Goal: Communication & Community: Answer question/provide support

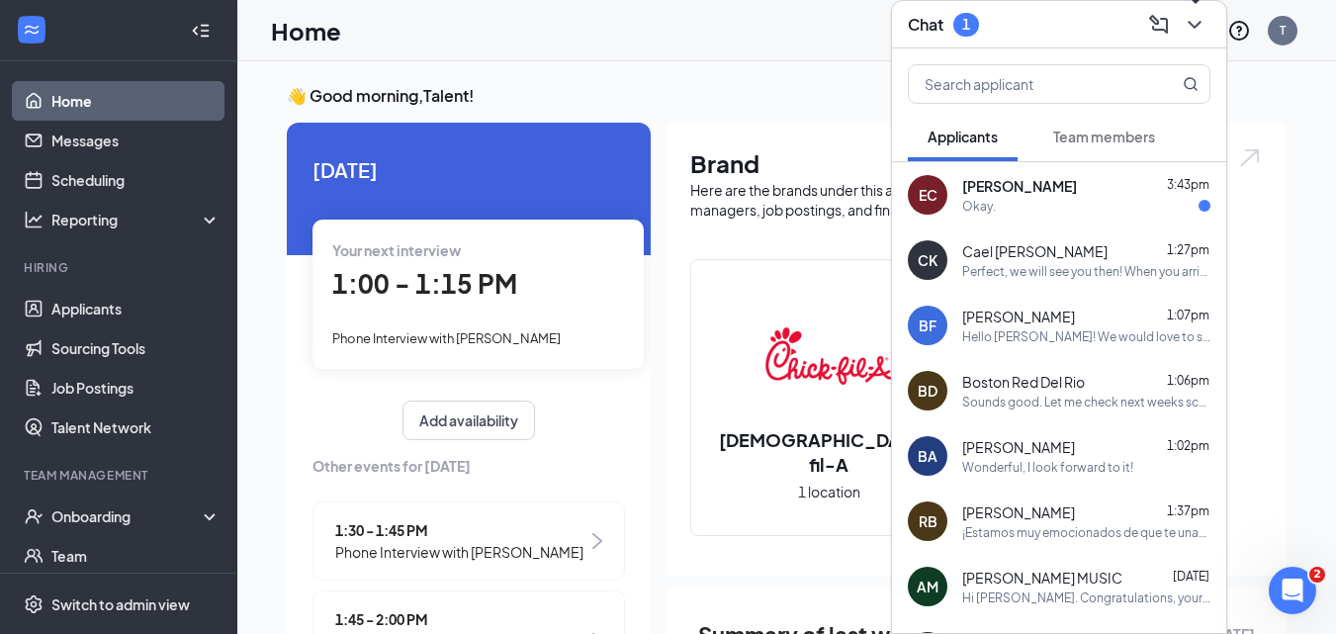
drag, startPoint x: 1191, startPoint y: 35, endPoint x: 264, endPoint y: 25, distance: 926.7
click at [1189, 35] on icon "ChevronDown" at bounding box center [1195, 25] width 24 height 24
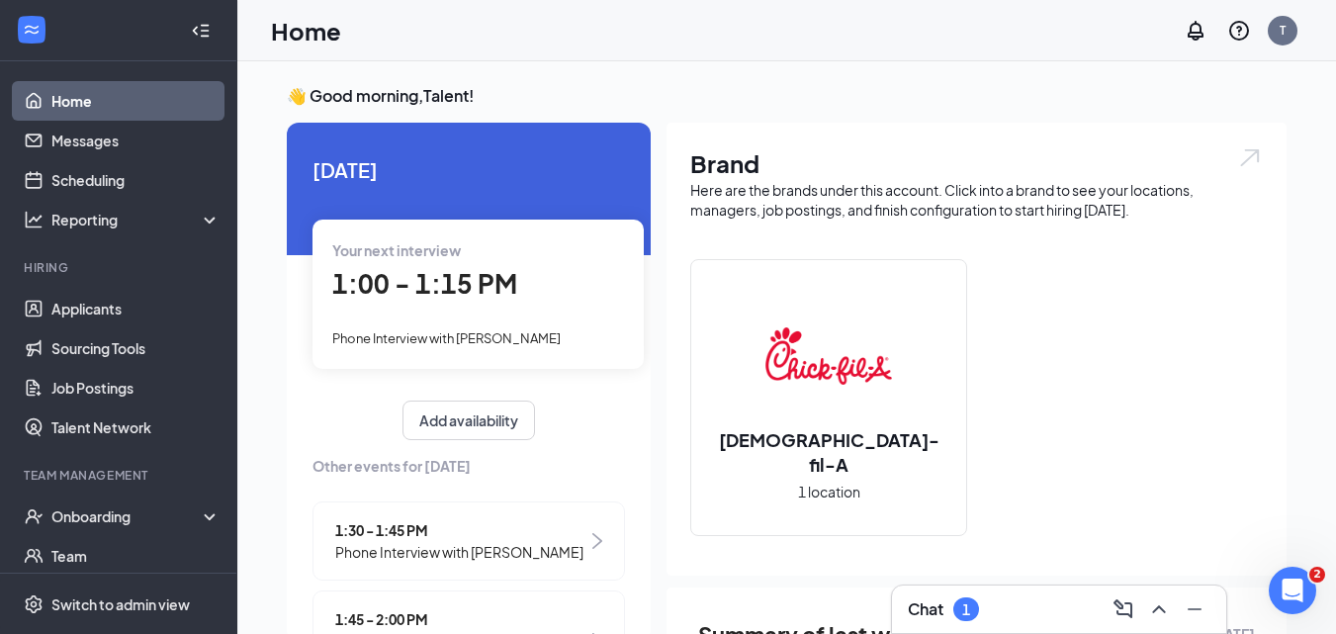
click at [958, 608] on div "1" at bounding box center [966, 609] width 26 height 24
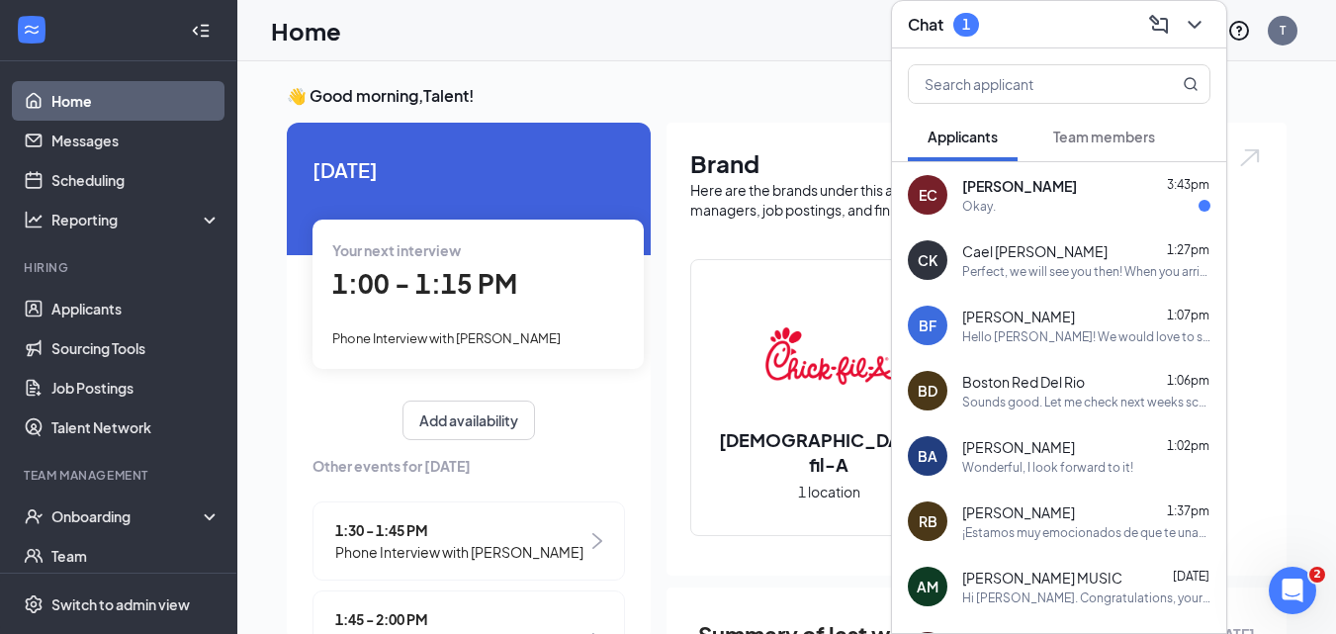
click at [1008, 196] on div "EC [PERSON_NAME] 3:43pm Okay." at bounding box center [1059, 194] width 334 height 65
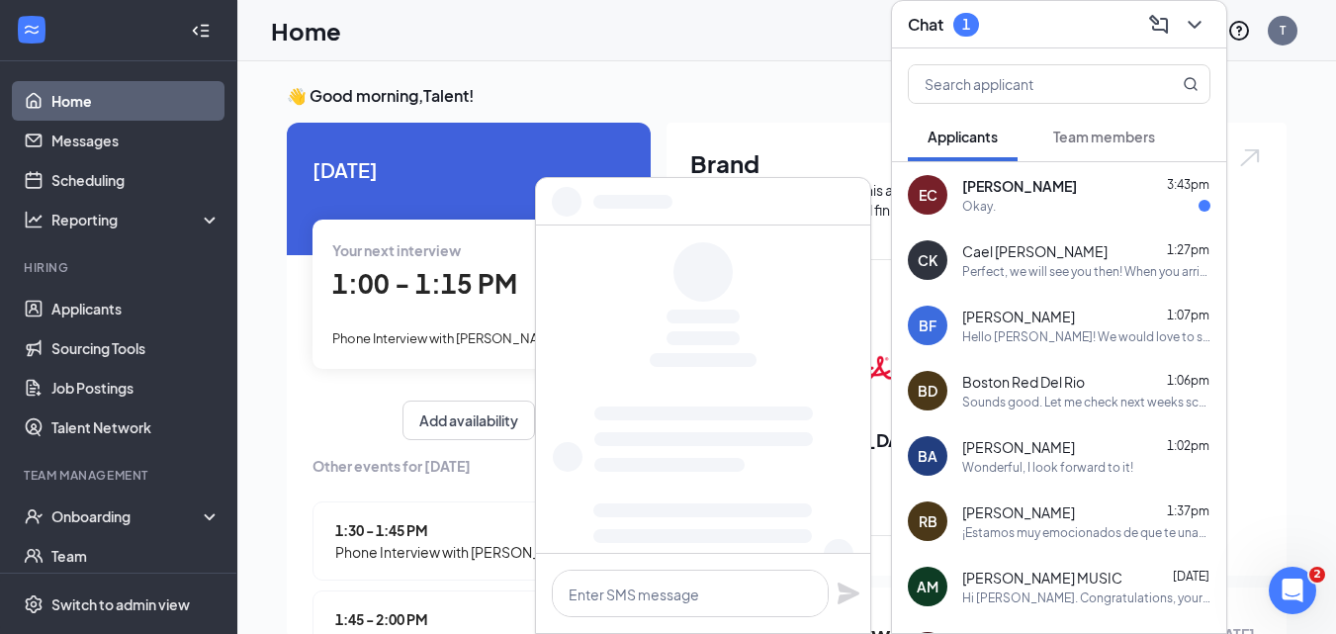
click at [1010, 198] on div "Okay." at bounding box center [1086, 206] width 248 height 17
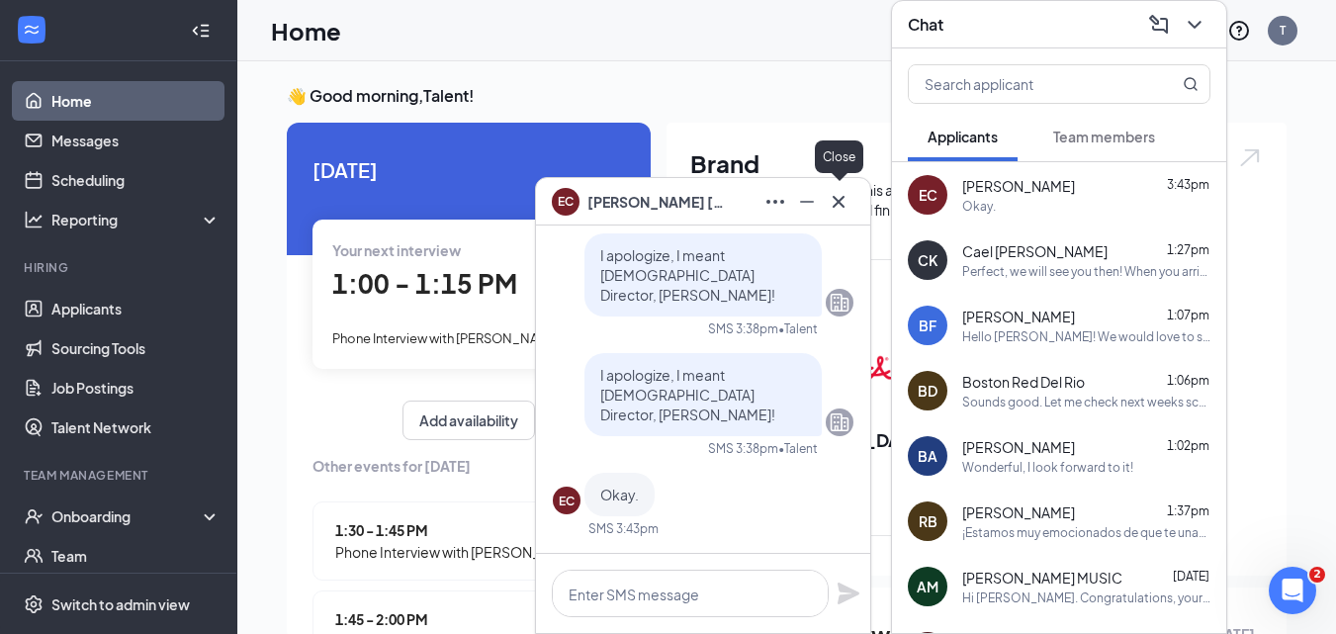
click at [841, 206] on icon "Cross" at bounding box center [839, 202] width 24 height 24
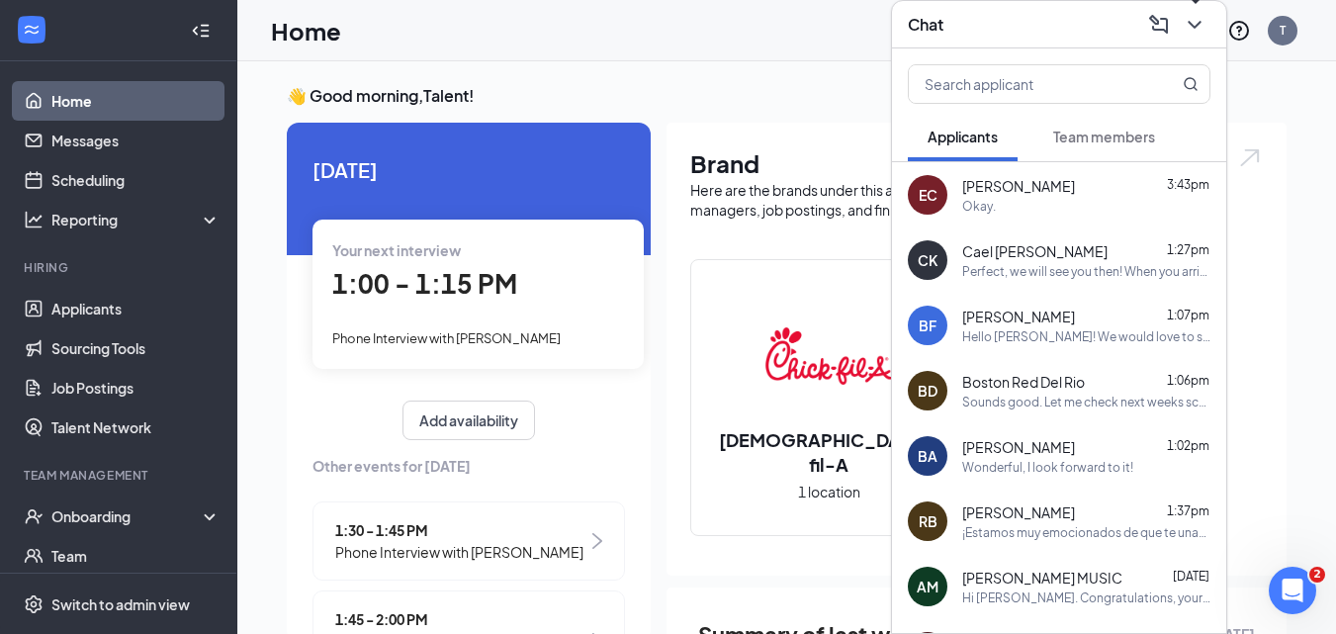
drag, startPoint x: 1196, startPoint y: 35, endPoint x: 650, endPoint y: 156, distance: 559.3
click at [1195, 35] on icon "ChevronDown" at bounding box center [1195, 25] width 24 height 24
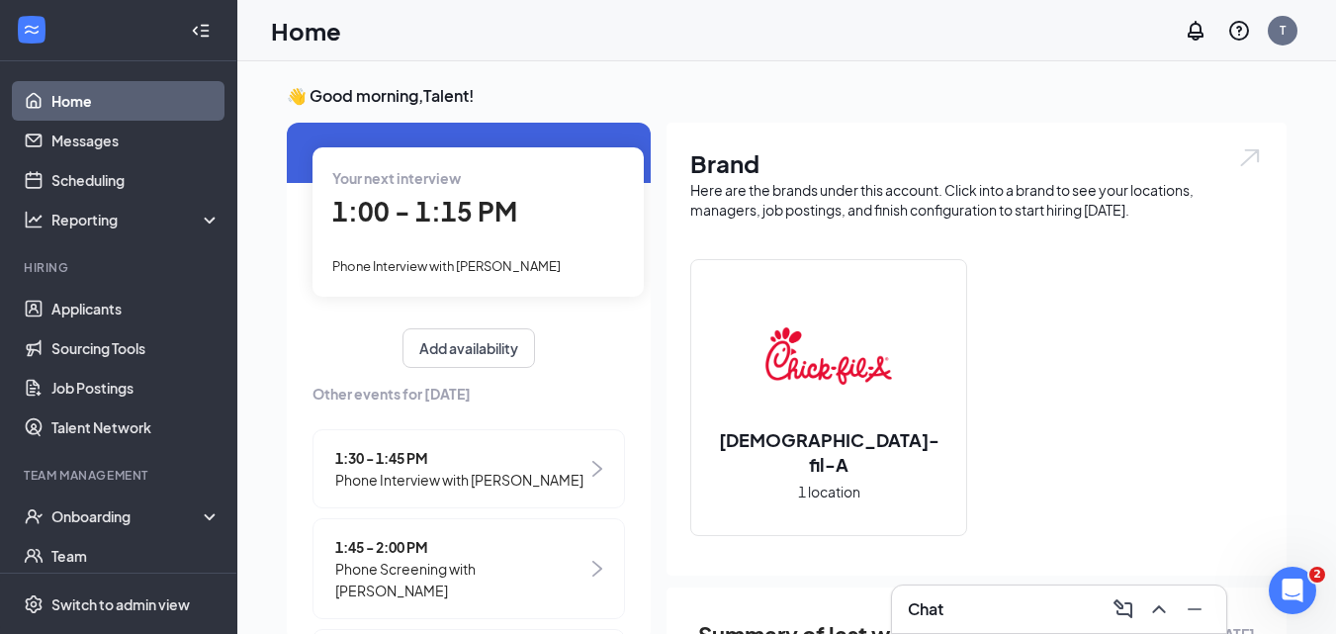
scroll to position [99, 0]
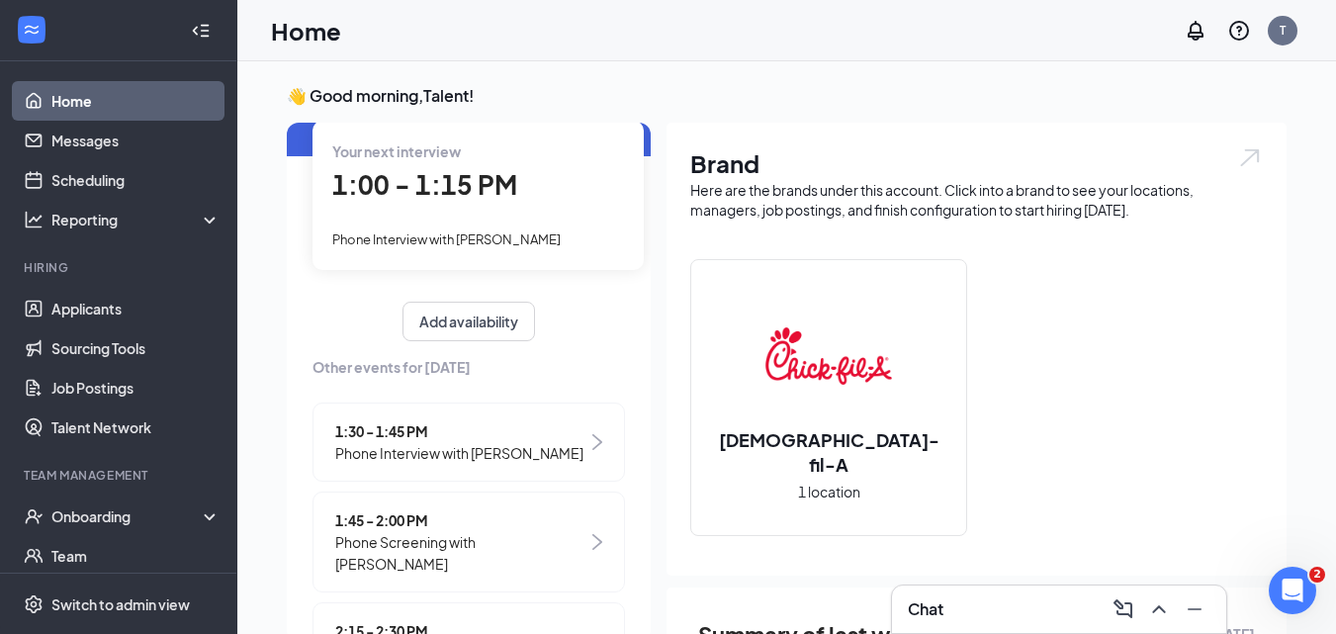
click at [446, 420] on span "1:30 - 1:45 PM" at bounding box center [459, 431] width 248 height 22
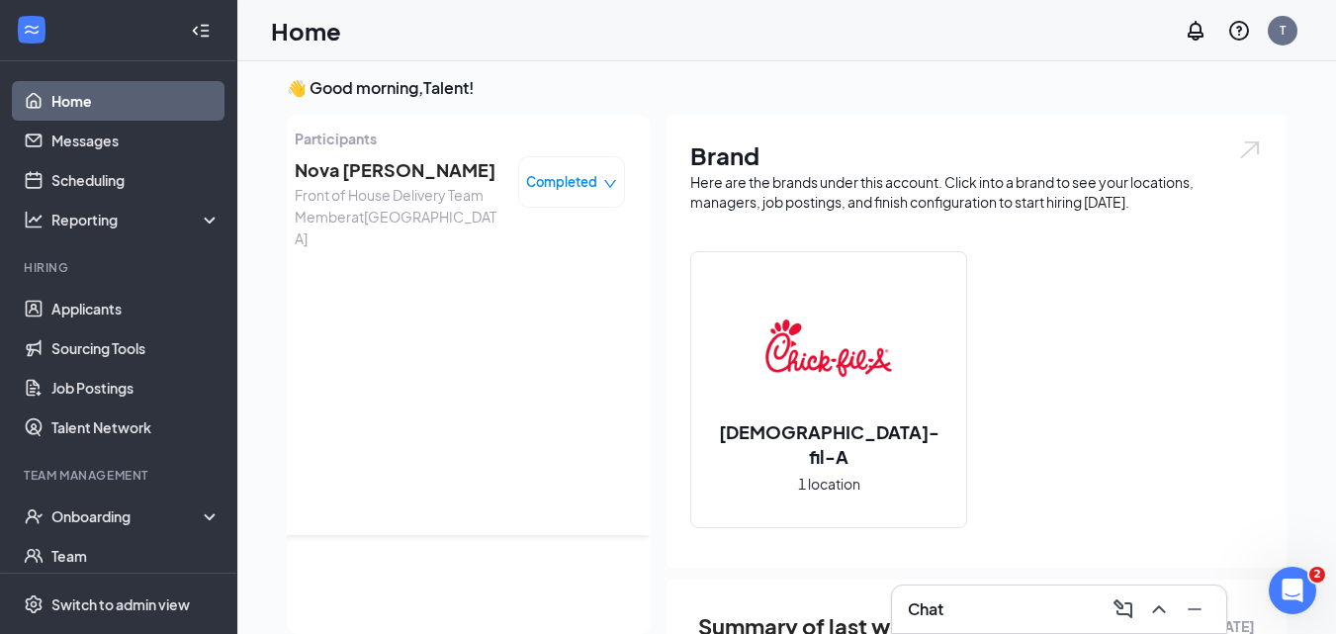
scroll to position [0, 0]
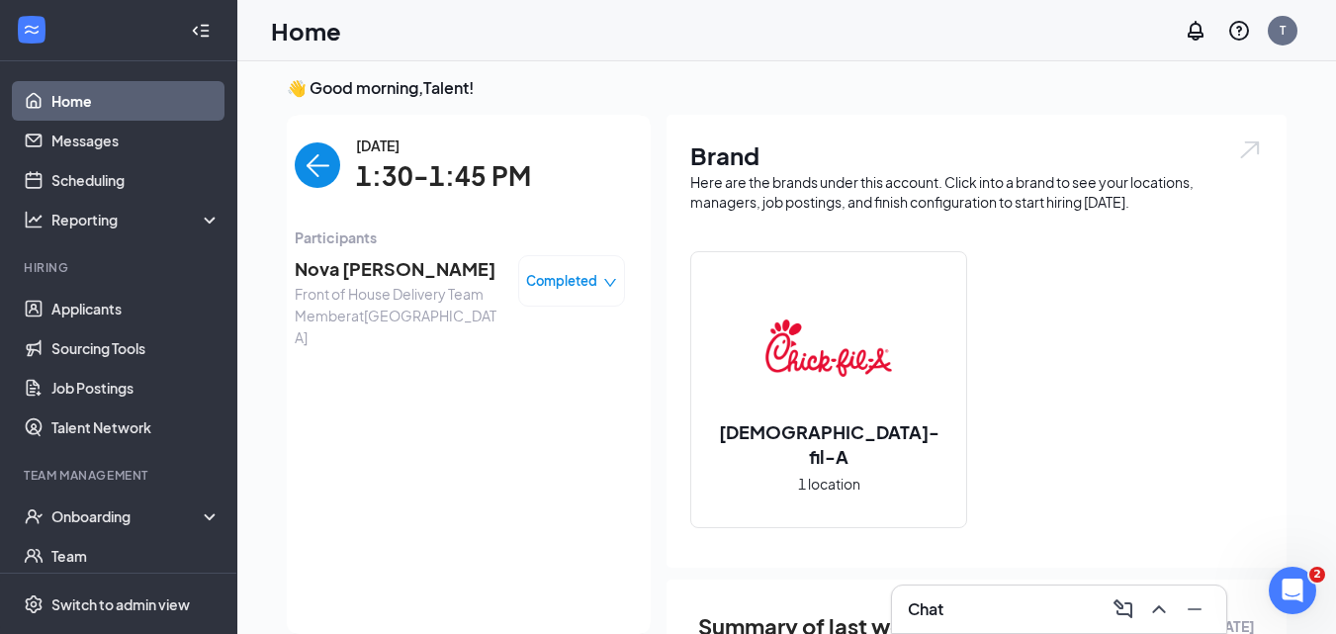
click at [373, 268] on span "Nova [PERSON_NAME]" at bounding box center [399, 269] width 208 height 28
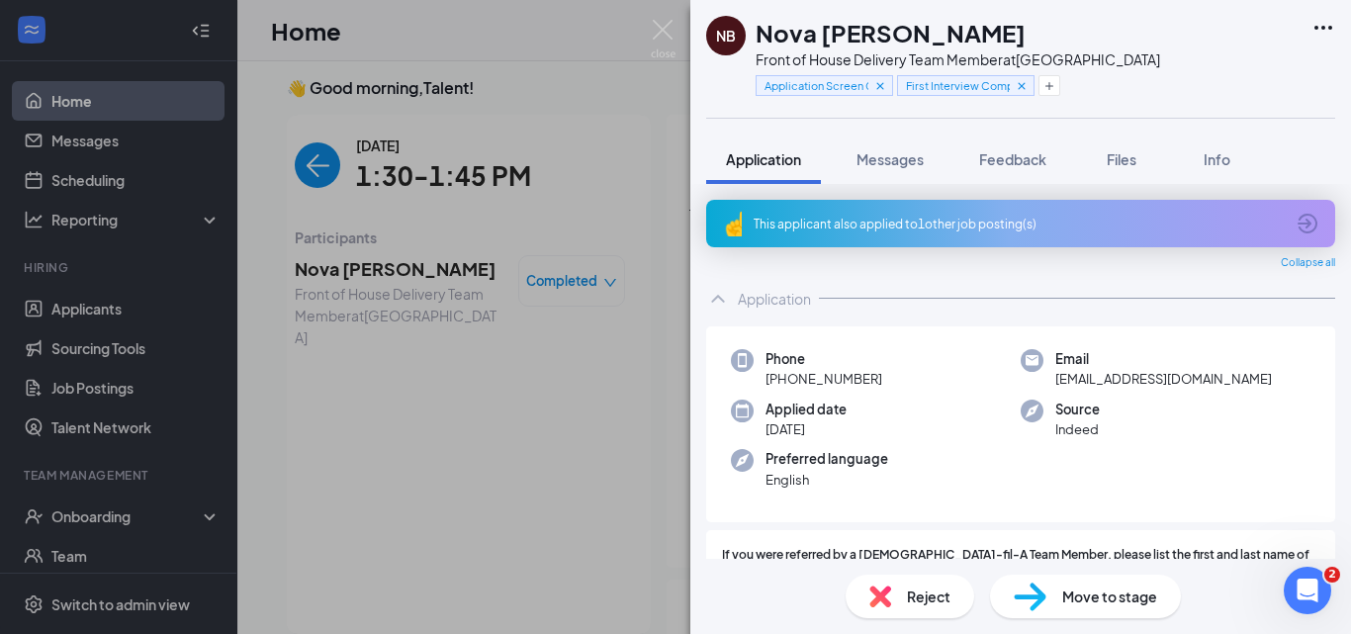
click at [1062, 603] on span "Move to stage" at bounding box center [1109, 596] width 95 height 22
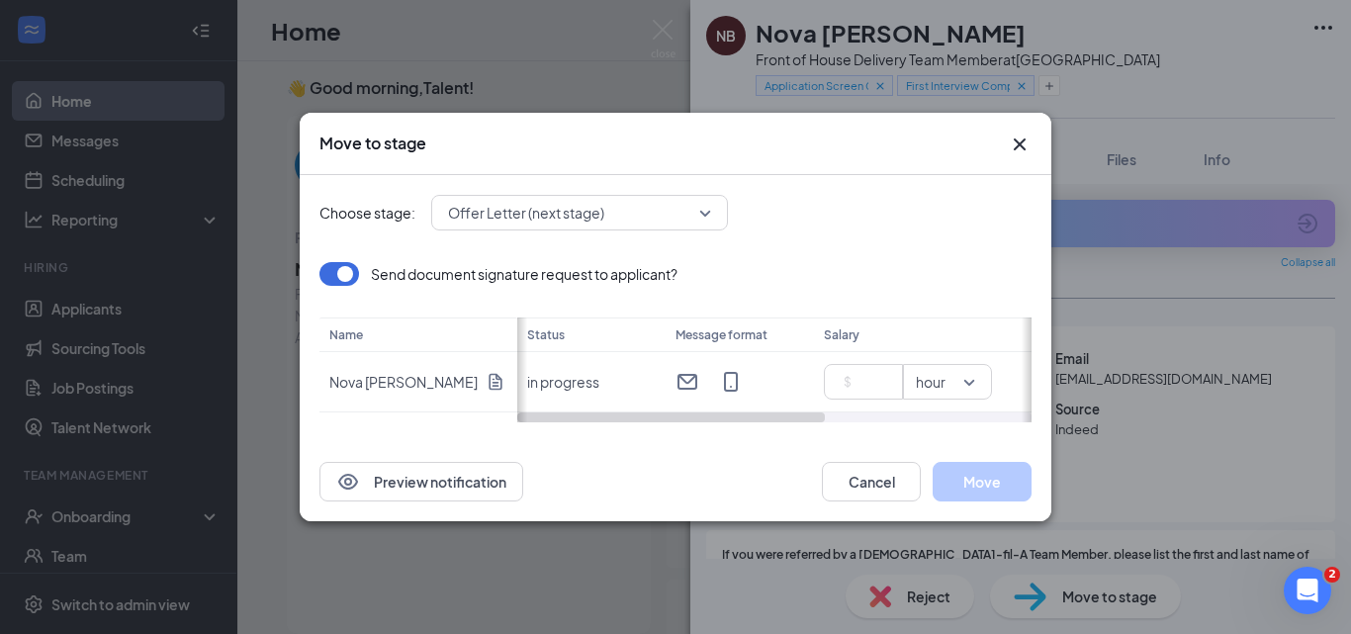
click at [1027, 146] on icon "Cross" at bounding box center [1020, 145] width 24 height 24
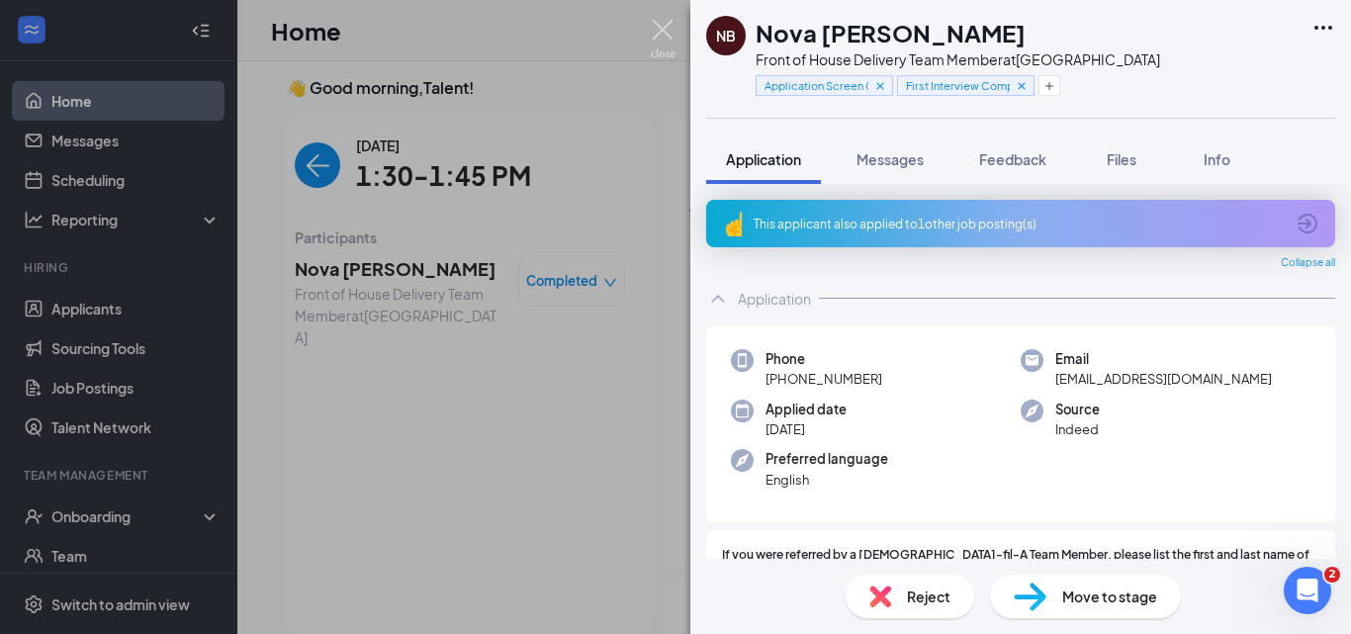
click at [672, 42] on img at bounding box center [663, 39] width 25 height 39
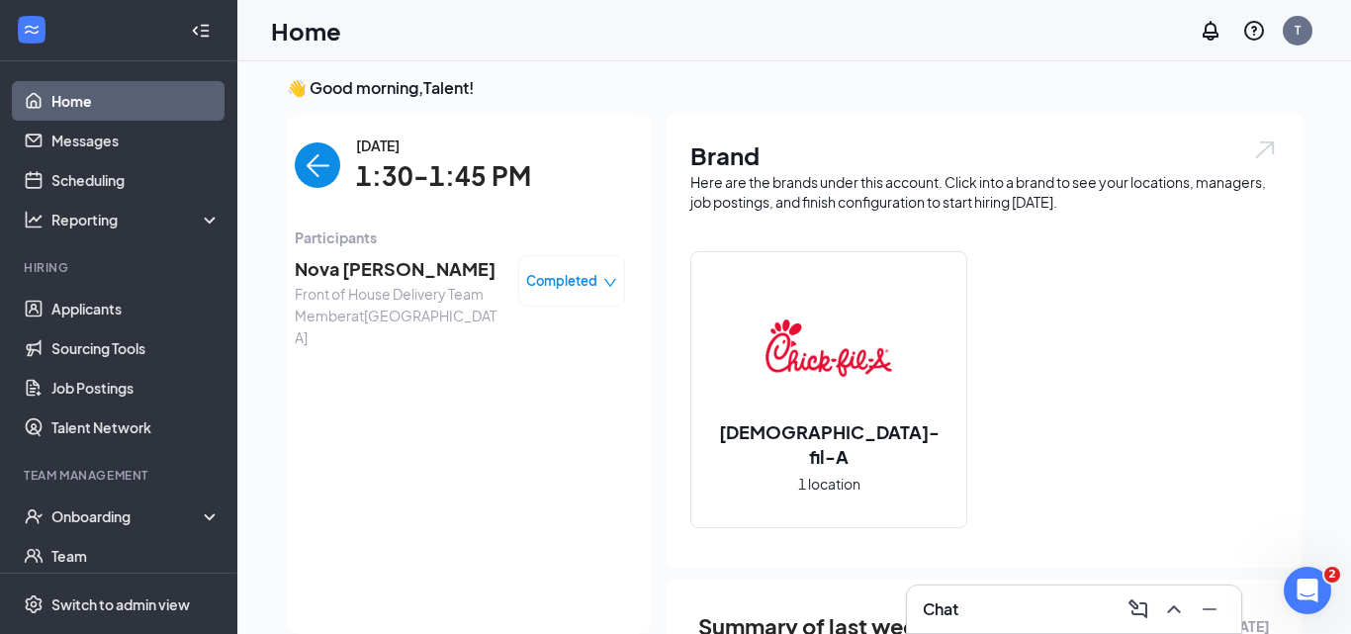
click at [312, 162] on img "back-button" at bounding box center [317, 164] width 45 height 45
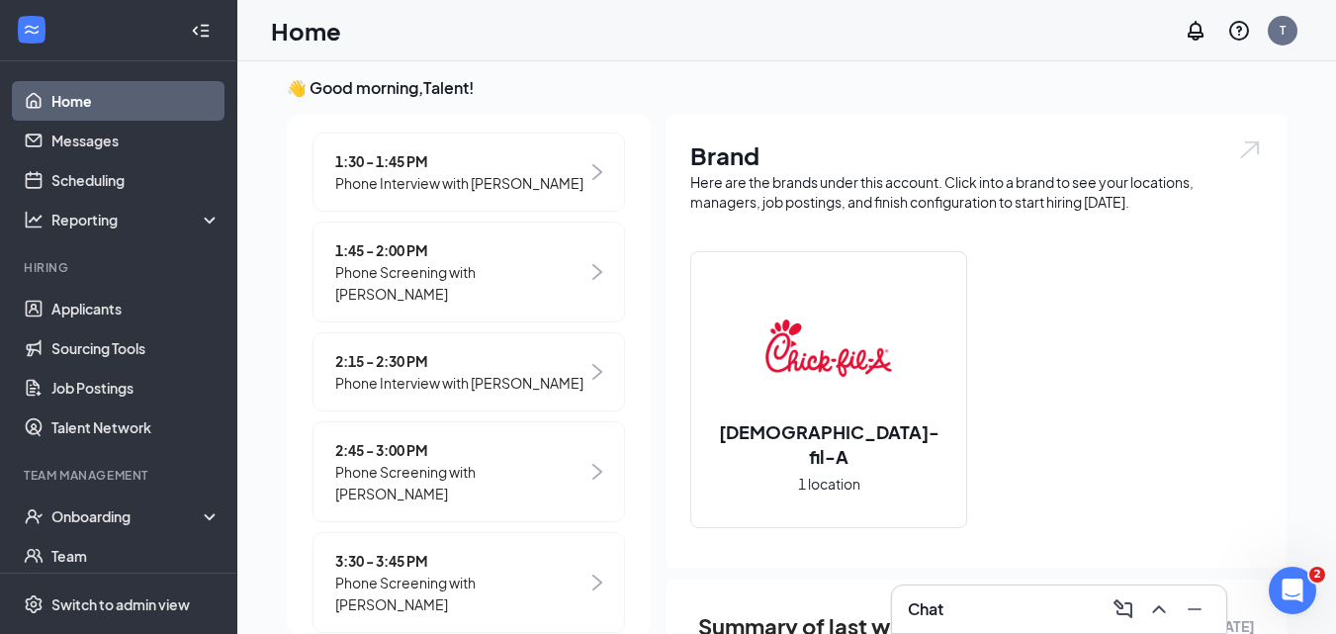
scroll to position [396, 0]
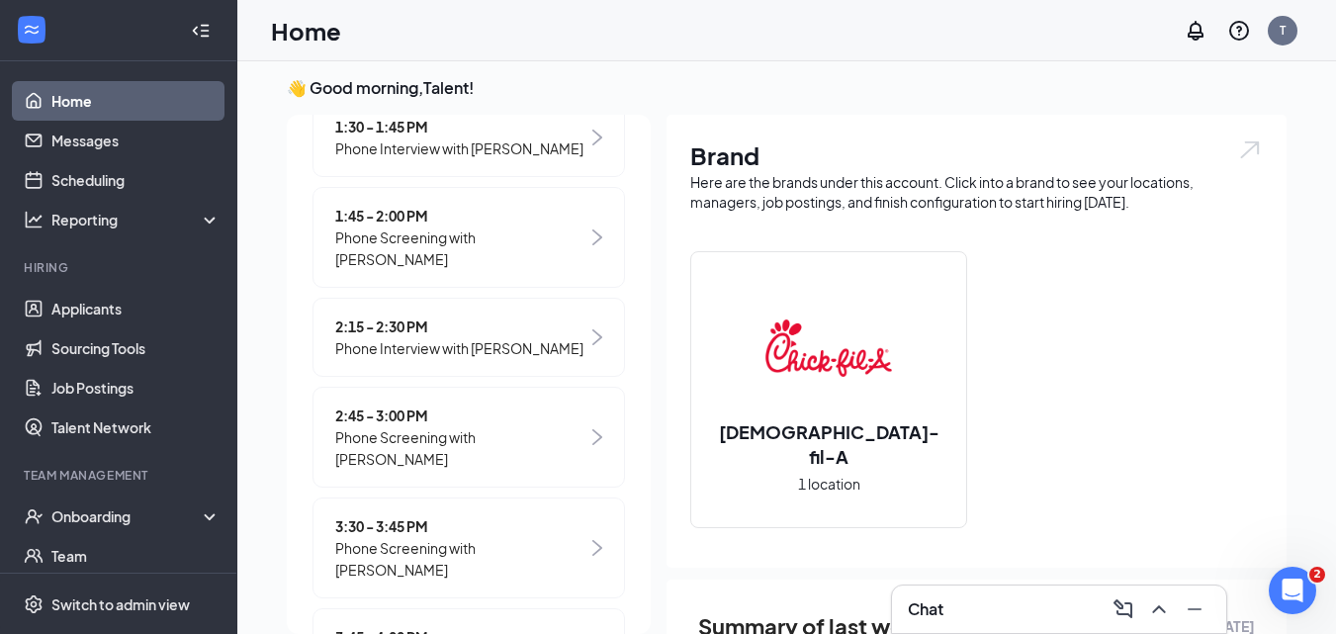
click at [504, 349] on span "Phone Interview with [PERSON_NAME]" at bounding box center [459, 348] width 248 height 22
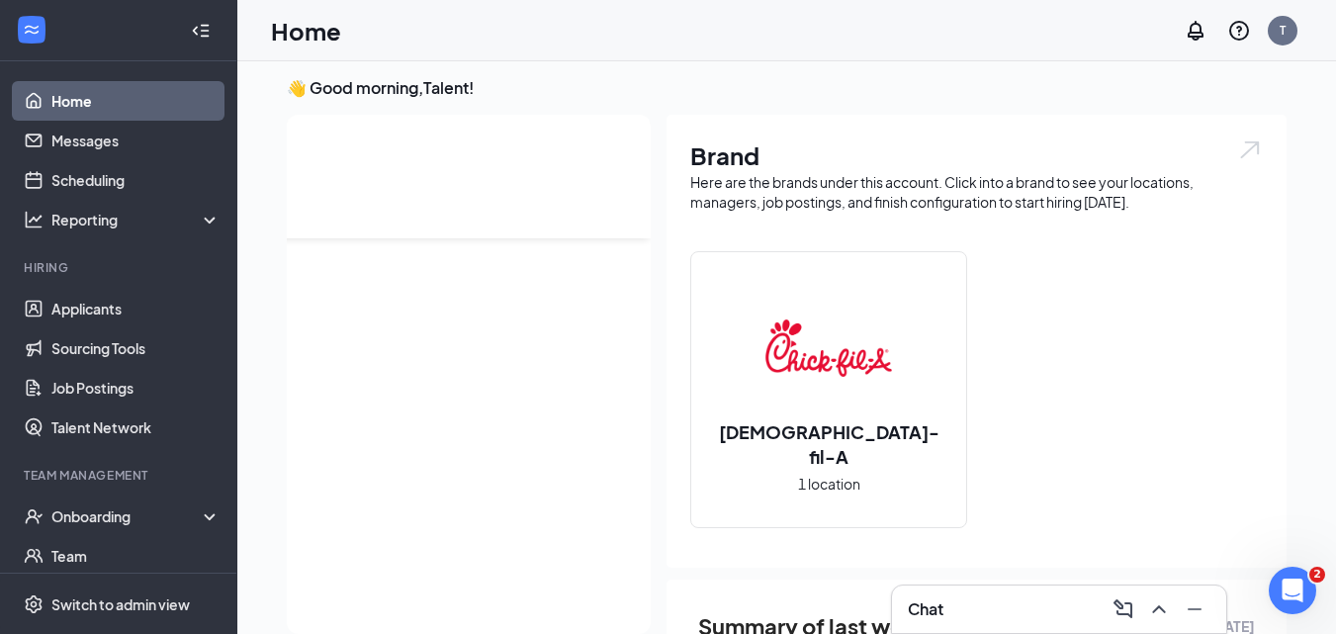
scroll to position [0, 0]
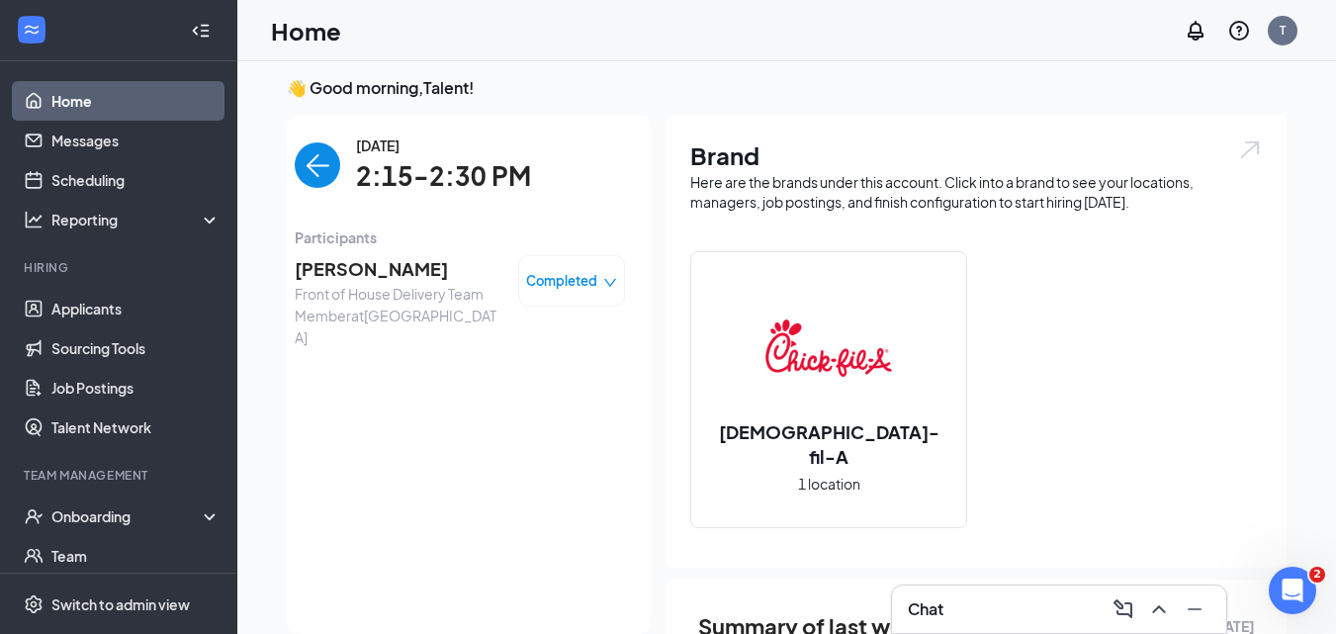
click at [392, 270] on span "[PERSON_NAME]" at bounding box center [399, 269] width 208 height 28
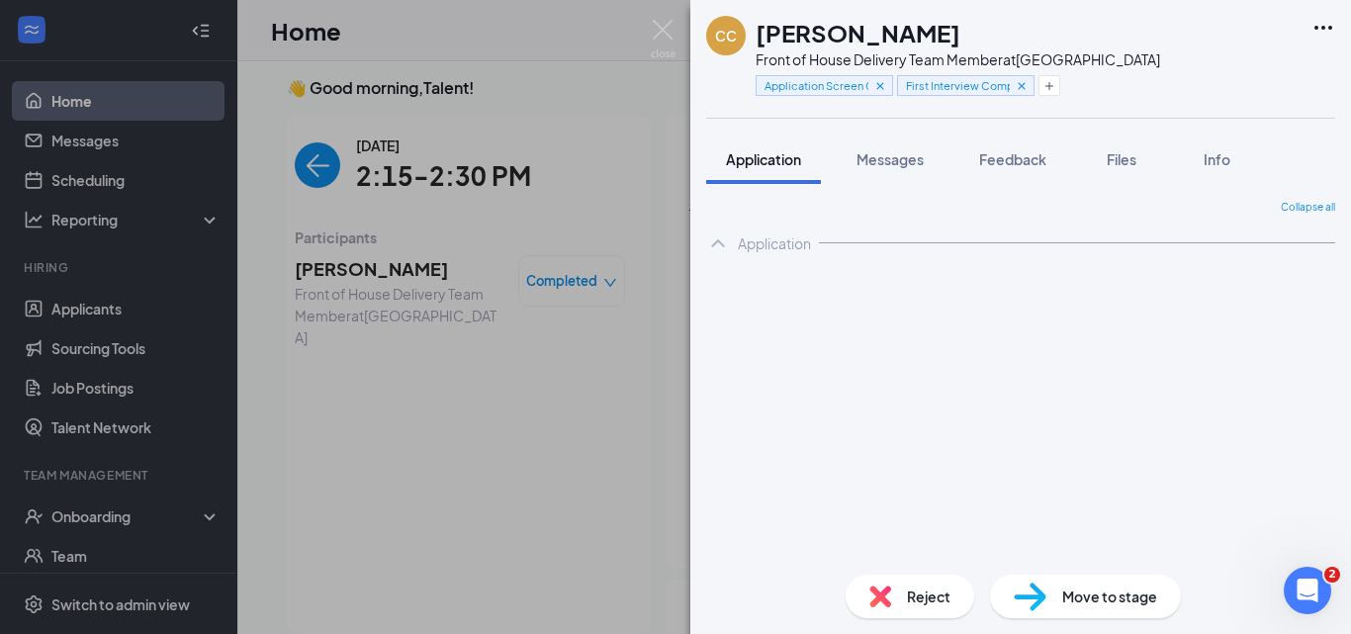
click at [670, 36] on div "CC [PERSON_NAME] Front of House Delivery Team Member at [GEOGRAPHIC_DATA] Appli…" at bounding box center [675, 317] width 1351 height 634
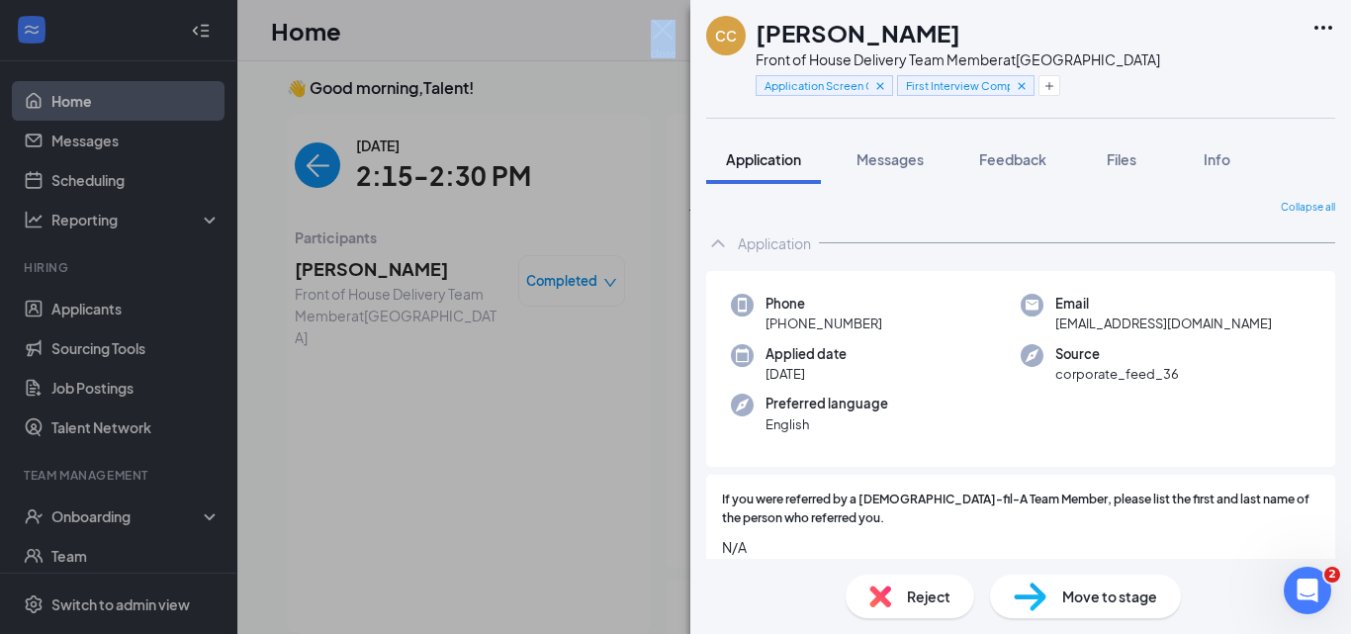
click at [668, 37] on img at bounding box center [663, 39] width 25 height 39
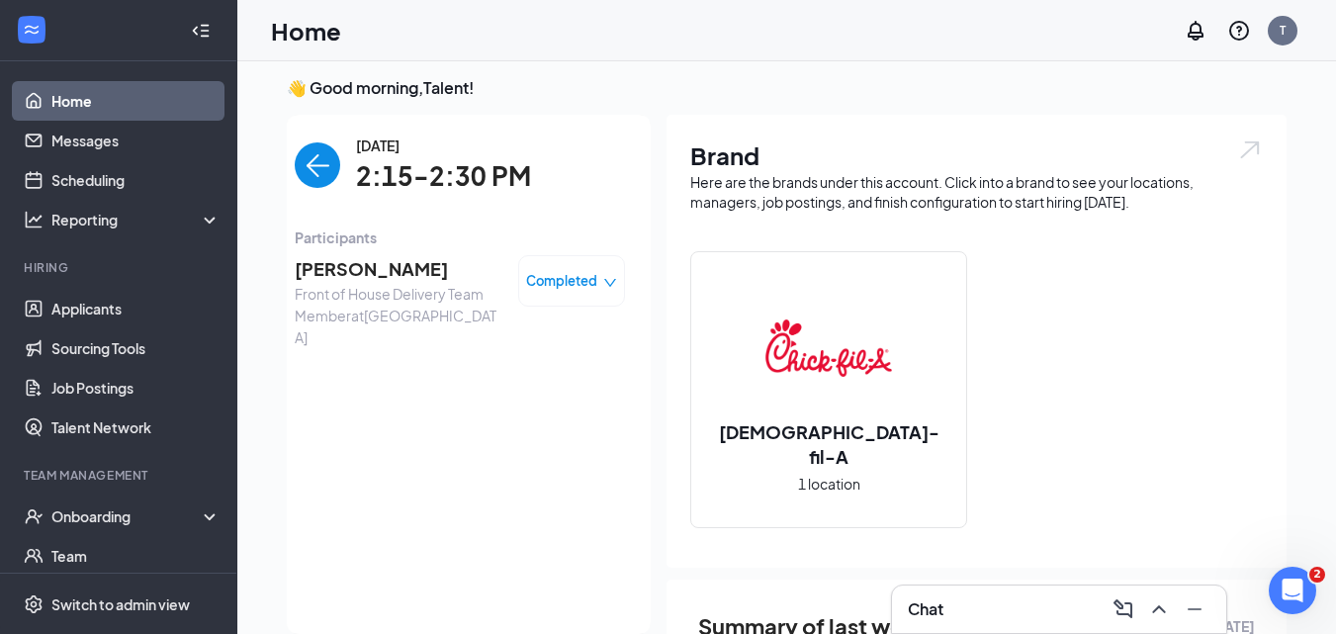
click at [305, 170] on img "back-button" at bounding box center [317, 164] width 45 height 45
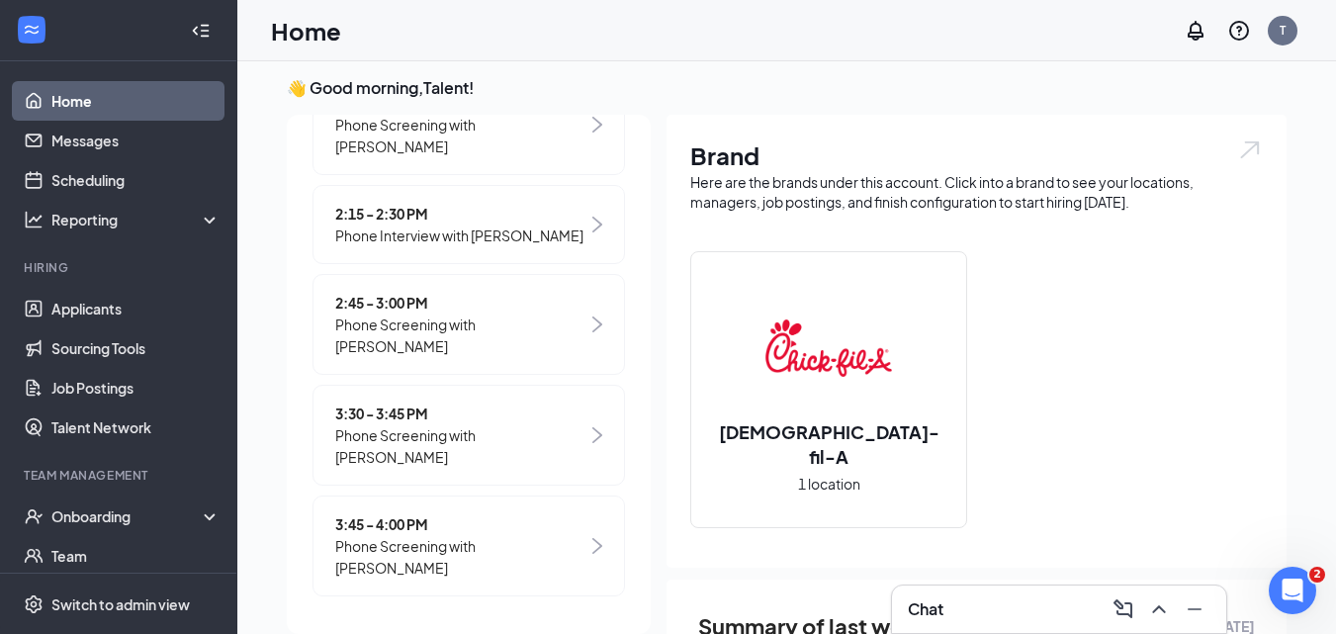
scroll to position [512, 0]
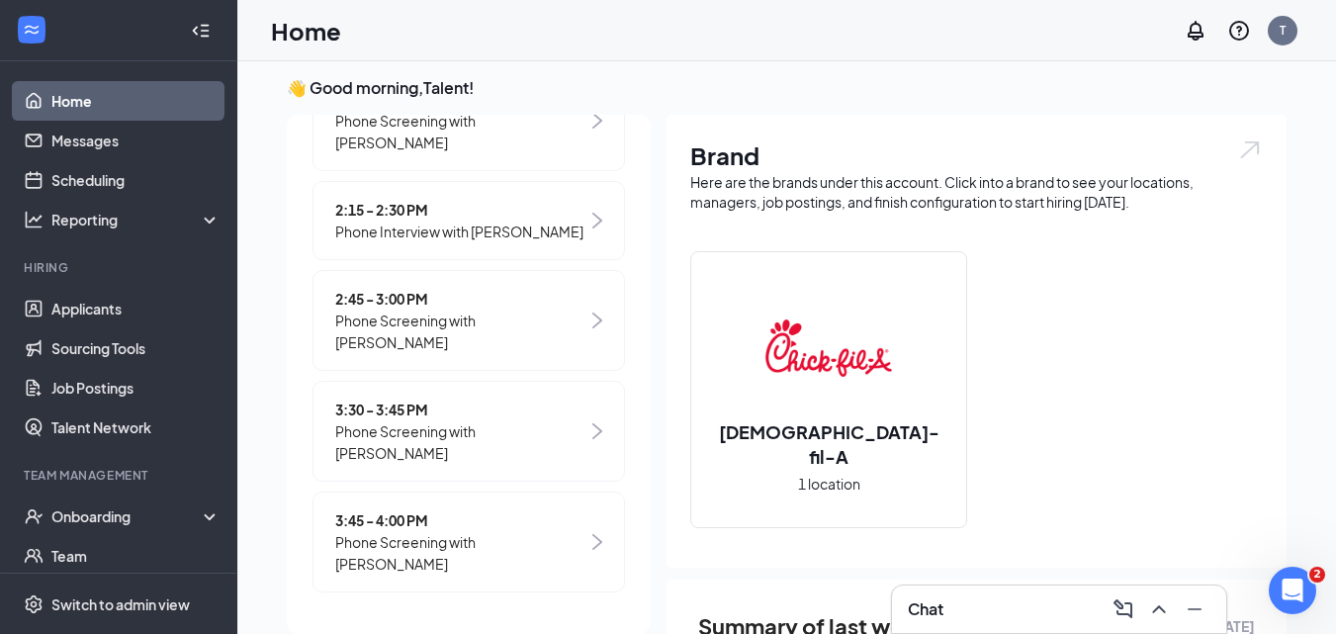
click at [459, 416] on span "3:30 - 3:45 PM" at bounding box center [461, 410] width 252 height 22
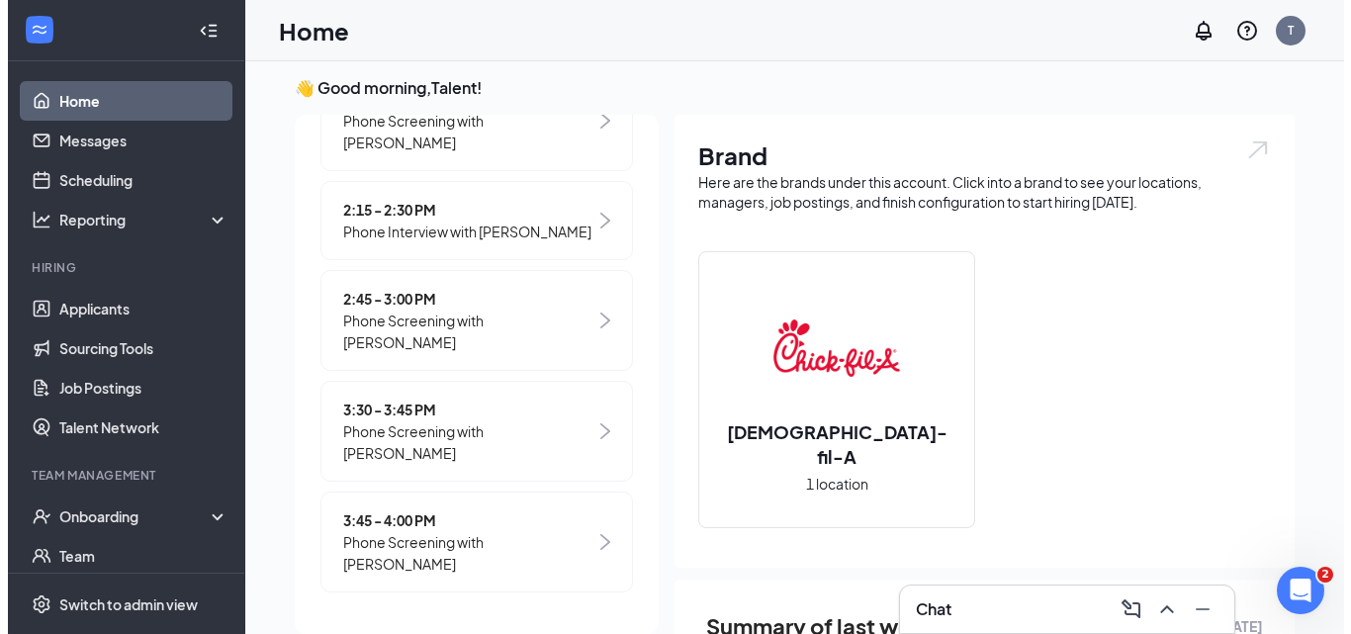
scroll to position [0, 0]
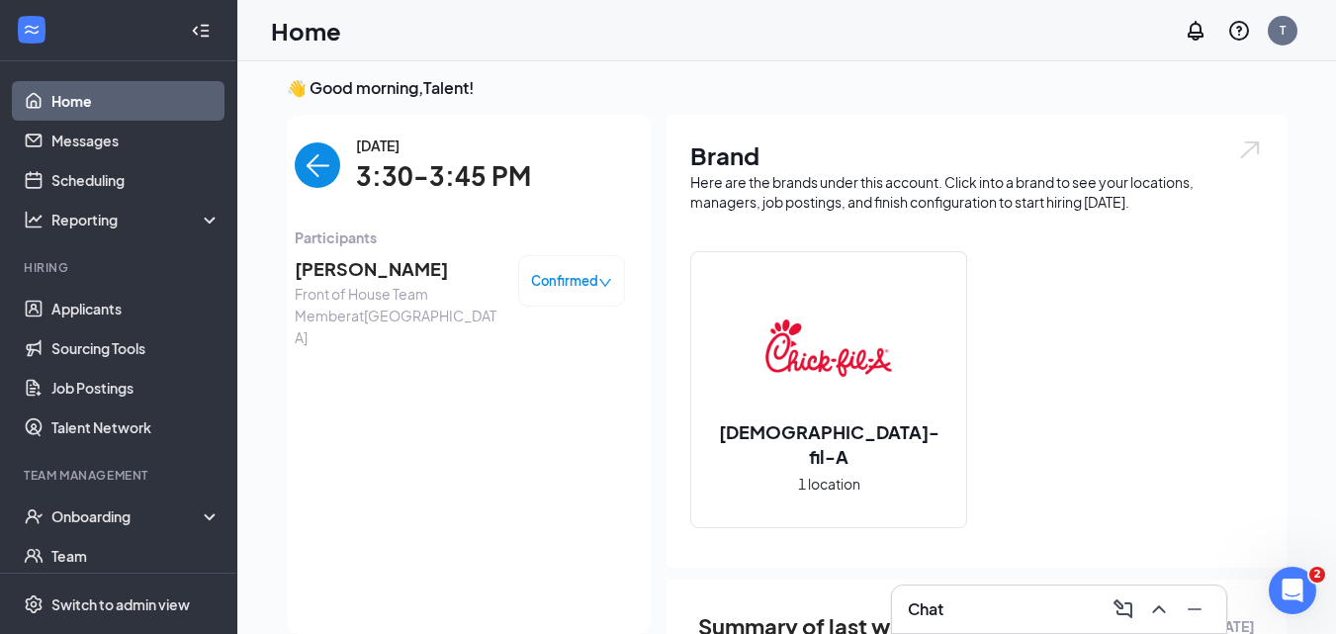
click at [385, 266] on span "[PERSON_NAME]" at bounding box center [399, 269] width 208 height 28
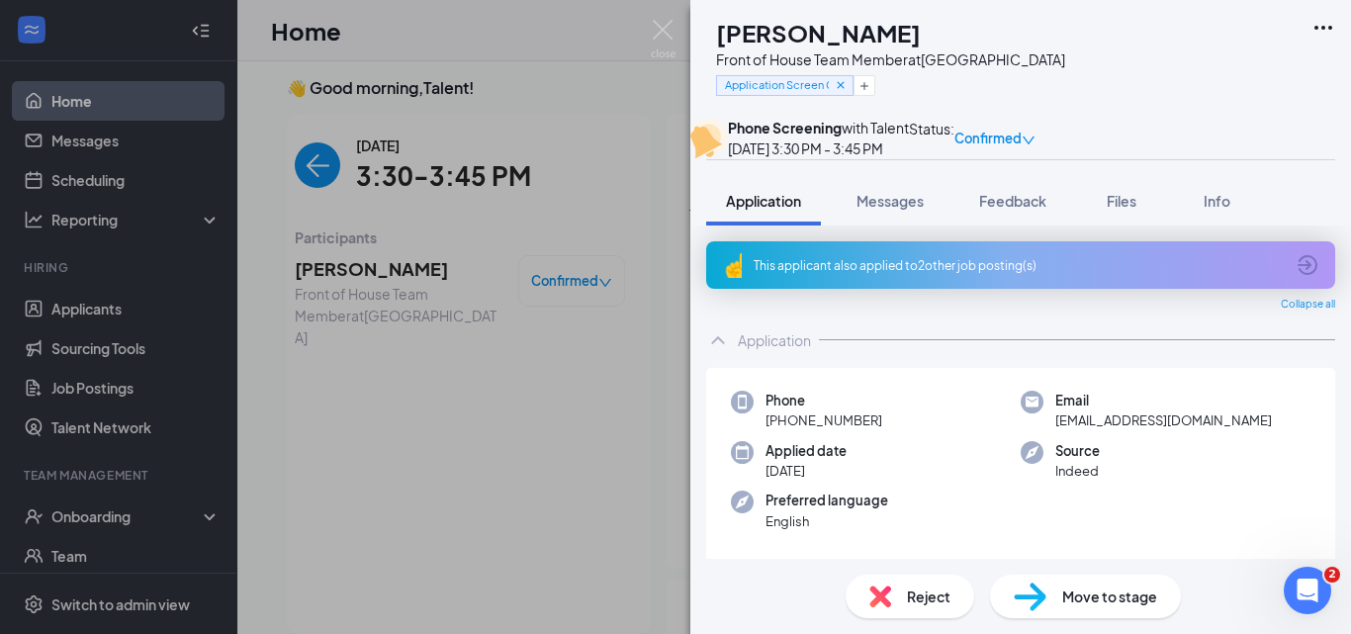
click at [884, 588] on img at bounding box center [880, 596] width 22 height 22
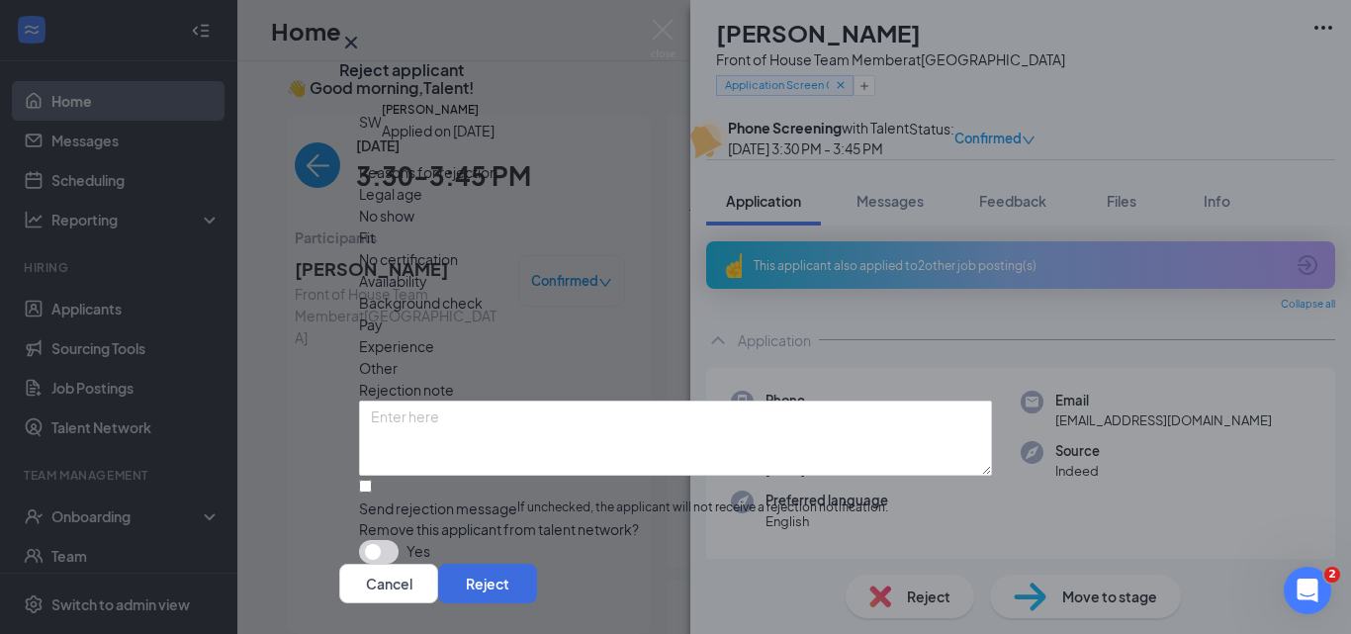
click at [524, 226] on div "No show" at bounding box center [675, 216] width 633 height 22
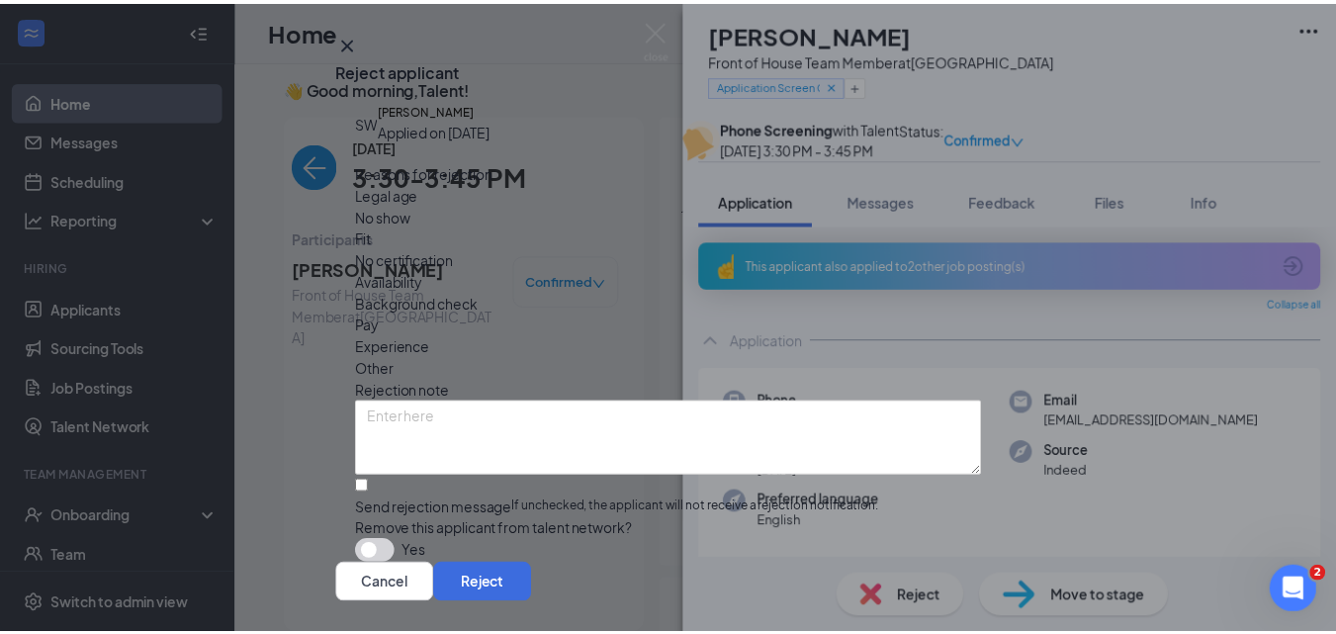
scroll to position [87, 0]
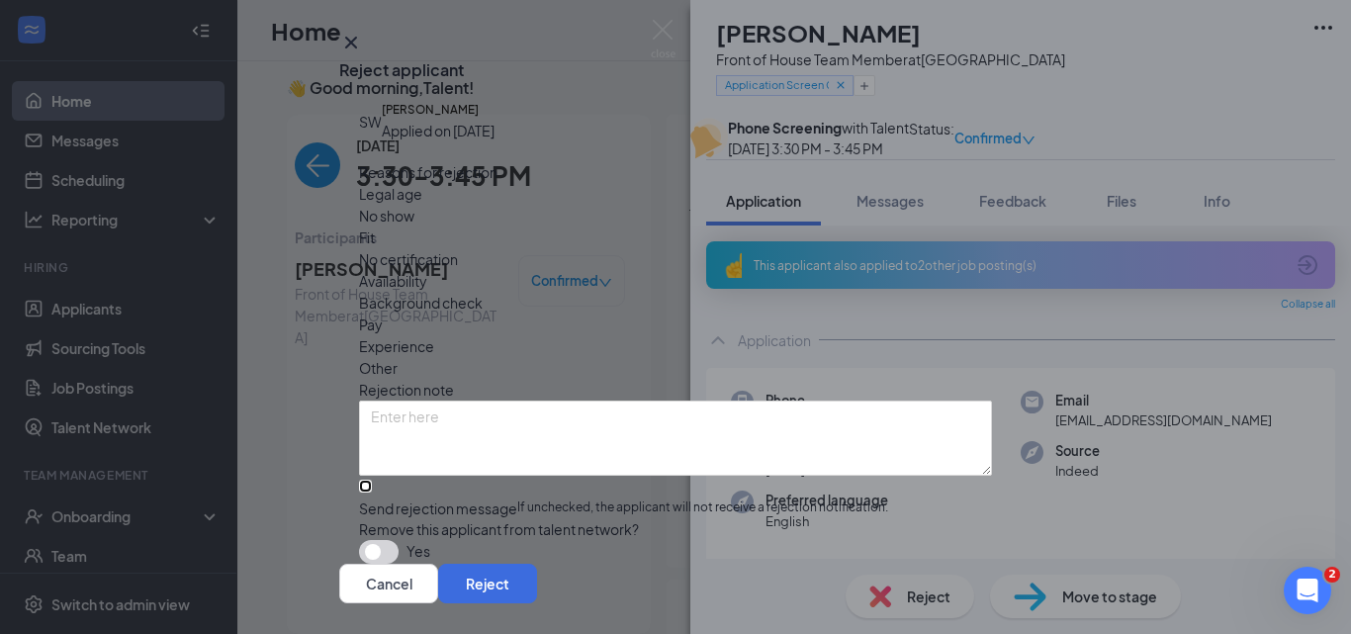
click at [372, 480] on input "Send rejection message If unchecked, the applicant will not receive a rejection…" at bounding box center [365, 486] width 13 height 13
checkbox input "true"
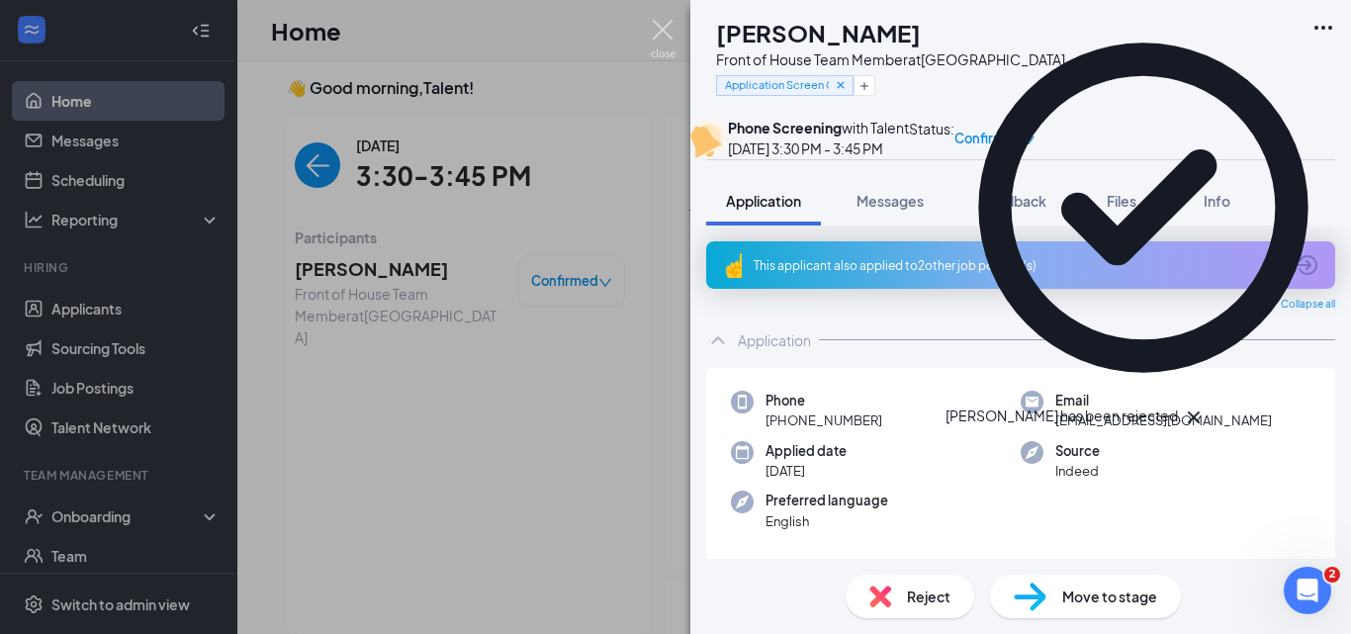
click at [656, 33] on img at bounding box center [663, 39] width 25 height 39
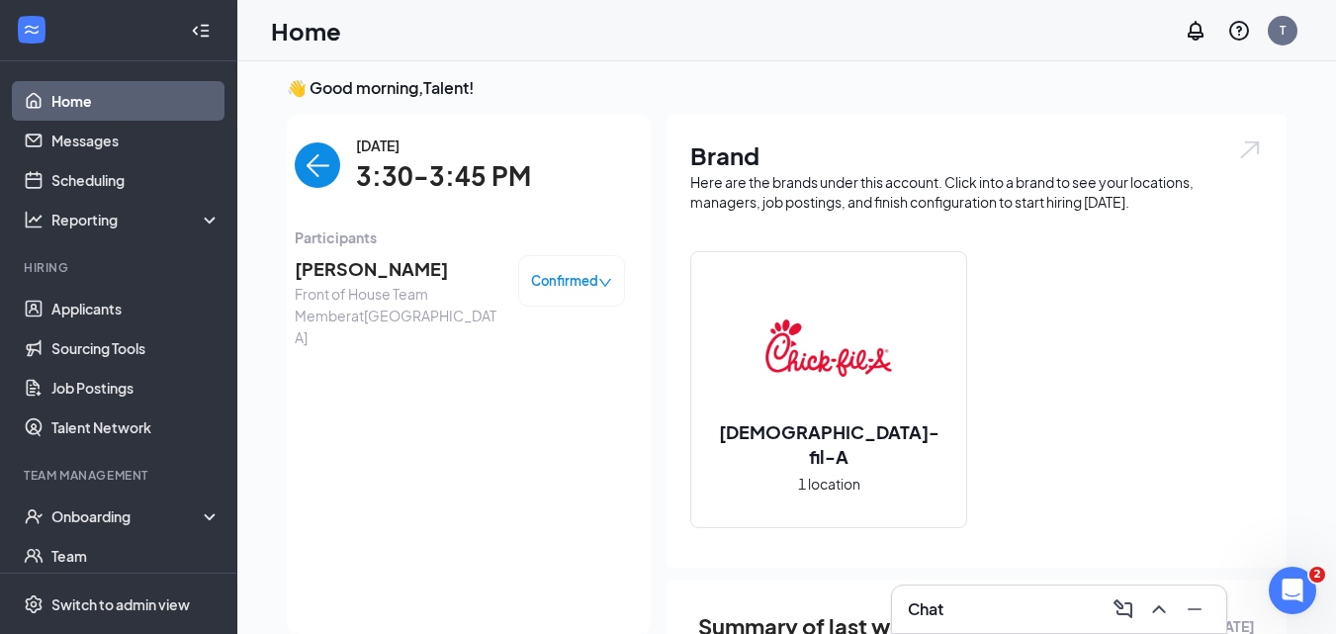
click at [295, 185] on img "back-button" at bounding box center [317, 164] width 45 height 45
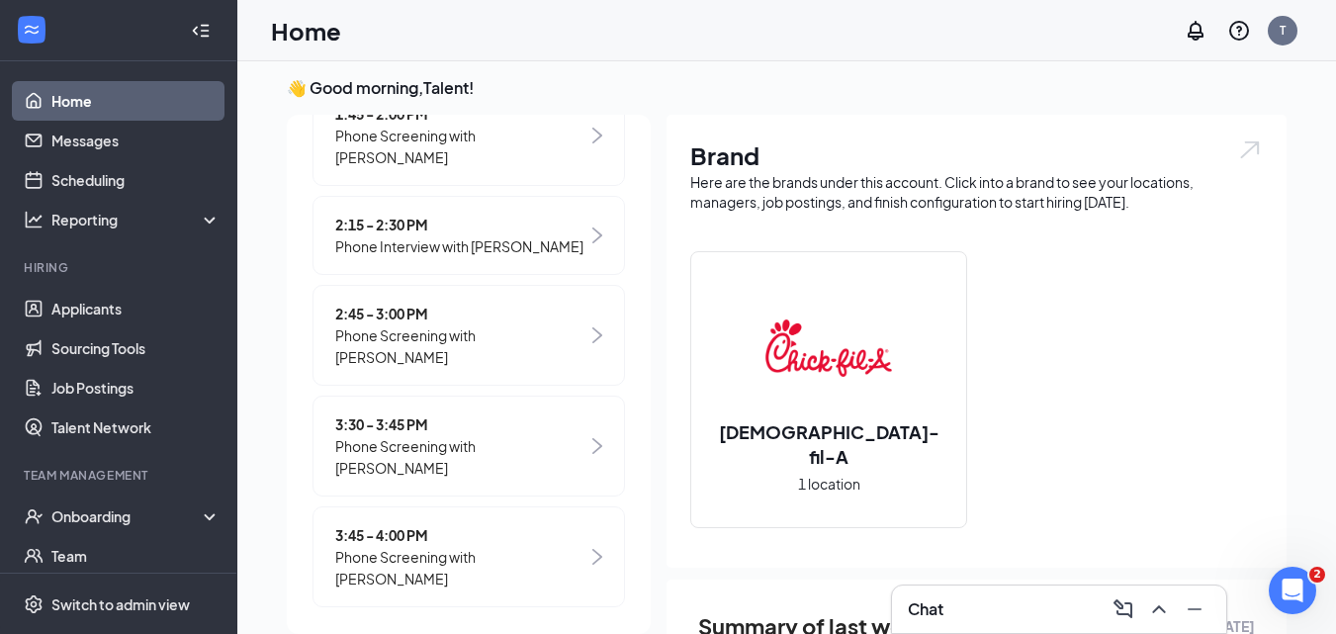
scroll to position [512, 0]
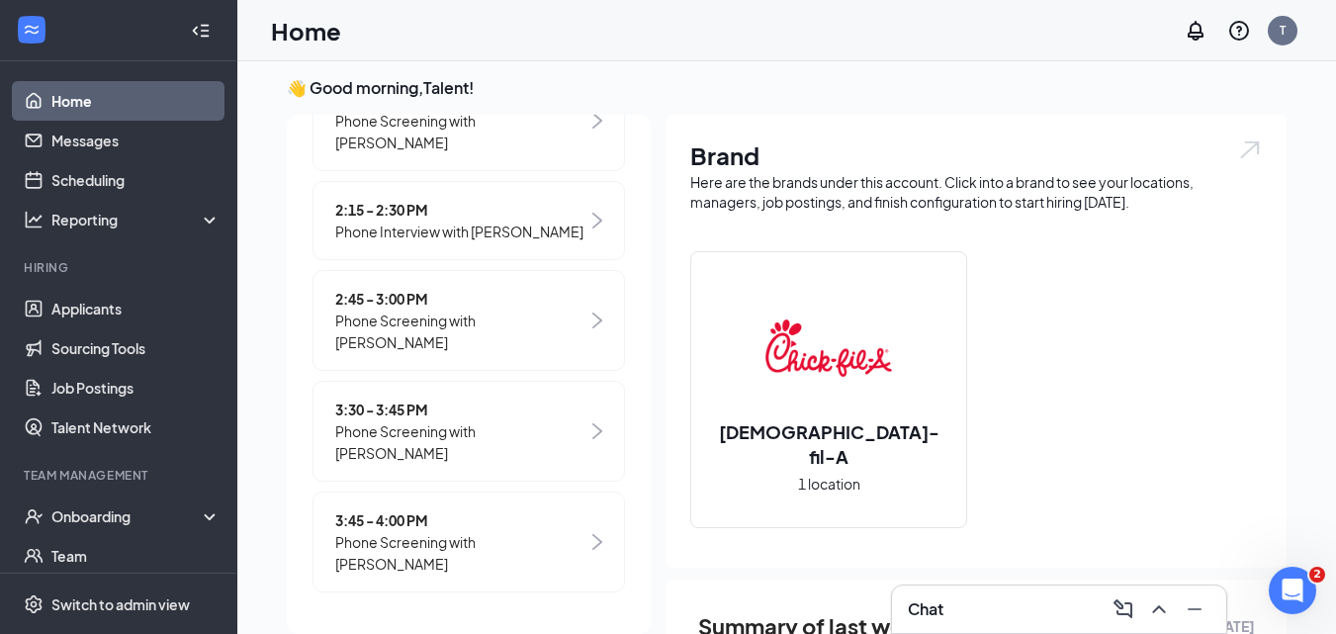
click at [435, 528] on span "3:45 - 4:00 PM" at bounding box center [461, 520] width 252 height 22
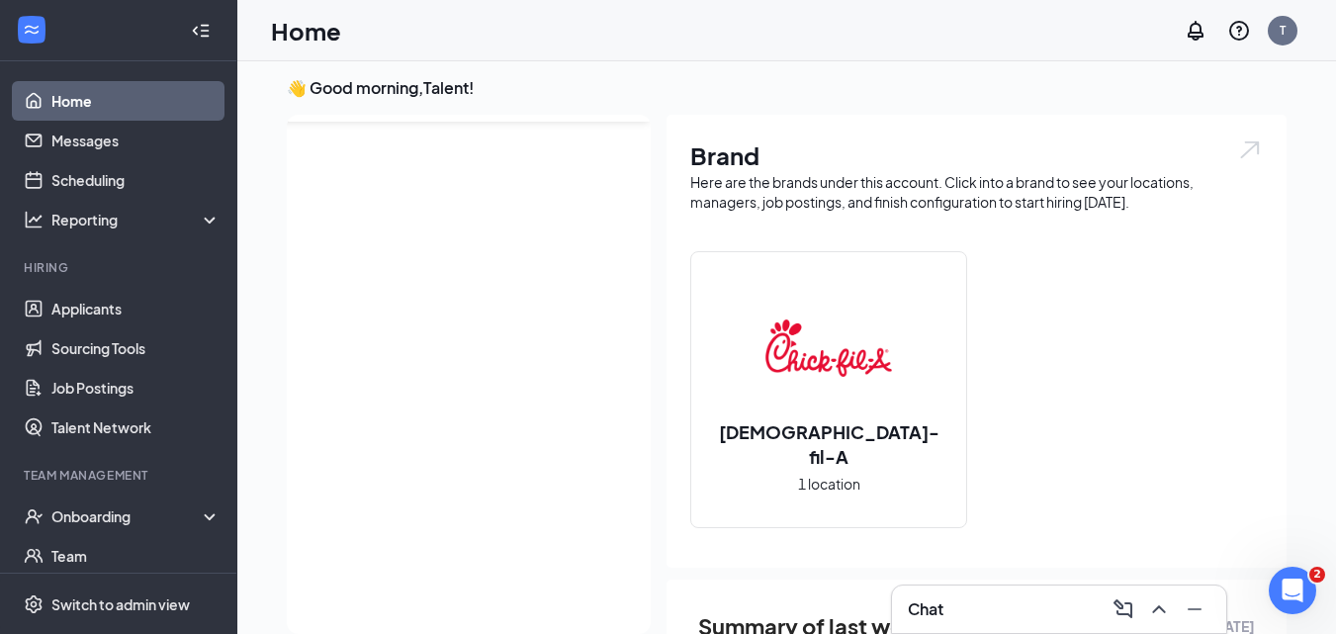
scroll to position [0, 0]
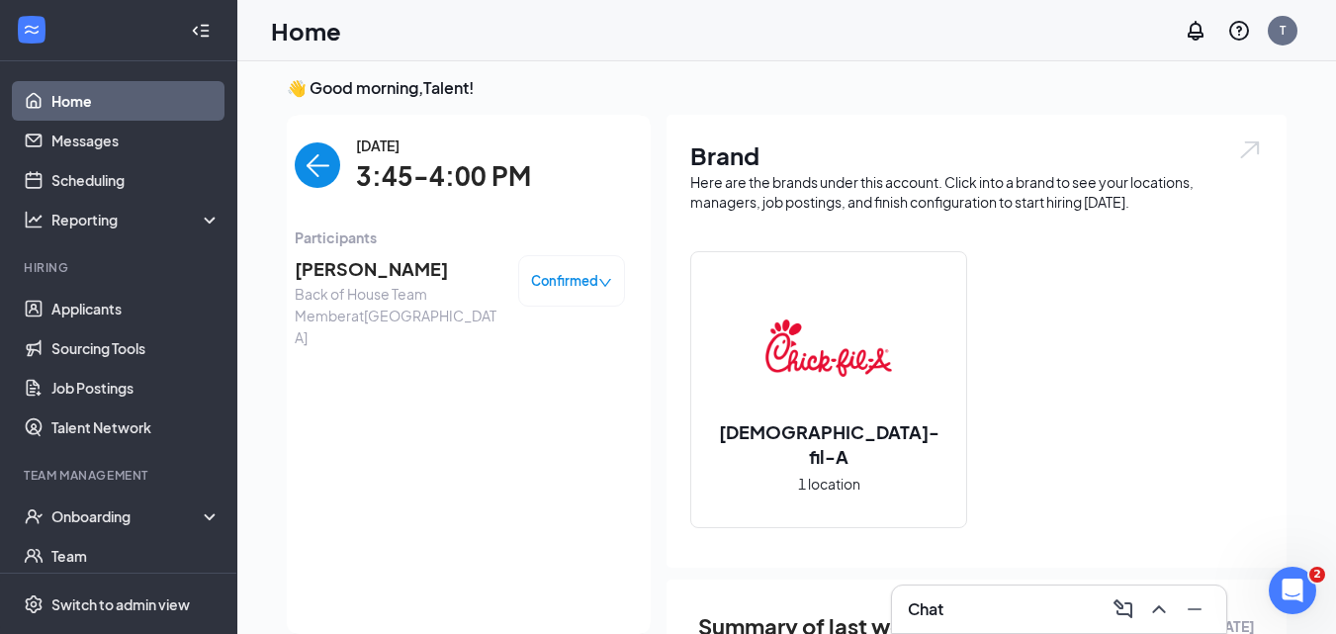
click at [414, 270] on span "[PERSON_NAME]" at bounding box center [399, 269] width 208 height 28
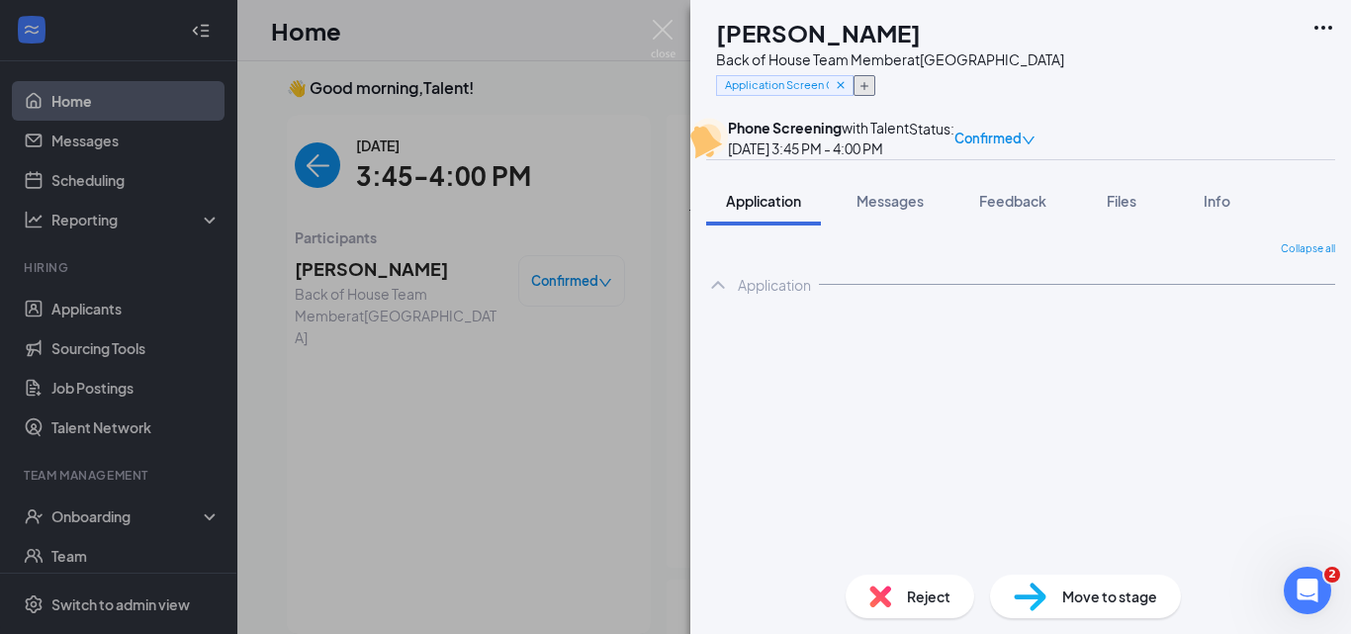
click at [870, 91] on icon "Plus" at bounding box center [864, 86] width 12 height 12
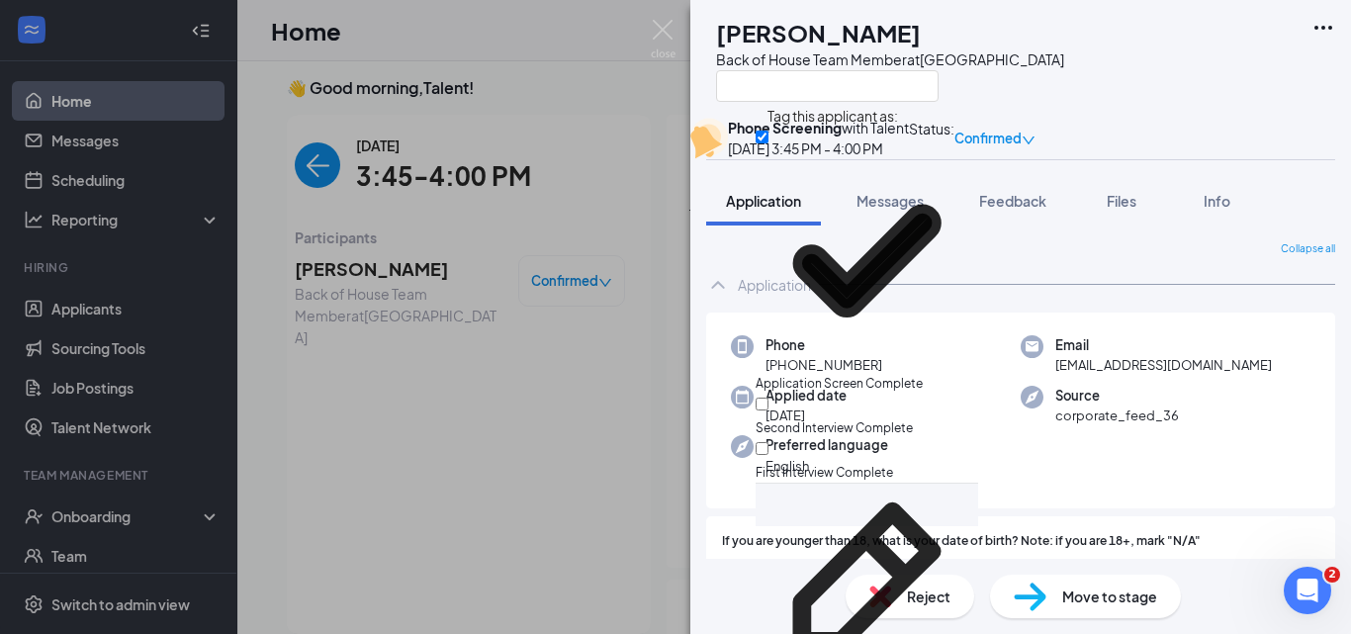
click at [883, 438] on div "First Interview Complete" at bounding box center [867, 460] width 223 height 45
checkbox input "true"
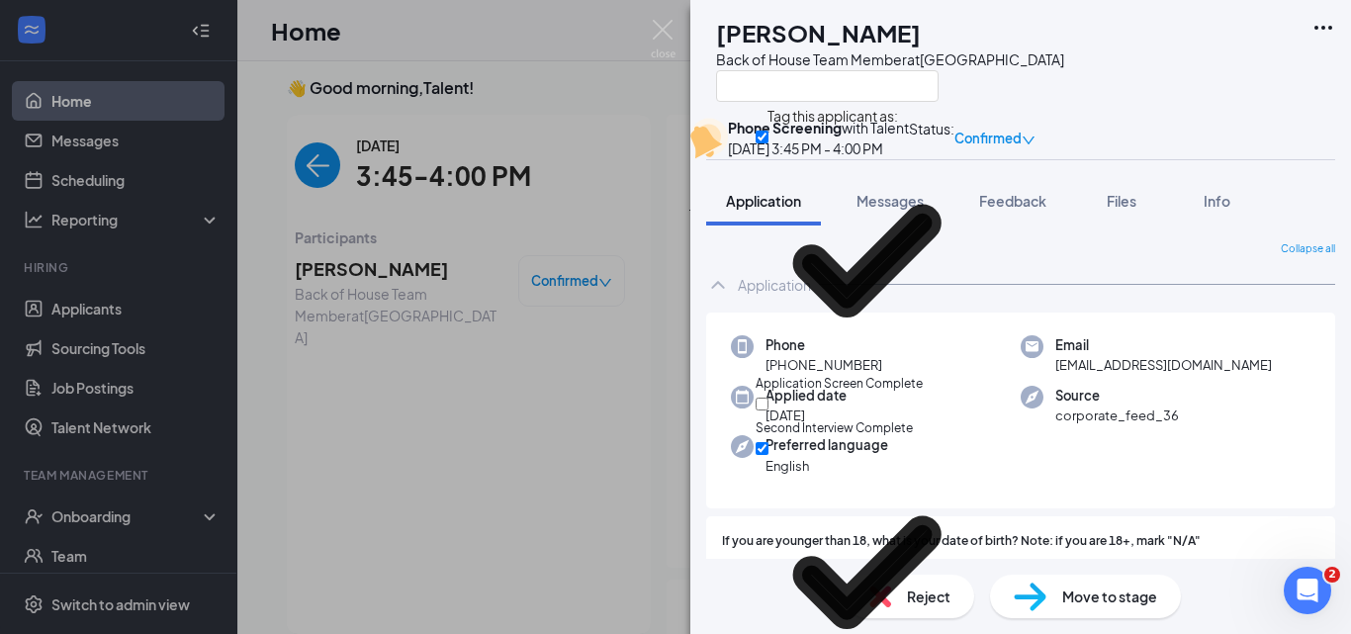
drag, startPoint x: 1148, startPoint y: 22, endPoint x: 1135, endPoint y: 37, distance: 19.6
click at [1139, 36] on div "IW [PERSON_NAME] Back of House Team Member at [GEOGRAPHIC_DATA]" at bounding box center [1020, 59] width 661 height 118
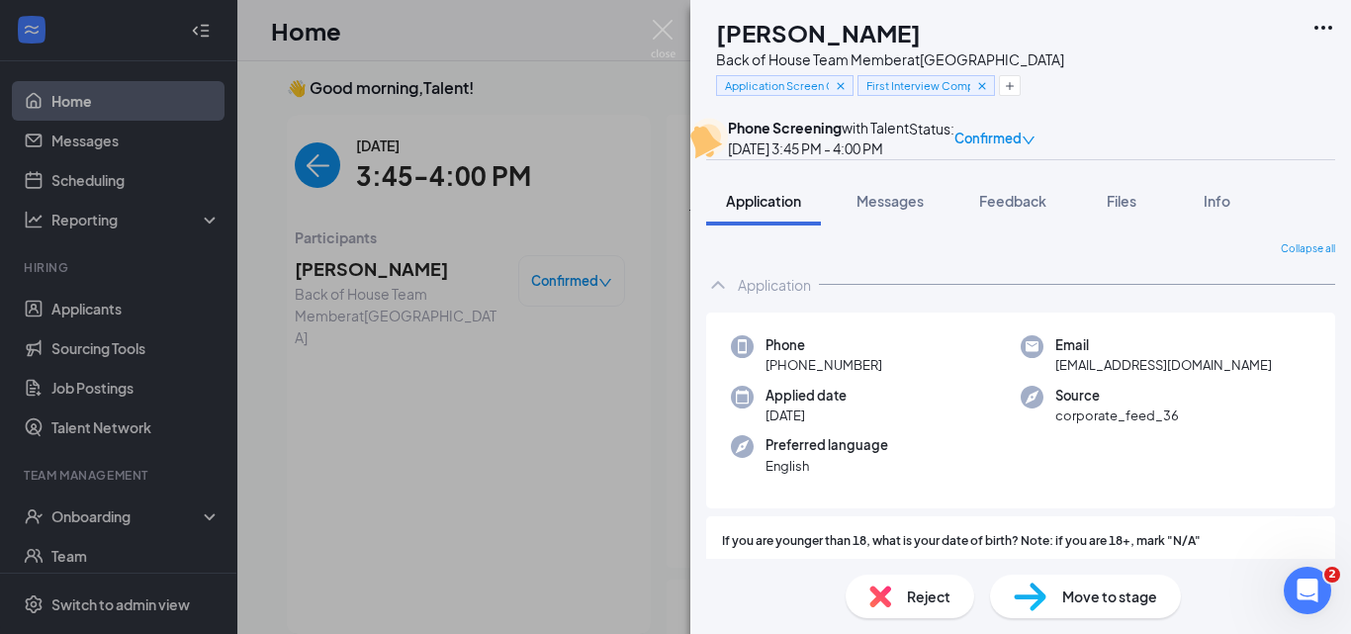
click at [1051, 589] on div "Move to stage" at bounding box center [1085, 597] width 191 height 44
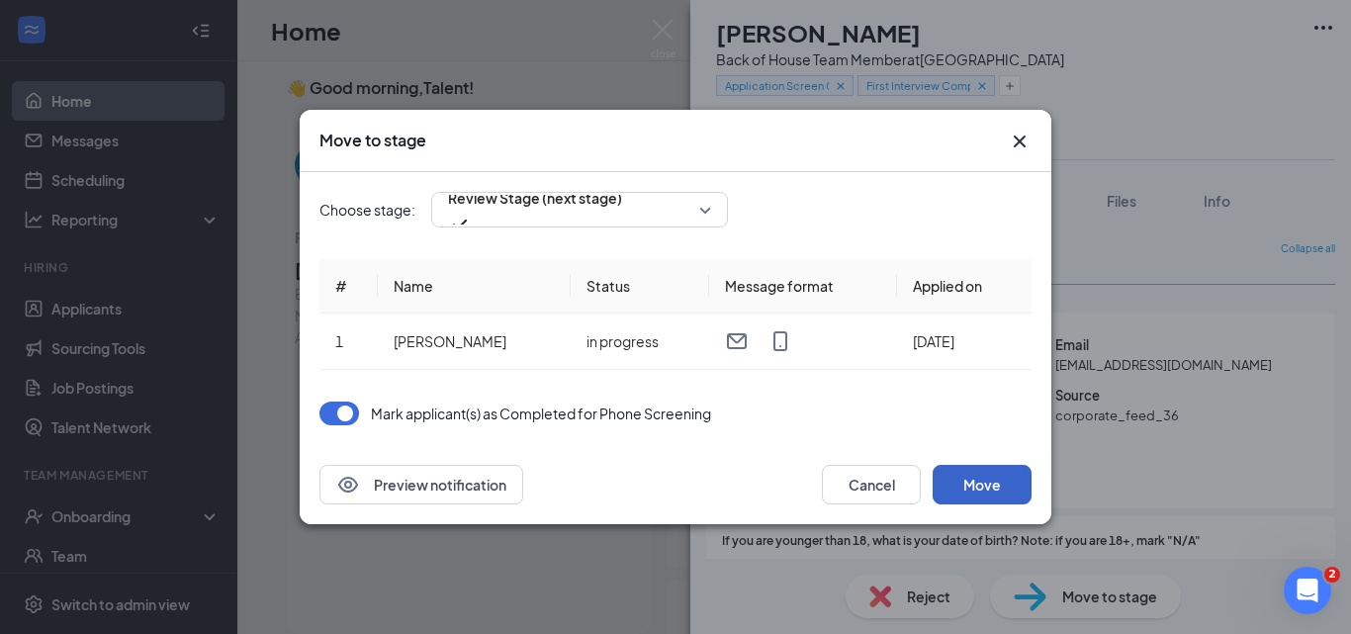
click at [982, 491] on button "Move" at bounding box center [982, 485] width 99 height 40
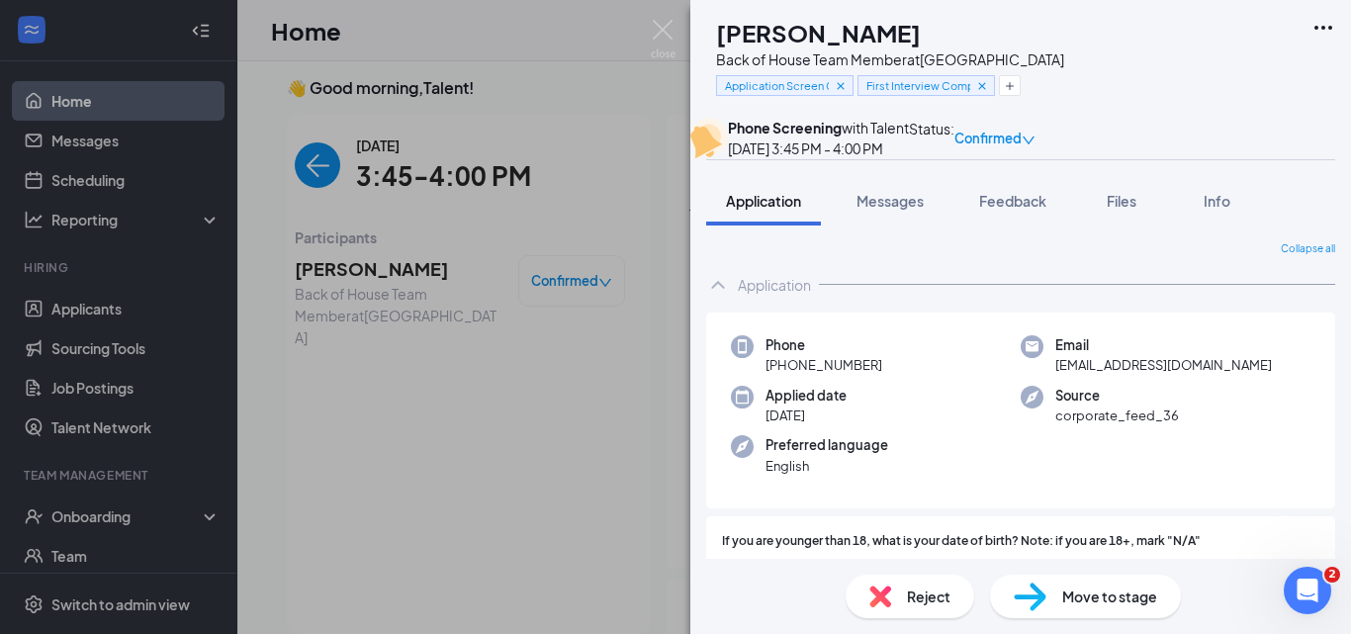
drag, startPoint x: 802, startPoint y: 347, endPoint x: 732, endPoint y: 254, distance: 116.5
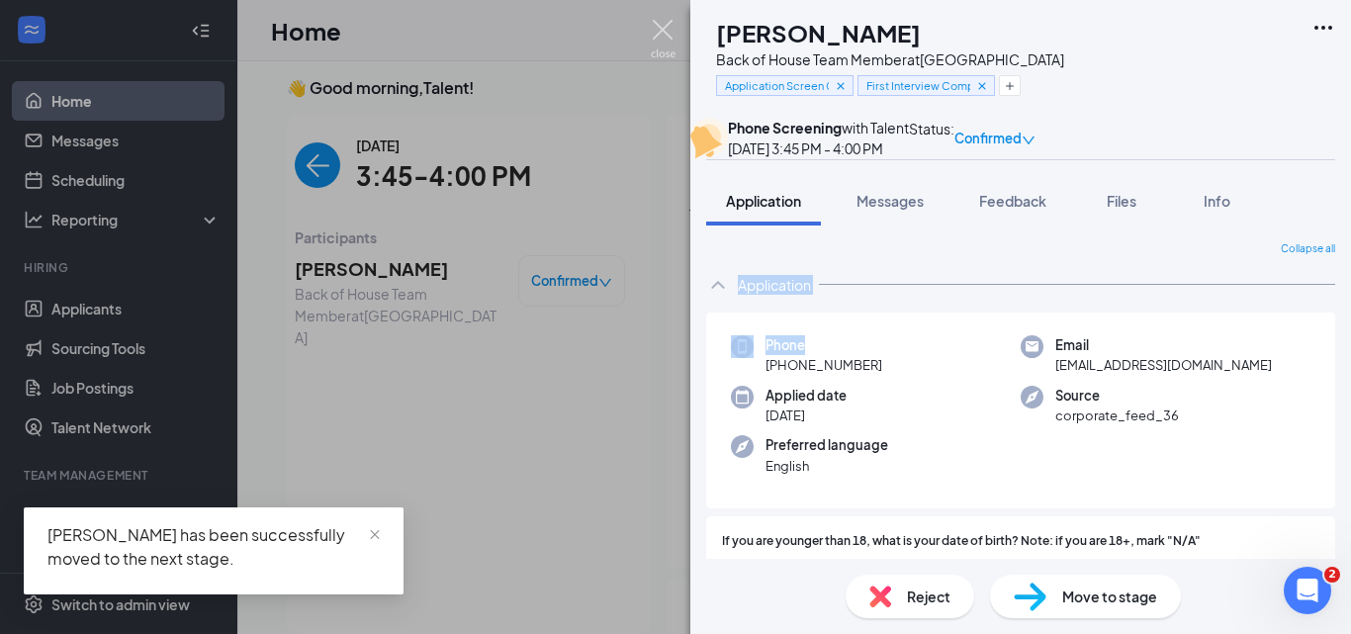
click at [662, 38] on img at bounding box center [663, 39] width 25 height 39
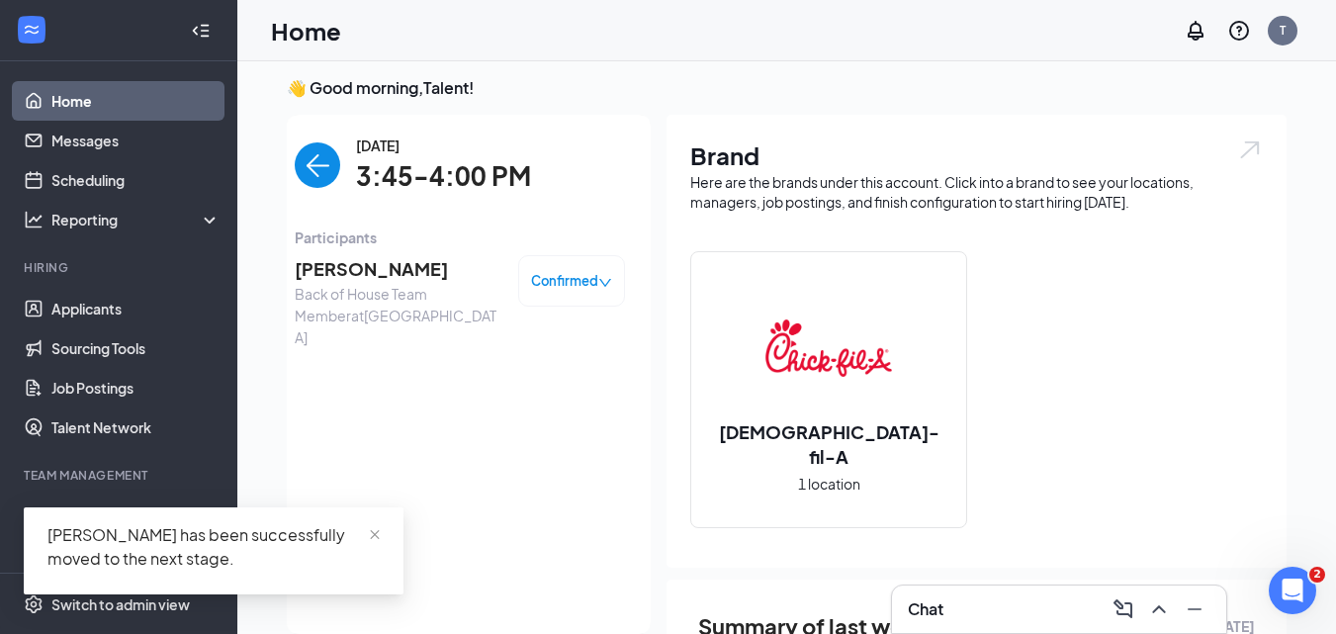
click at [313, 164] on img "back-button" at bounding box center [317, 164] width 45 height 45
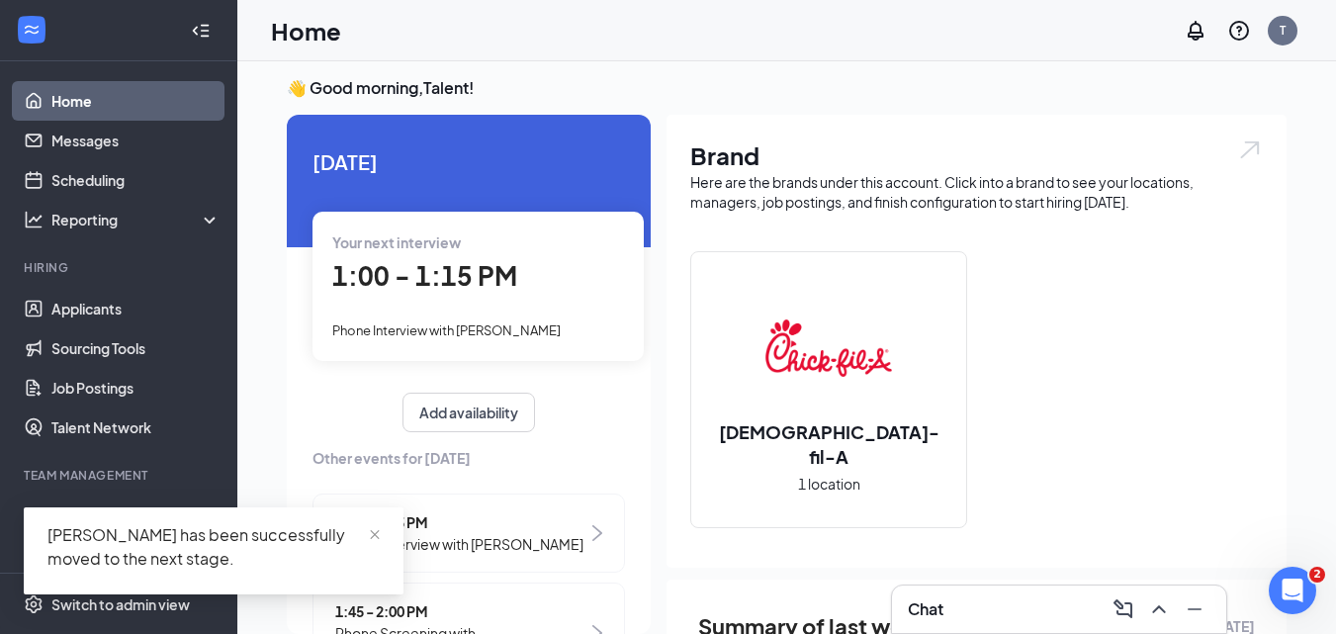
click at [1002, 621] on div "Chat" at bounding box center [1059, 609] width 303 height 32
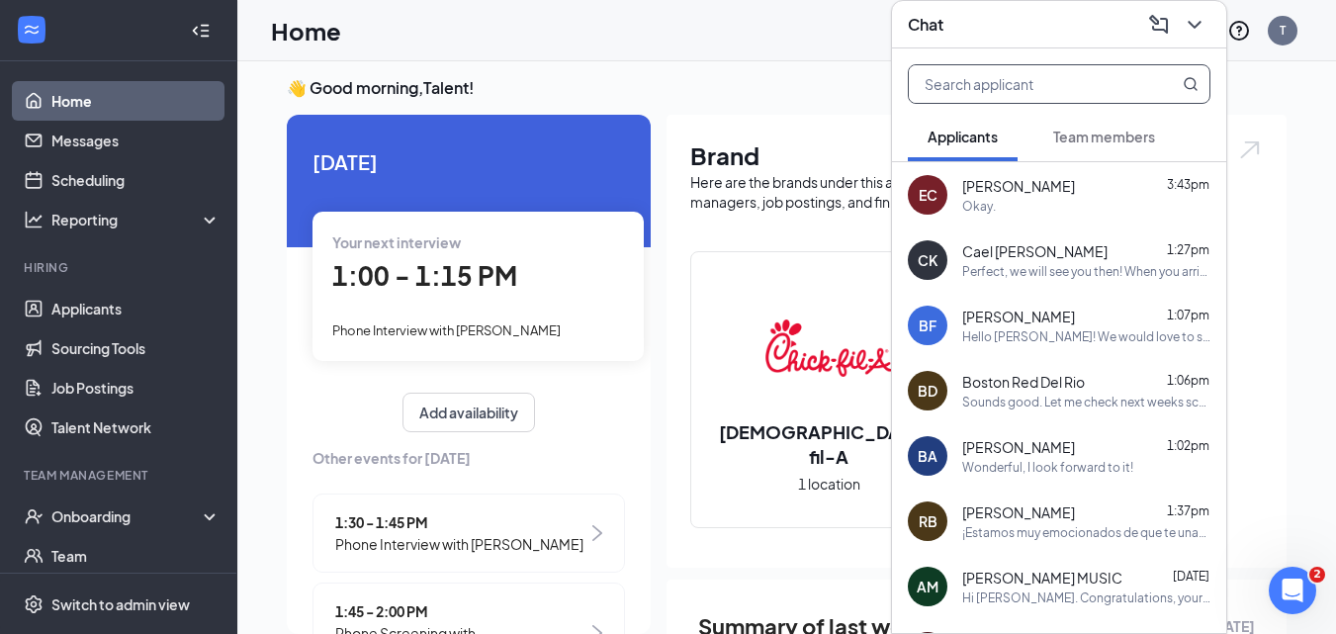
click at [1041, 85] on input "text" at bounding box center [1026, 84] width 234 height 38
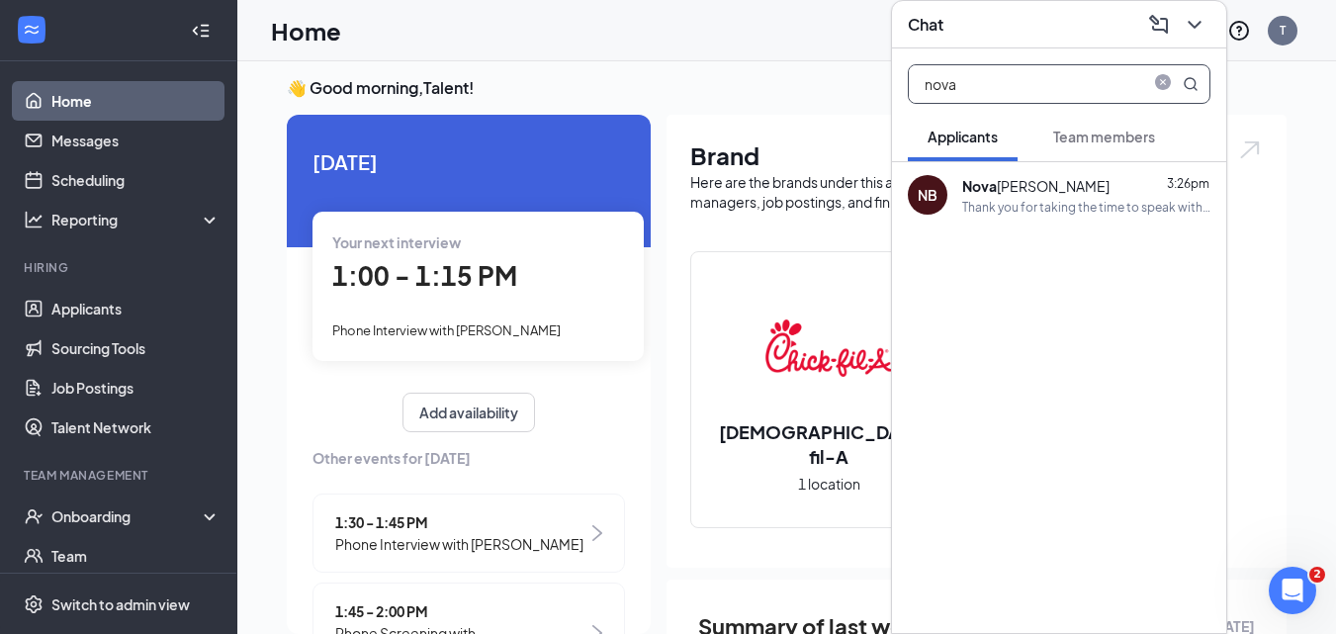
type input "nova"
click at [1051, 175] on div "NB Nova [PERSON_NAME] 3:26pm Thank you for taking the time to speak with us ove…" at bounding box center [1059, 194] width 334 height 65
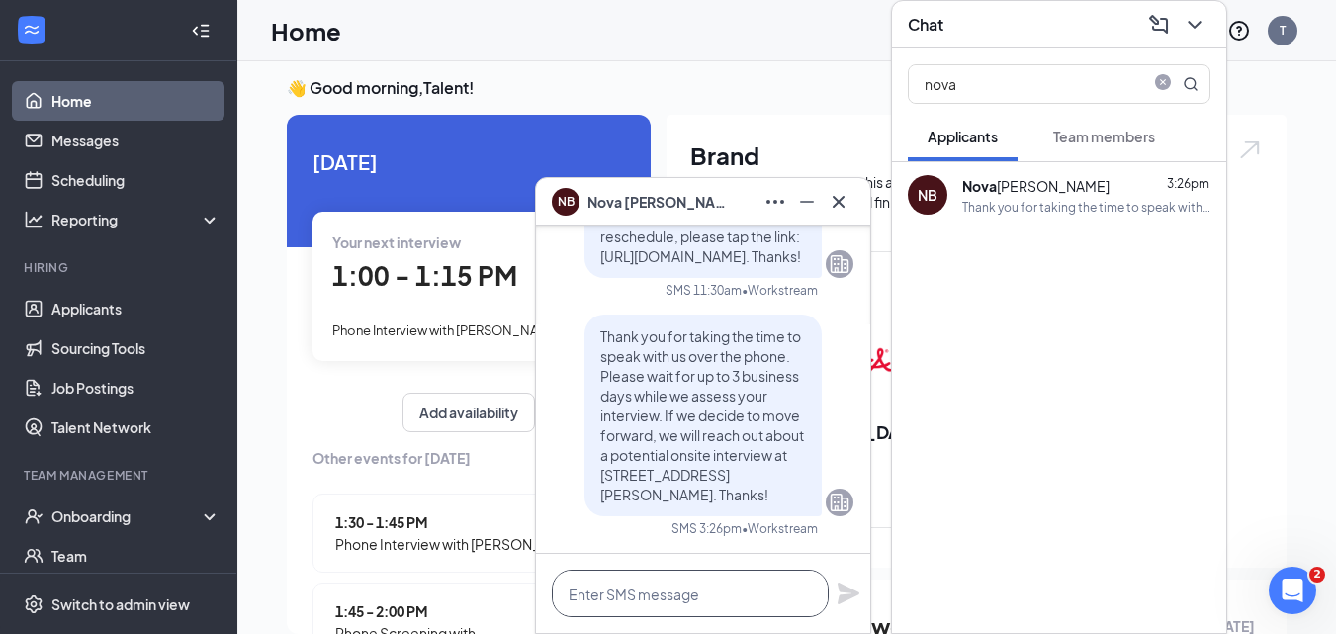
click at [689, 609] on textarea at bounding box center [690, 593] width 277 height 47
type textarea "Hello Nova, we would"
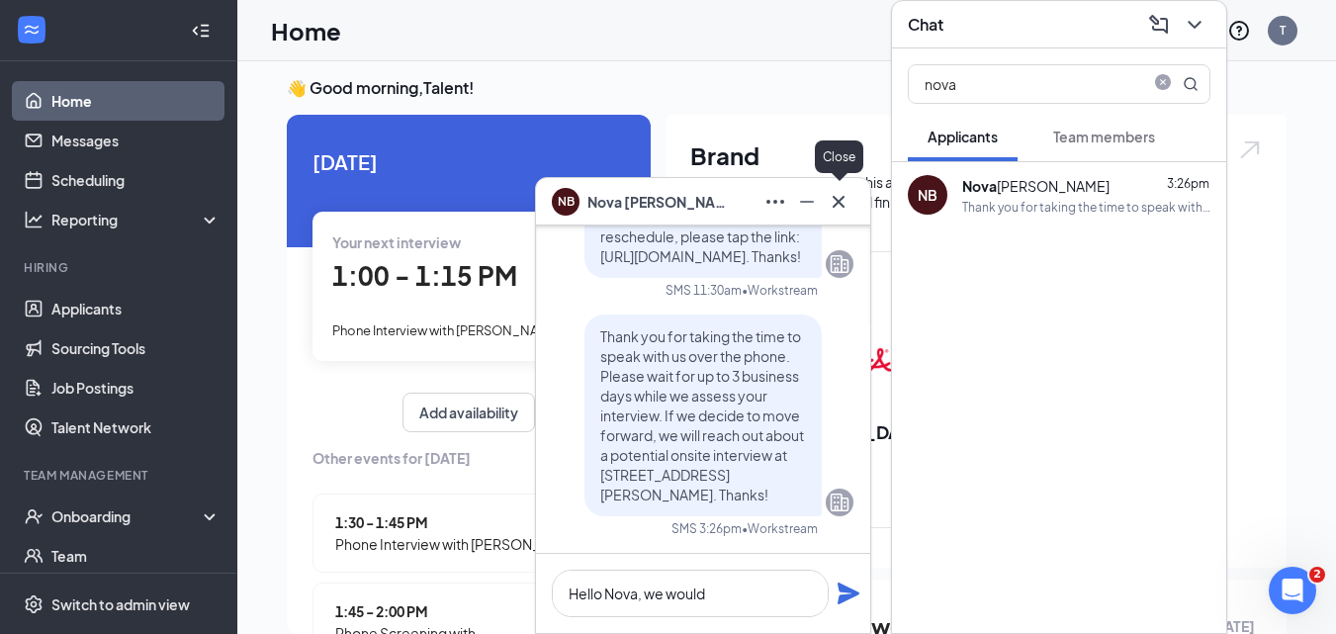
click at [839, 200] on icon "Cross" at bounding box center [839, 202] width 24 height 24
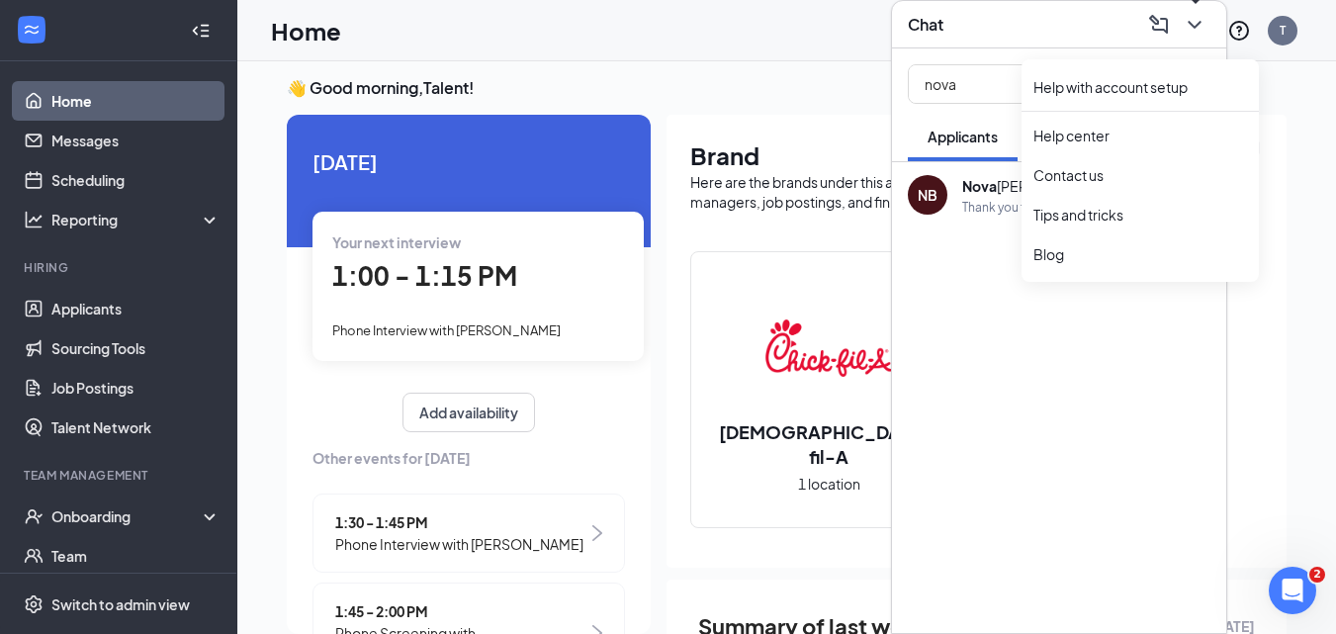
click at [1194, 38] on button at bounding box center [1195, 25] width 32 height 32
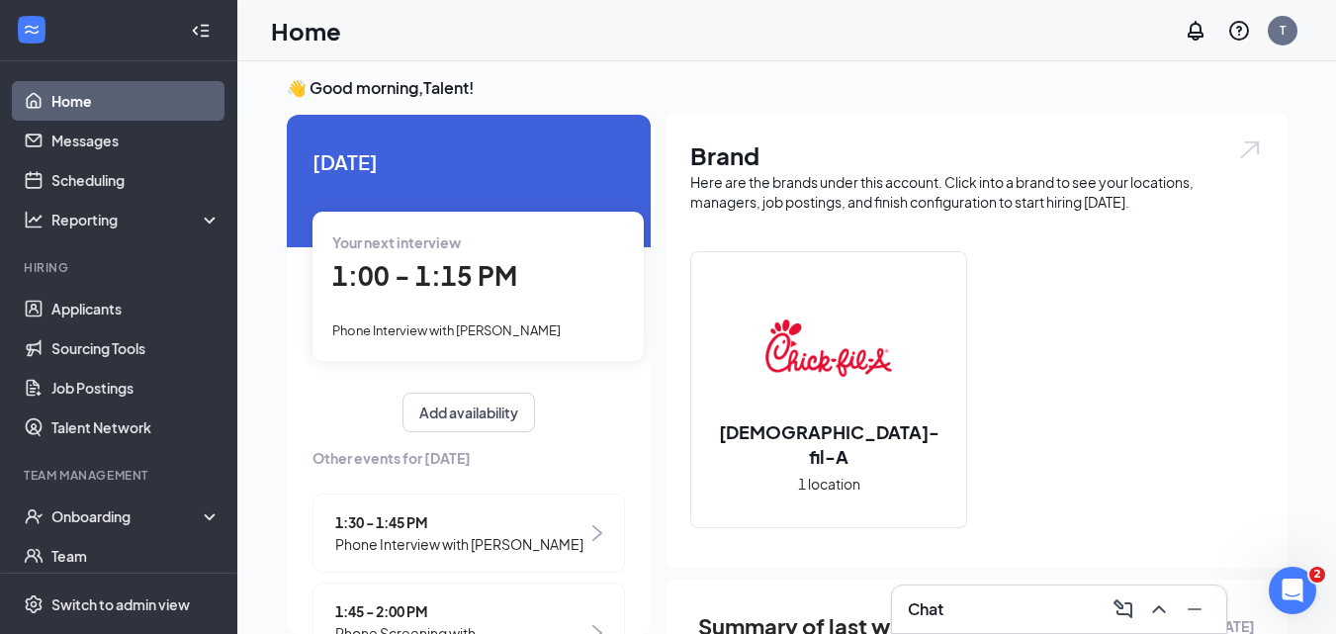
click at [952, 626] on div "Chat" at bounding box center [1059, 608] width 334 height 47
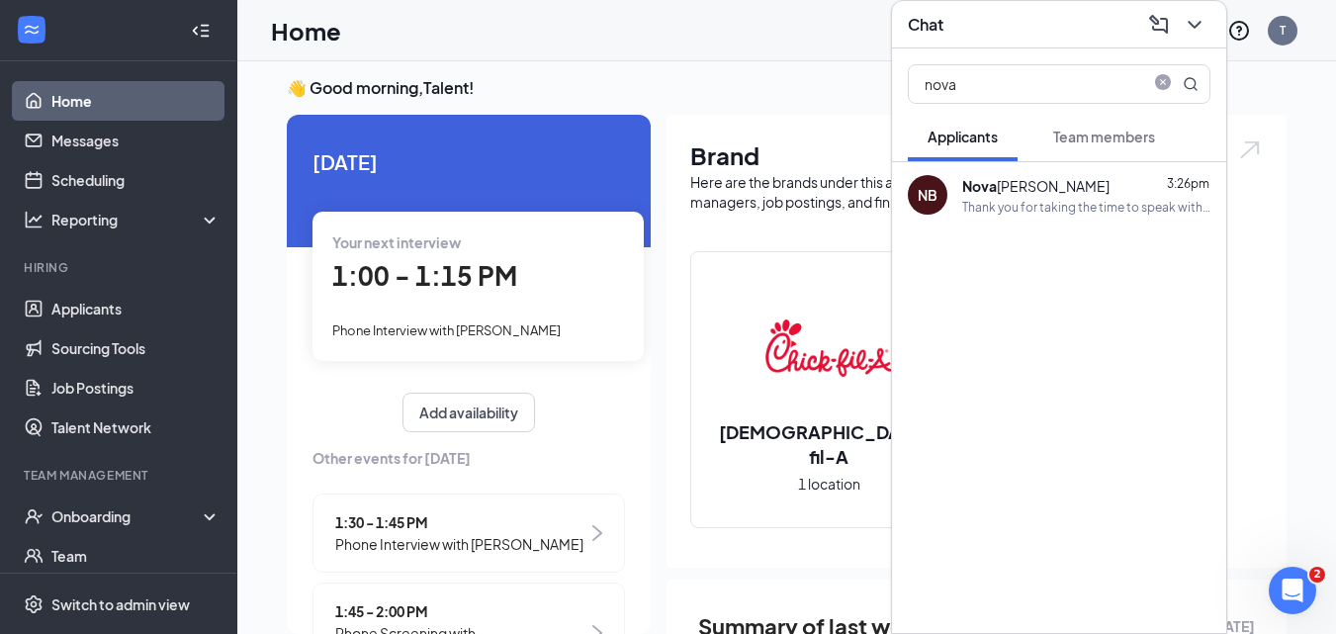
click at [1006, 199] on div "Thank you for taking the time to speak with us over the phone. Please wait for …" at bounding box center [1086, 207] width 248 height 17
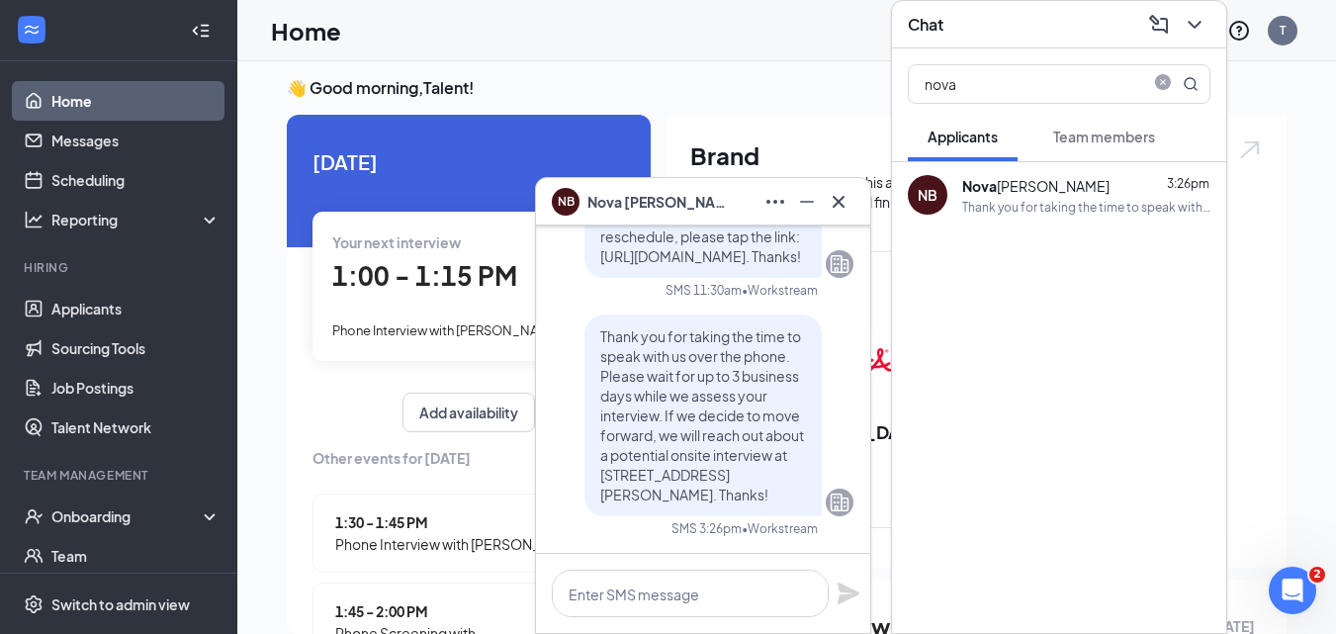
click at [1151, 79] on span "close-circle" at bounding box center [1163, 82] width 24 height 16
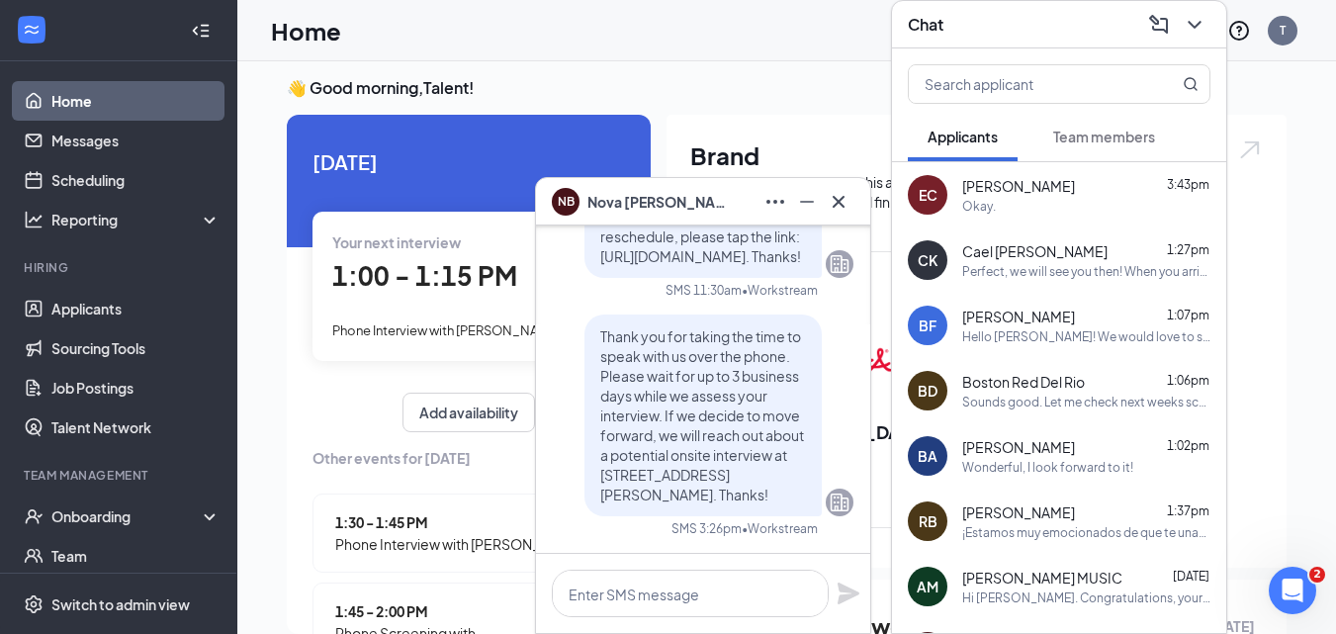
click at [1047, 190] on div "[PERSON_NAME] 3:43pm" at bounding box center [1086, 186] width 248 height 20
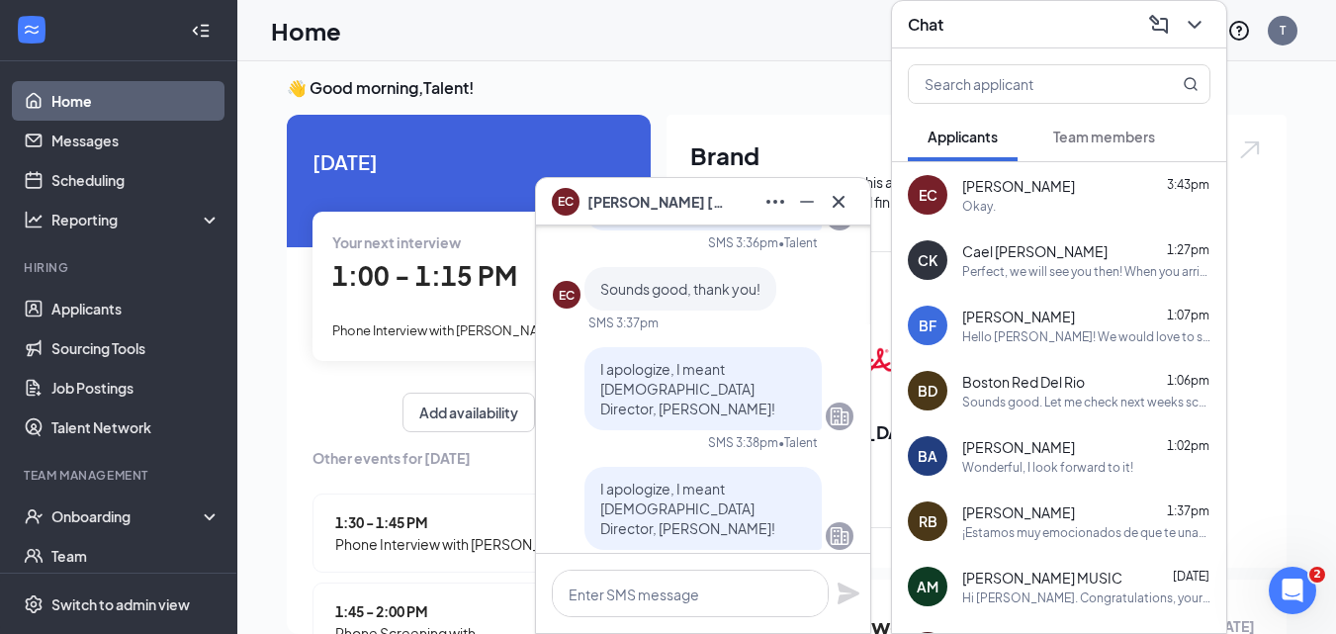
scroll to position [0, 0]
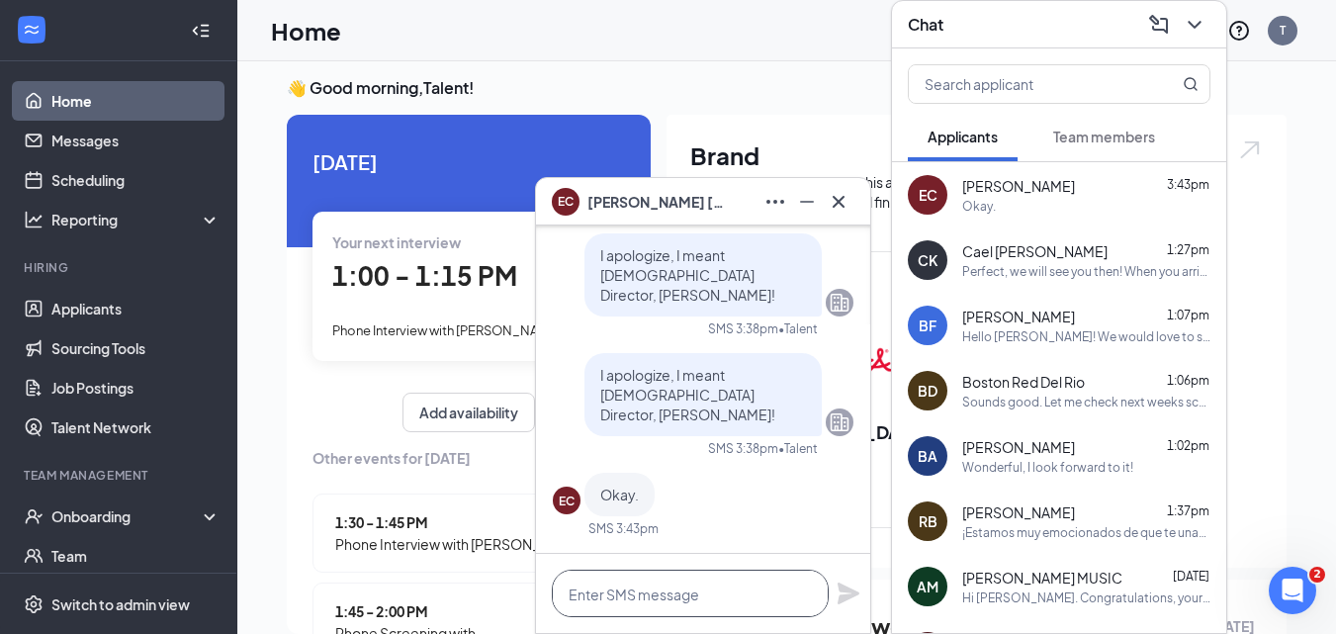
click at [754, 605] on textarea at bounding box center [690, 593] width 277 height 47
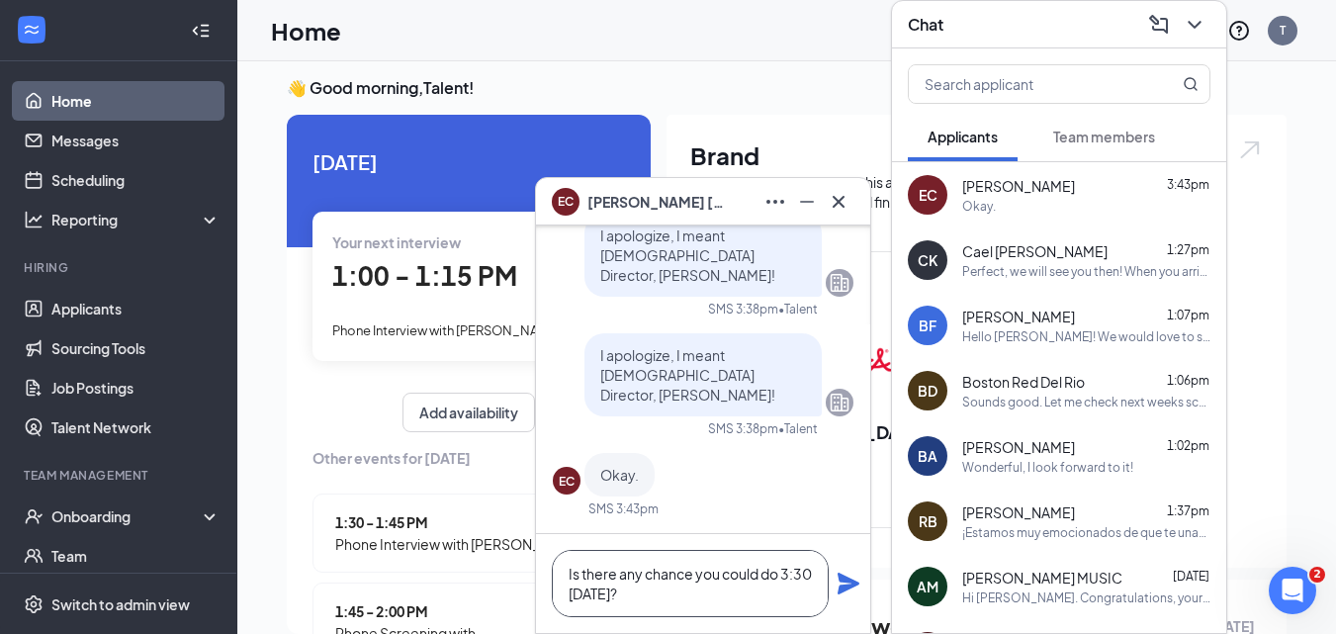
type textarea "Is there any chance you could do 3:30 [DATE]?"
click at [837, 590] on icon "Plane" at bounding box center [849, 584] width 24 height 24
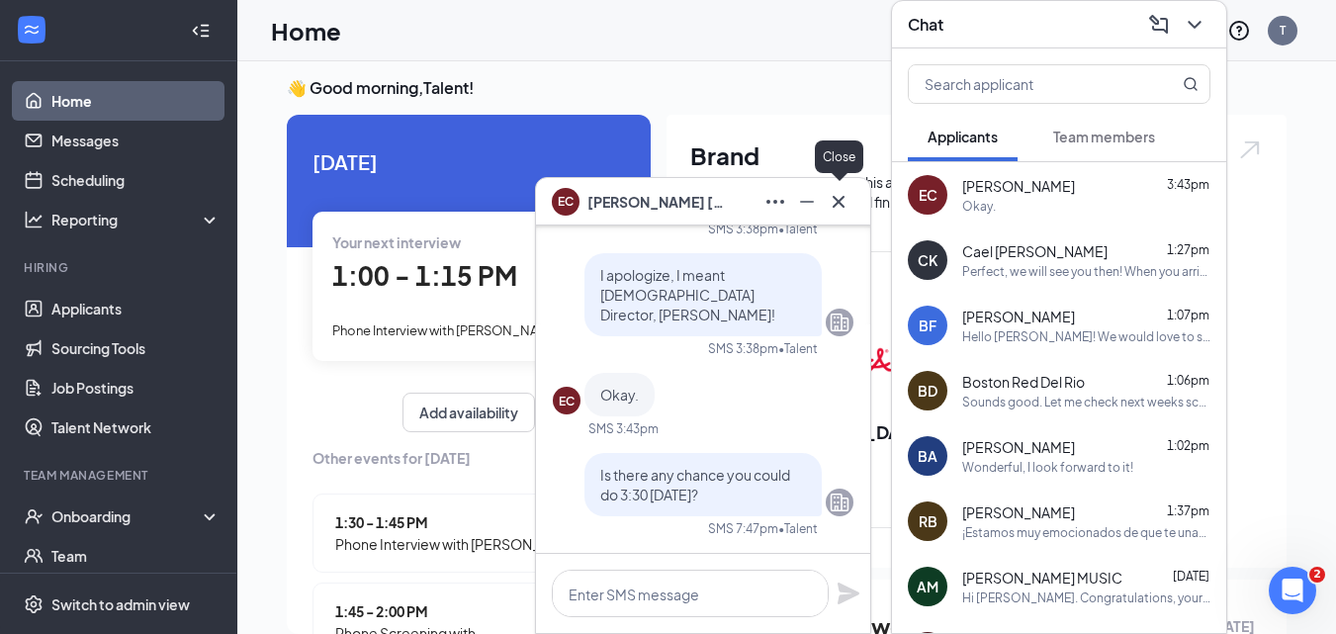
click at [841, 208] on icon "Cross" at bounding box center [839, 202] width 24 height 24
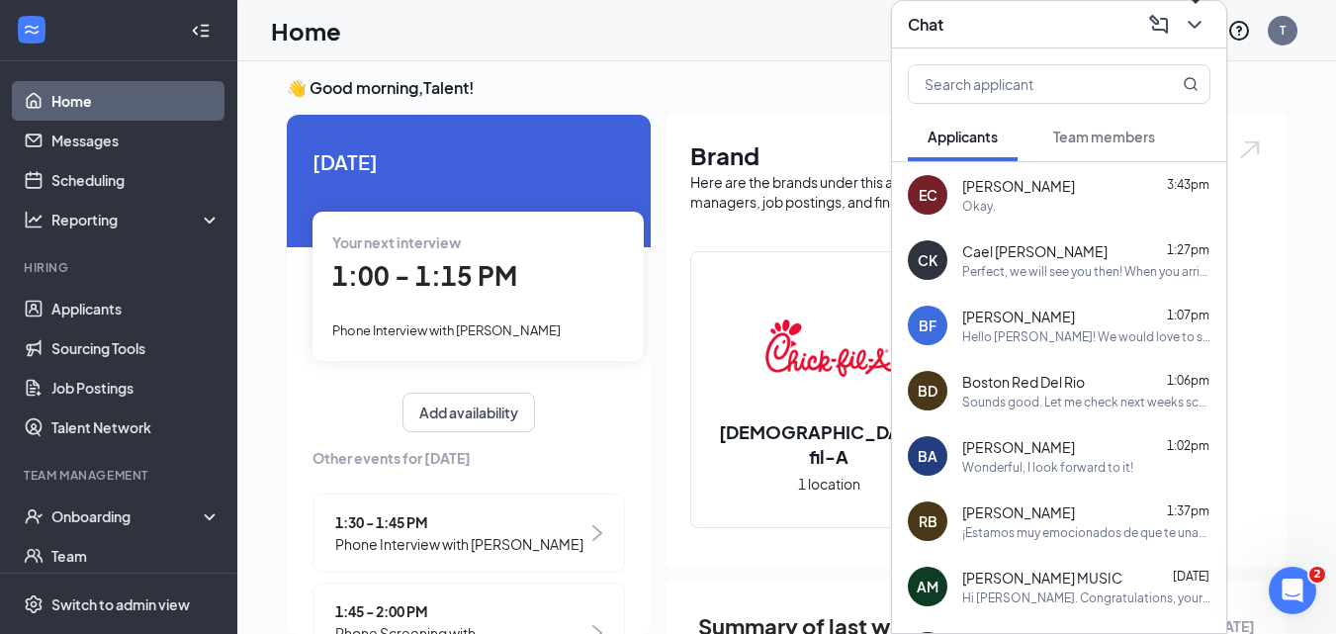
click at [1194, 38] on button at bounding box center [1195, 25] width 32 height 32
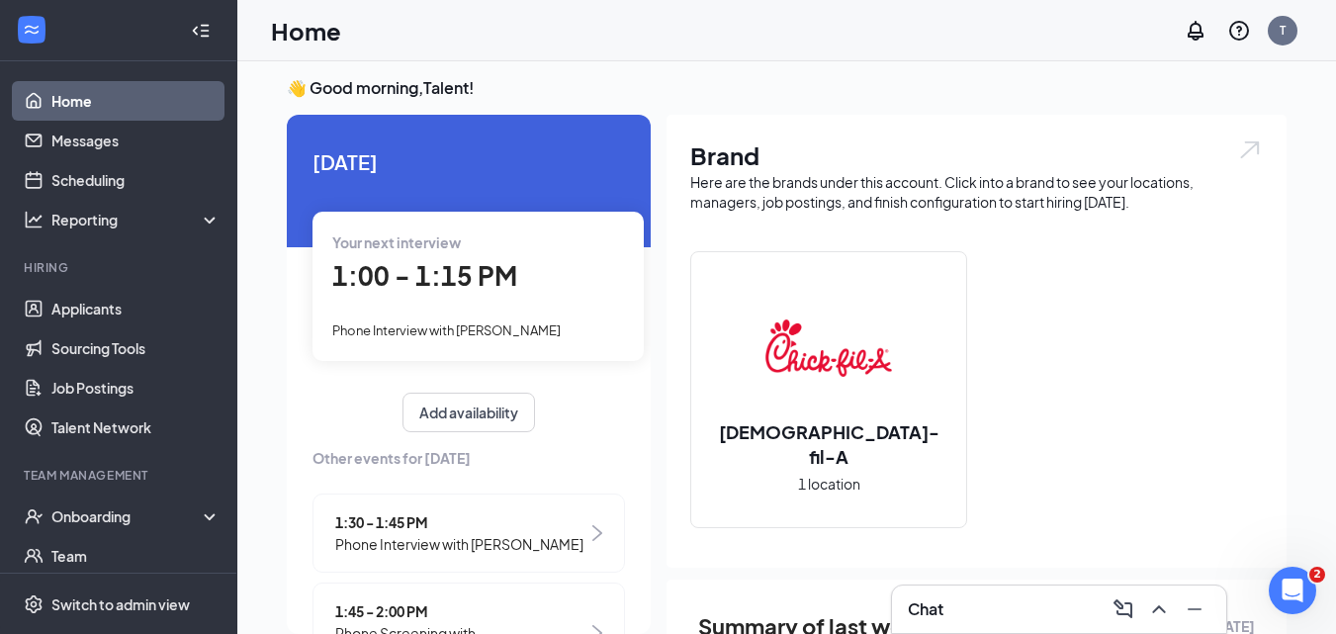
drag, startPoint x: 1032, startPoint y: 604, endPoint x: 1028, endPoint y: 593, distance: 11.6
click at [1031, 600] on div "Chat" at bounding box center [1059, 609] width 303 height 32
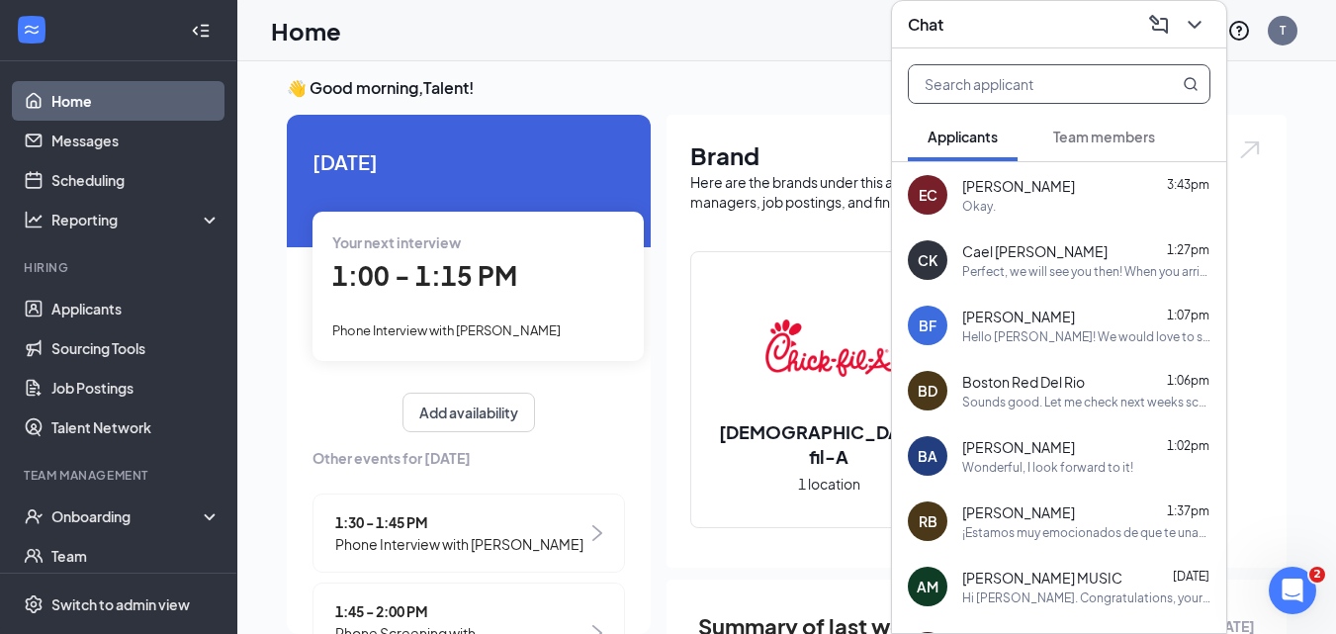
click at [1052, 82] on input "text" at bounding box center [1026, 84] width 234 height 38
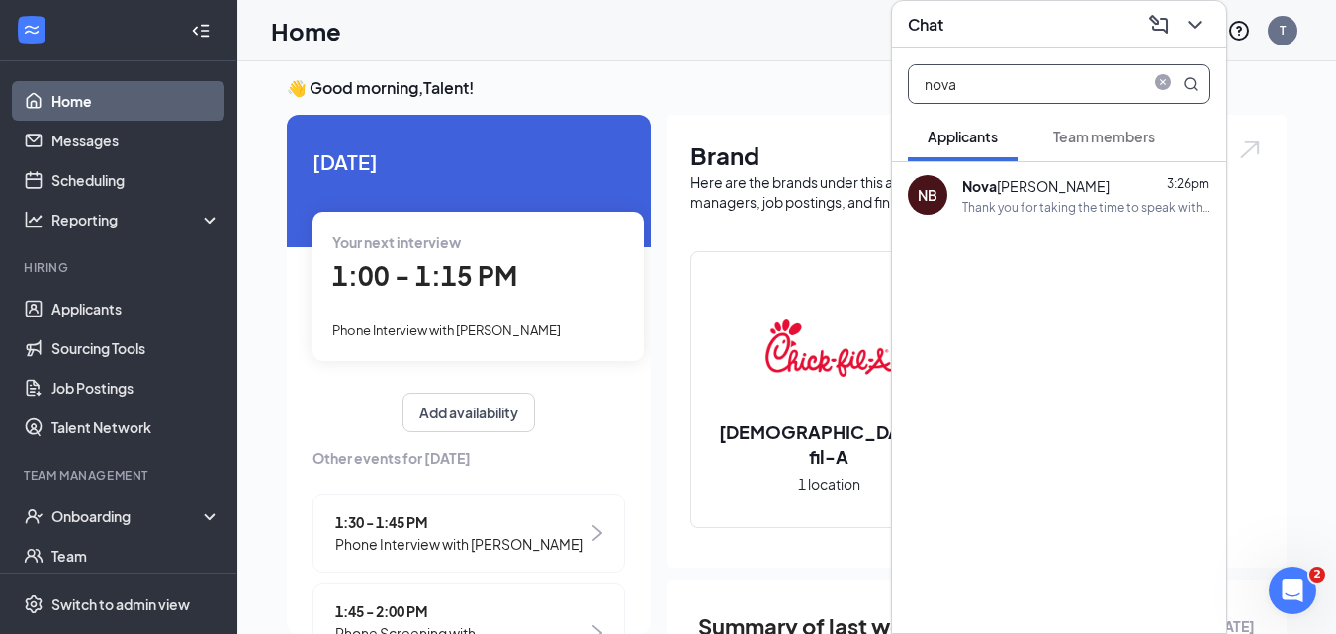
type input "nova"
click at [1051, 194] on div "Nova [PERSON_NAME] 3:26pm" at bounding box center [1086, 186] width 248 height 22
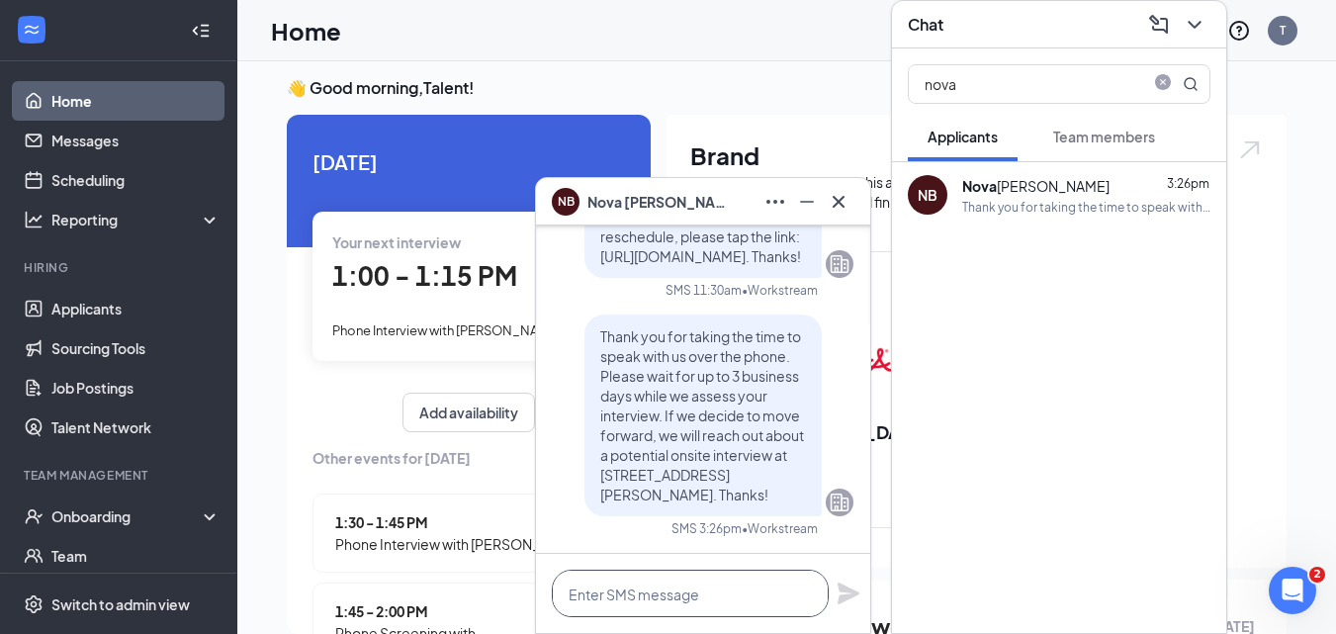
click at [692, 605] on textarea at bounding box center [690, 593] width 277 height 47
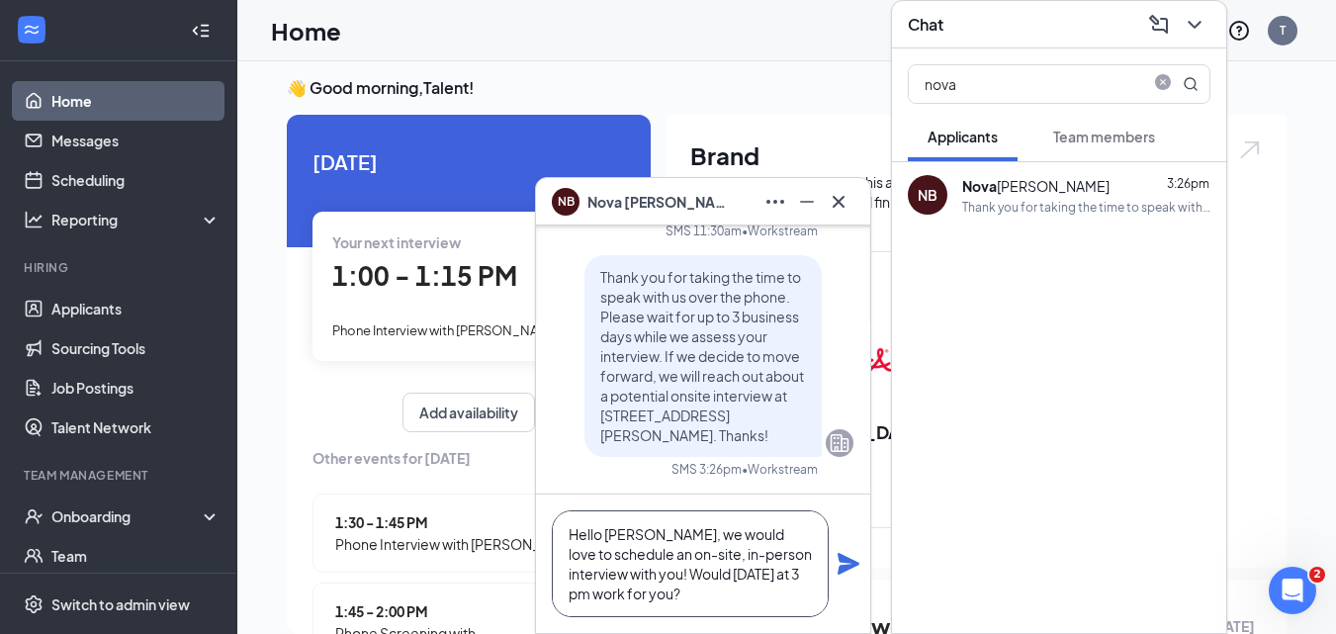
type textarea "Hello [PERSON_NAME], we would love to schedule an on-site, in-person interview …"
click at [846, 565] on icon "Plane" at bounding box center [849, 564] width 22 height 22
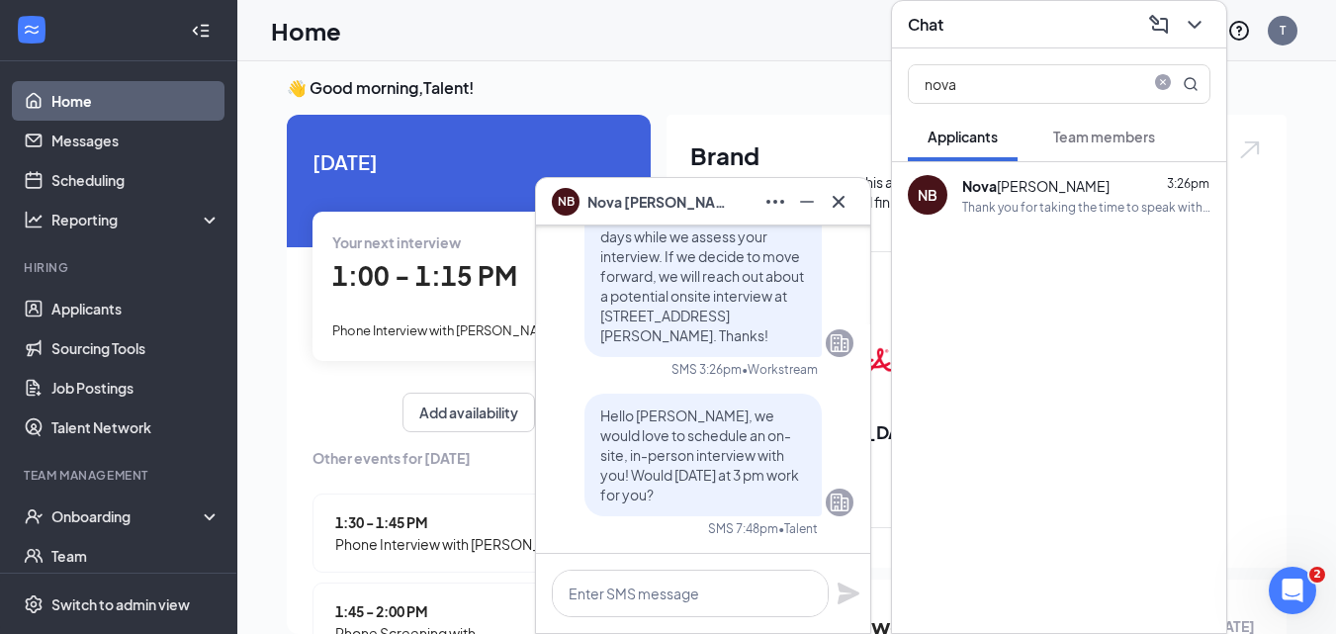
scroll to position [0, 0]
click at [832, 213] on button at bounding box center [839, 202] width 32 height 32
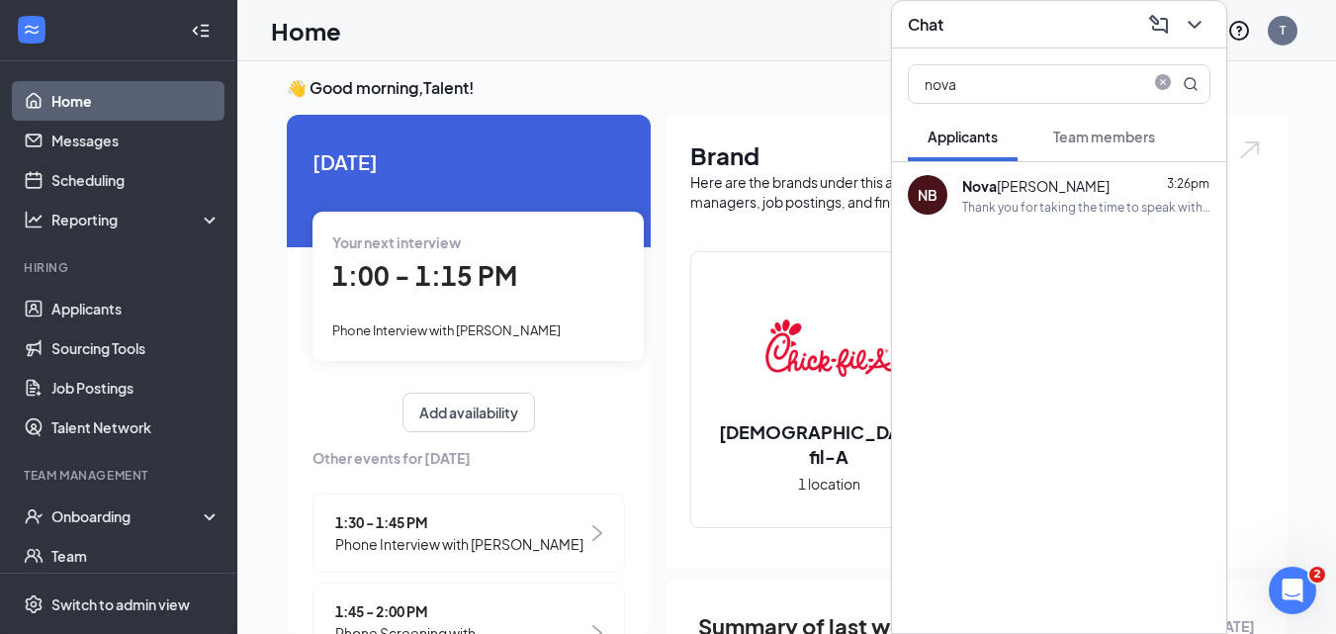
click at [1164, 89] on icon "close-circle" at bounding box center [1163, 82] width 16 height 16
type input "cad"
click at [1024, 186] on div "Cad ence [PERSON_NAME]" at bounding box center [1011, 186] width 176 height 22
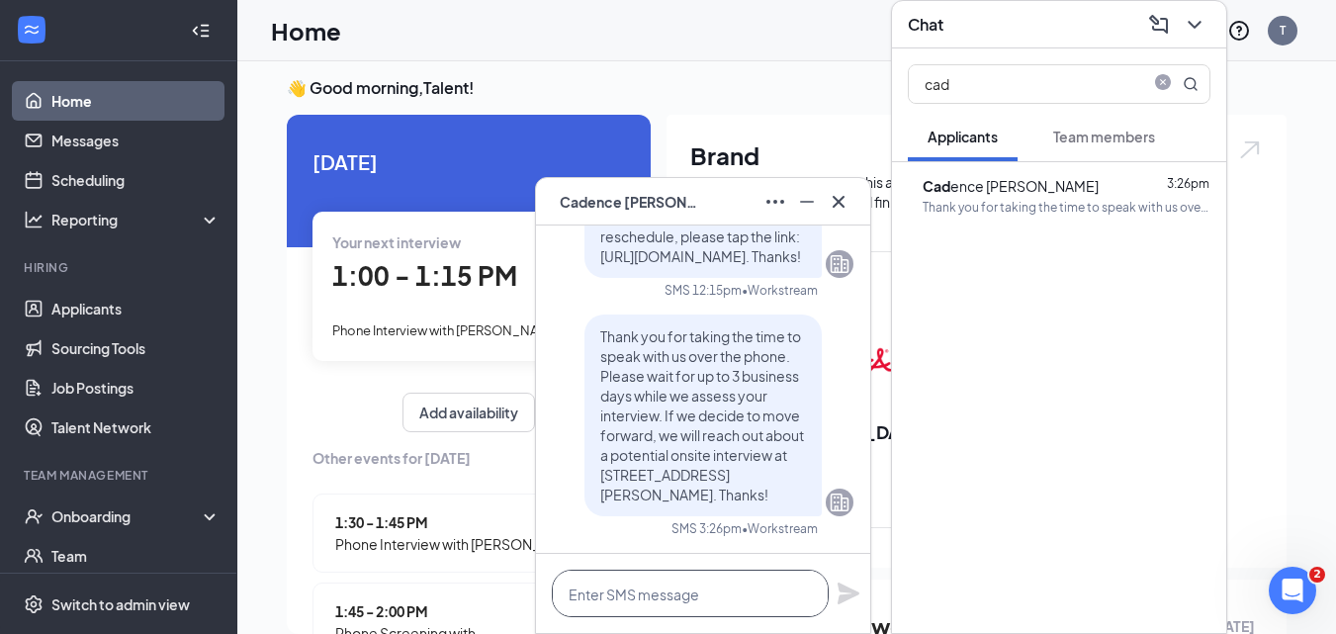
click at [682, 601] on textarea at bounding box center [690, 593] width 277 height 47
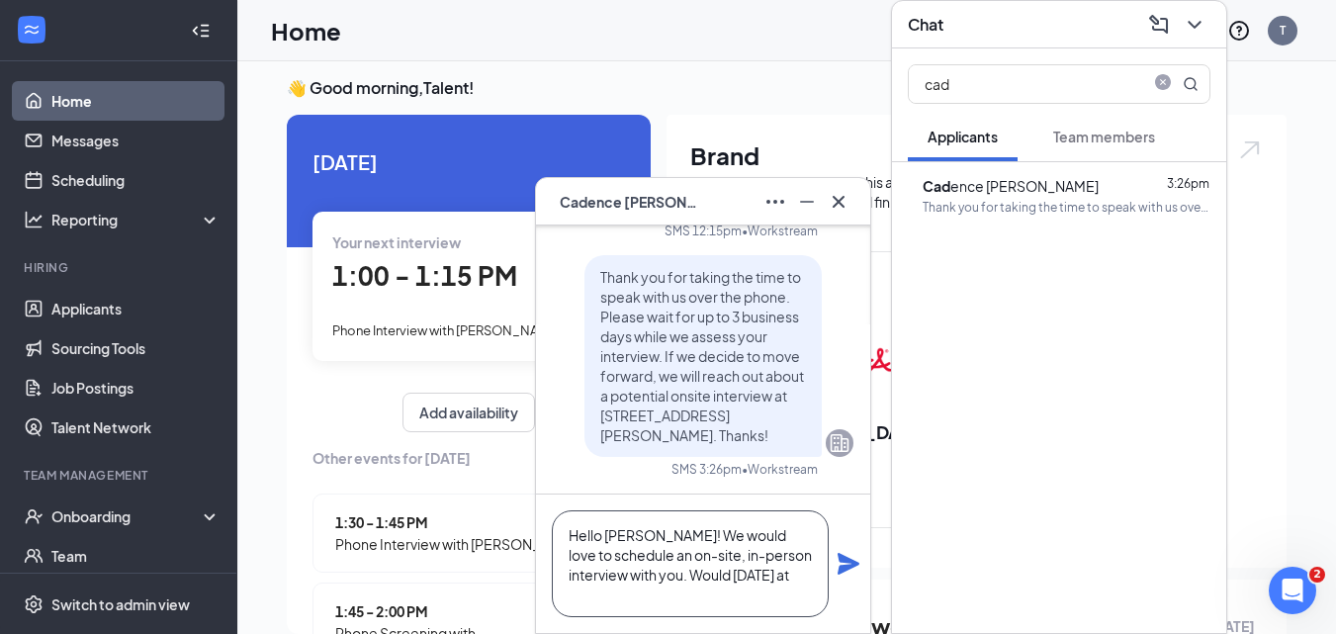
click at [1171, 88] on span "close-circle" at bounding box center [1163, 82] width 24 height 16
type textarea "Hello [PERSON_NAME]! We would love to schedule an on-site, in-person interview …"
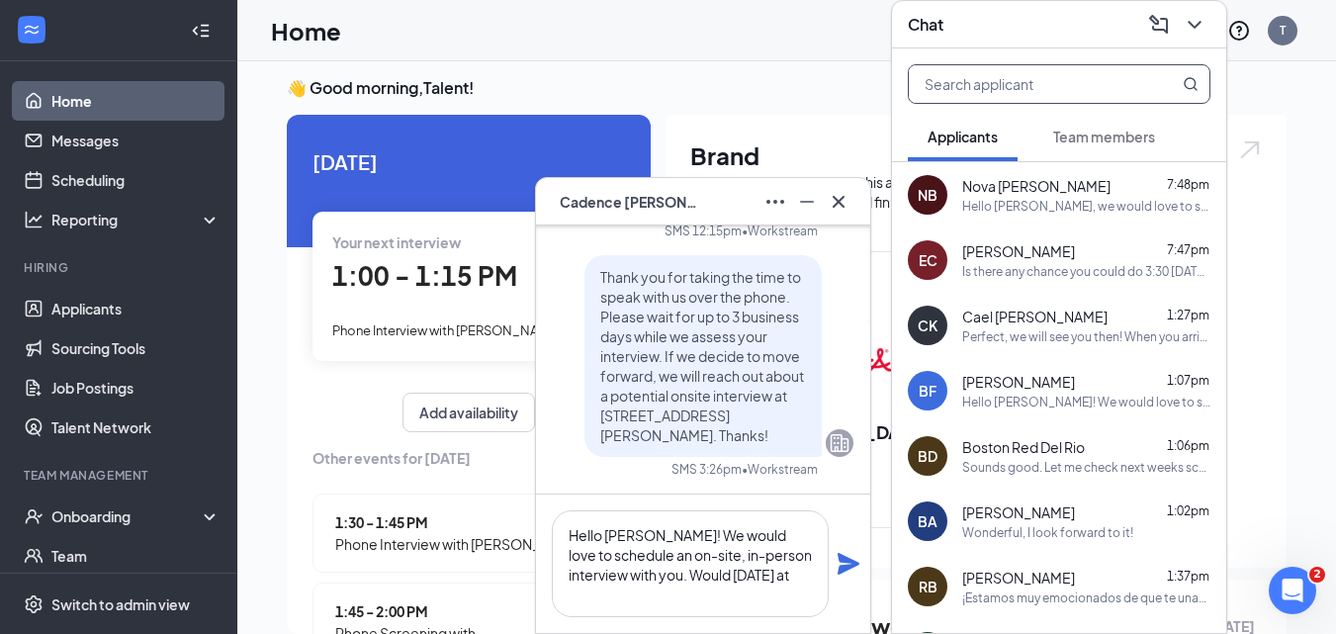
click at [1035, 190] on span "Nova [PERSON_NAME]" at bounding box center [1036, 186] width 148 height 20
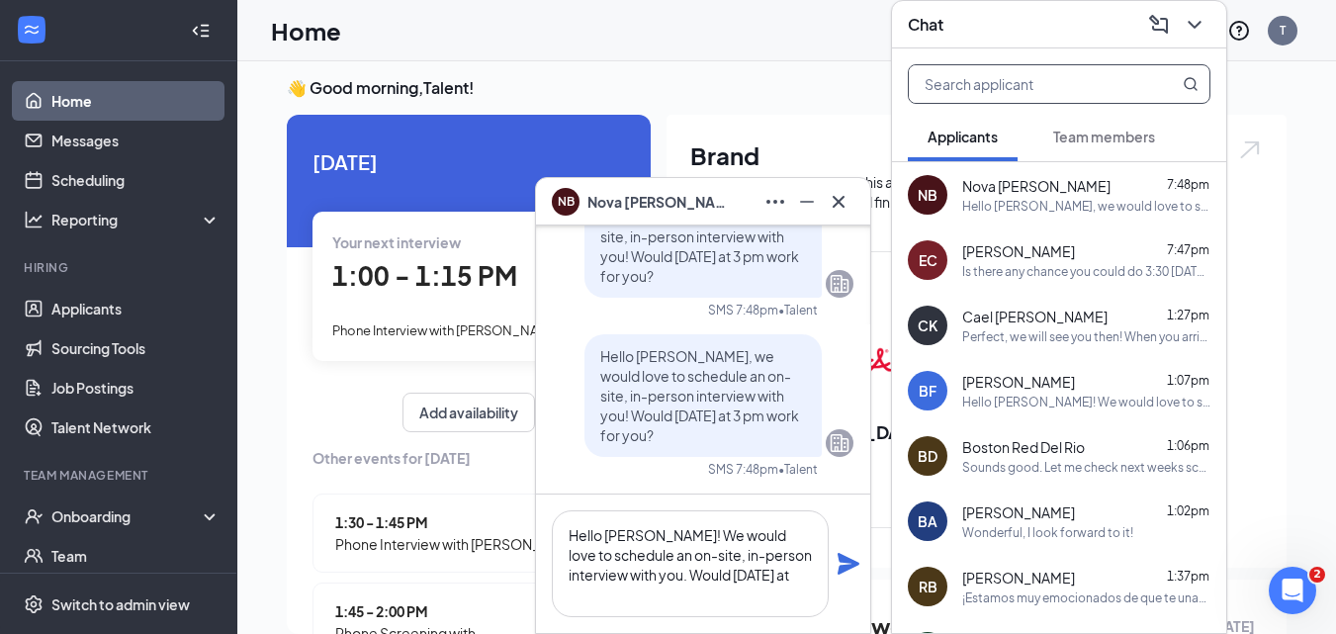
click at [1017, 86] on input "text" at bounding box center [1026, 84] width 234 height 38
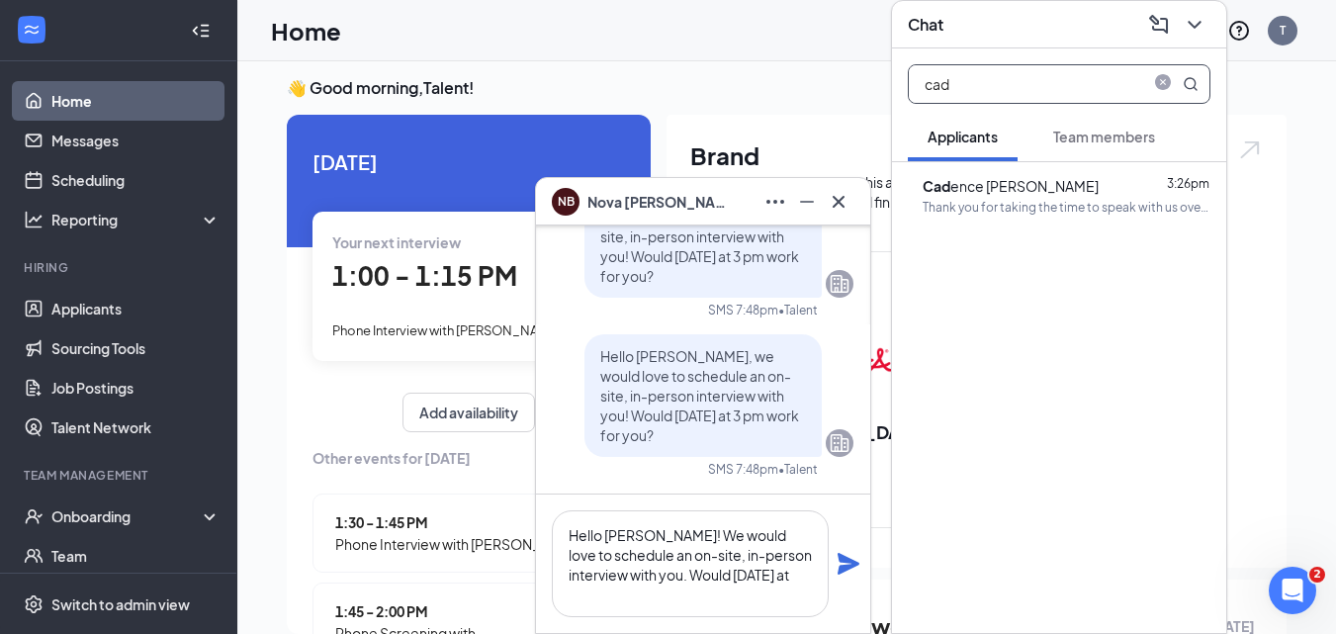
type input "cad"
click at [1036, 190] on div "Cad ence [PERSON_NAME]" at bounding box center [1011, 186] width 176 height 22
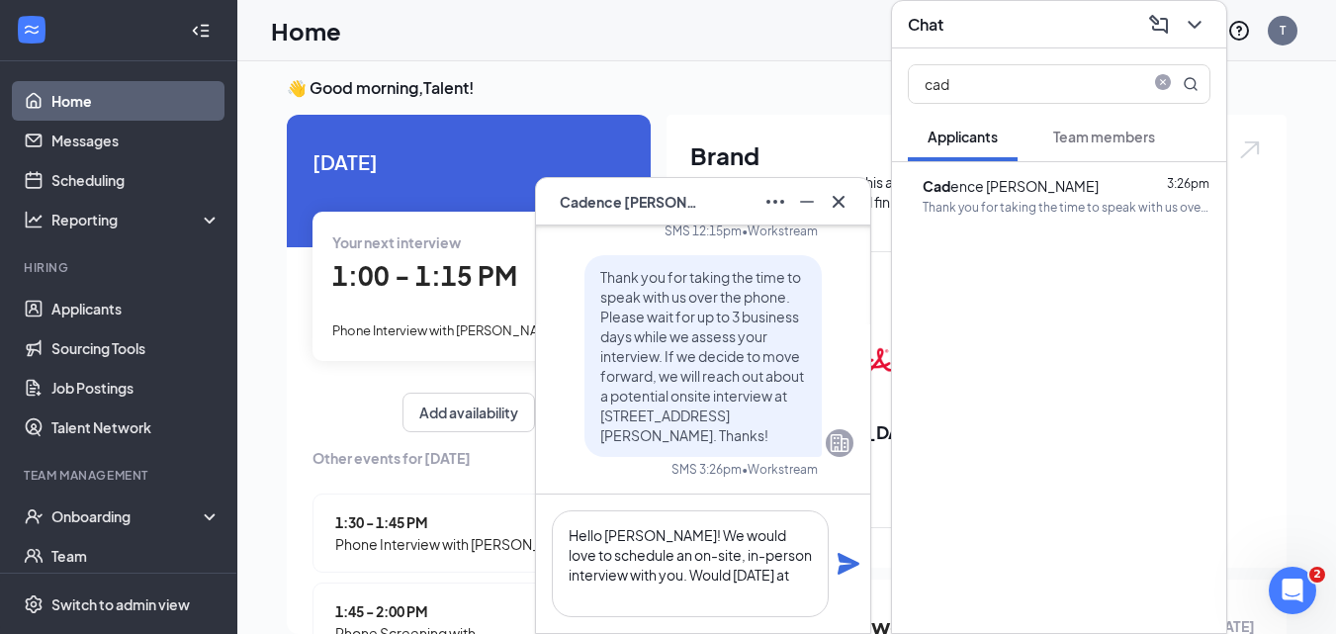
drag, startPoint x: 724, startPoint y: 618, endPoint x: 729, endPoint y: 596, distance: 22.3
click at [727, 608] on div "Hello [PERSON_NAME]! We would love to schedule an on-site, in-person interview …" at bounding box center [703, 563] width 334 height 138
drag, startPoint x: 729, startPoint y: 596, endPoint x: 722, endPoint y: 604, distance: 10.5
click at [723, 604] on textarea "Hello [PERSON_NAME]! We would love to schedule an on-site, in-person interview …" at bounding box center [690, 563] width 277 height 107
click at [617, 601] on textarea "Hello [PERSON_NAME]! We would love to schedule an on-site, in-person interview …" at bounding box center [690, 563] width 277 height 107
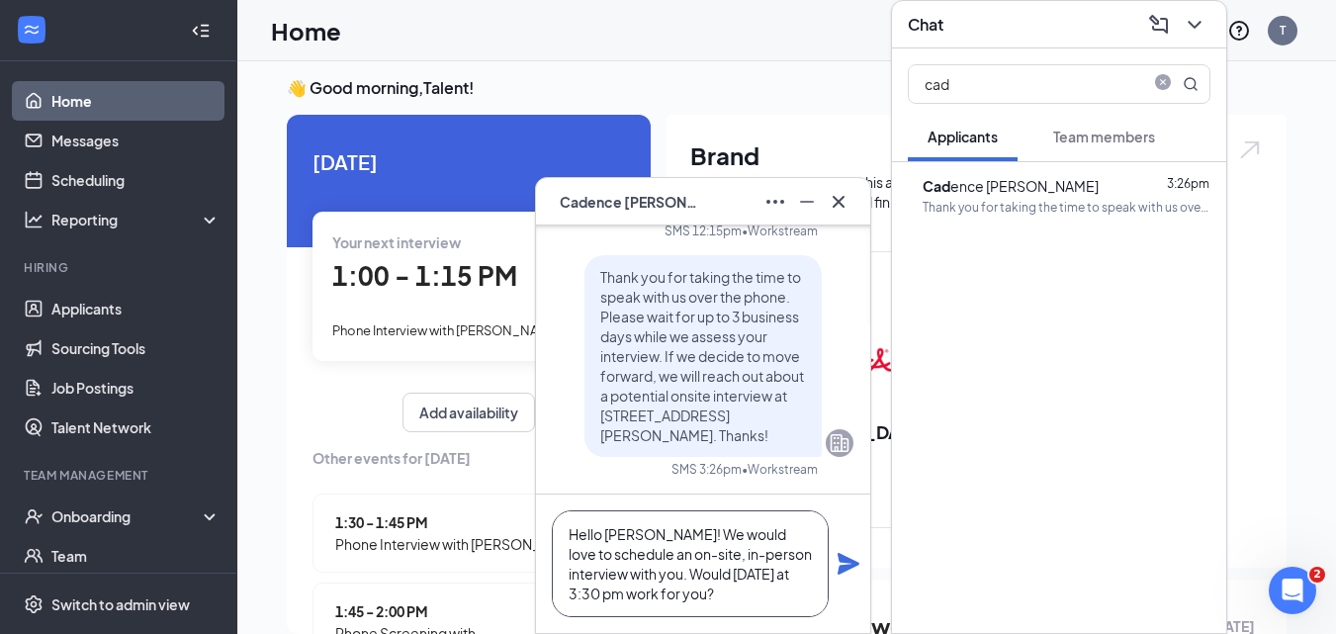
click at [762, 611] on textarea "Hello [PERSON_NAME]! We would love to schedule an on-site, in-person interview …" at bounding box center [690, 563] width 277 height 107
type textarea "Hello [PERSON_NAME]! We would love to schedule an on-site, in-person interview …"
click at [846, 569] on icon "Plane" at bounding box center [849, 564] width 22 height 22
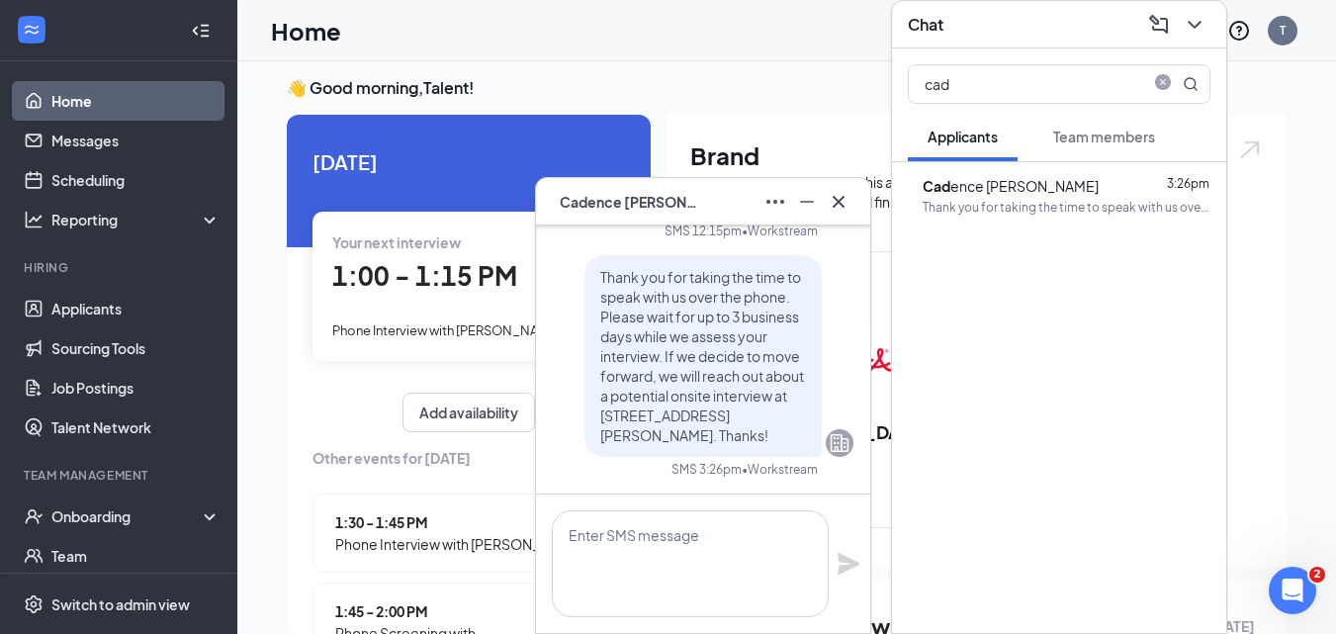
scroll to position [0, 0]
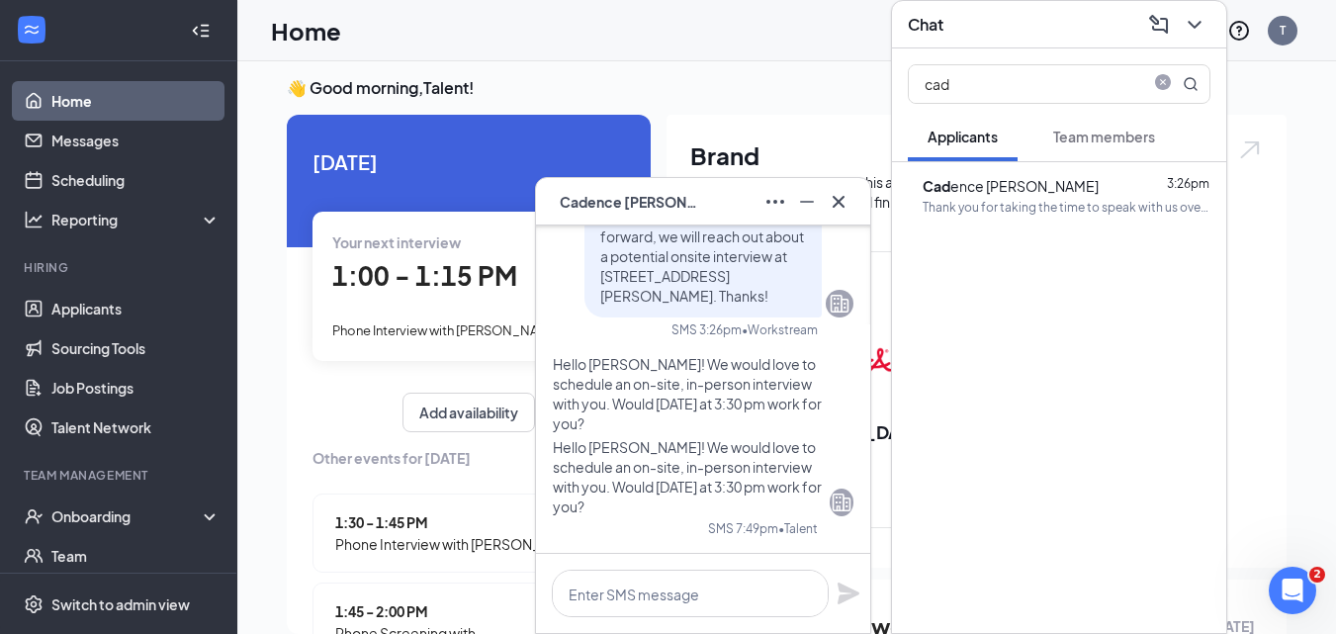
click at [1161, 77] on icon "close-circle" at bounding box center [1163, 82] width 16 height 16
type input "sad"
click at [1058, 195] on div "Sad ie Pietan 3:28pm" at bounding box center [1086, 186] width 248 height 22
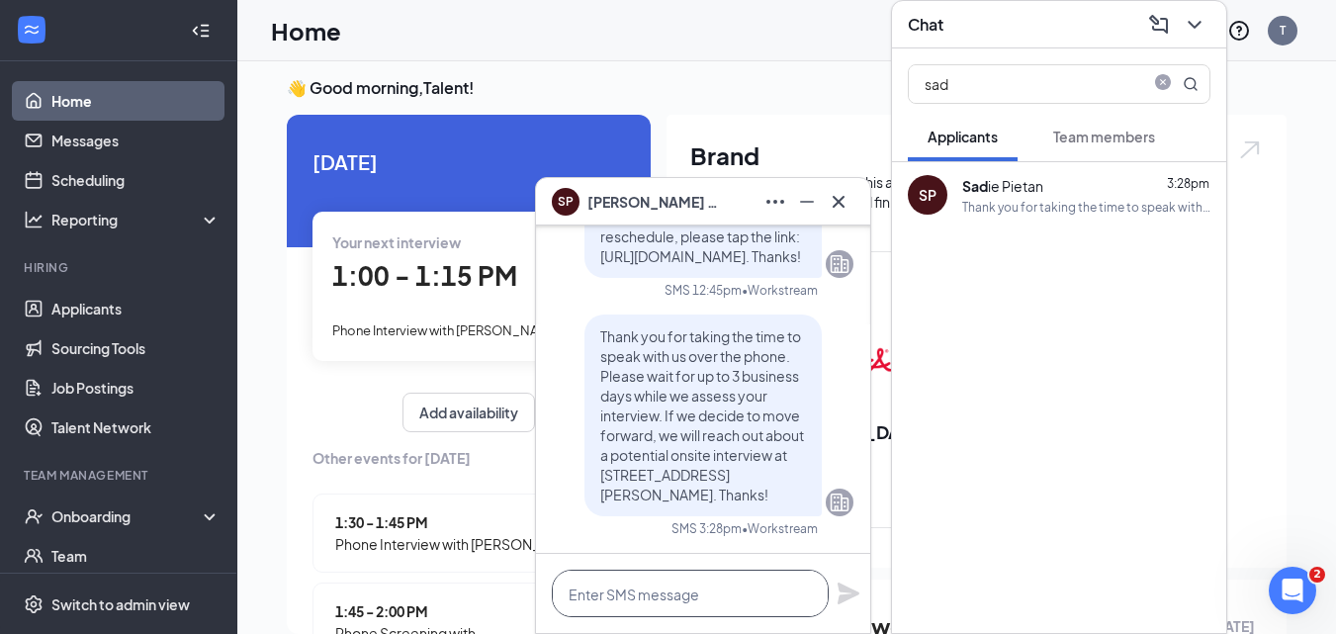
click at [706, 595] on textarea at bounding box center [690, 593] width 277 height 47
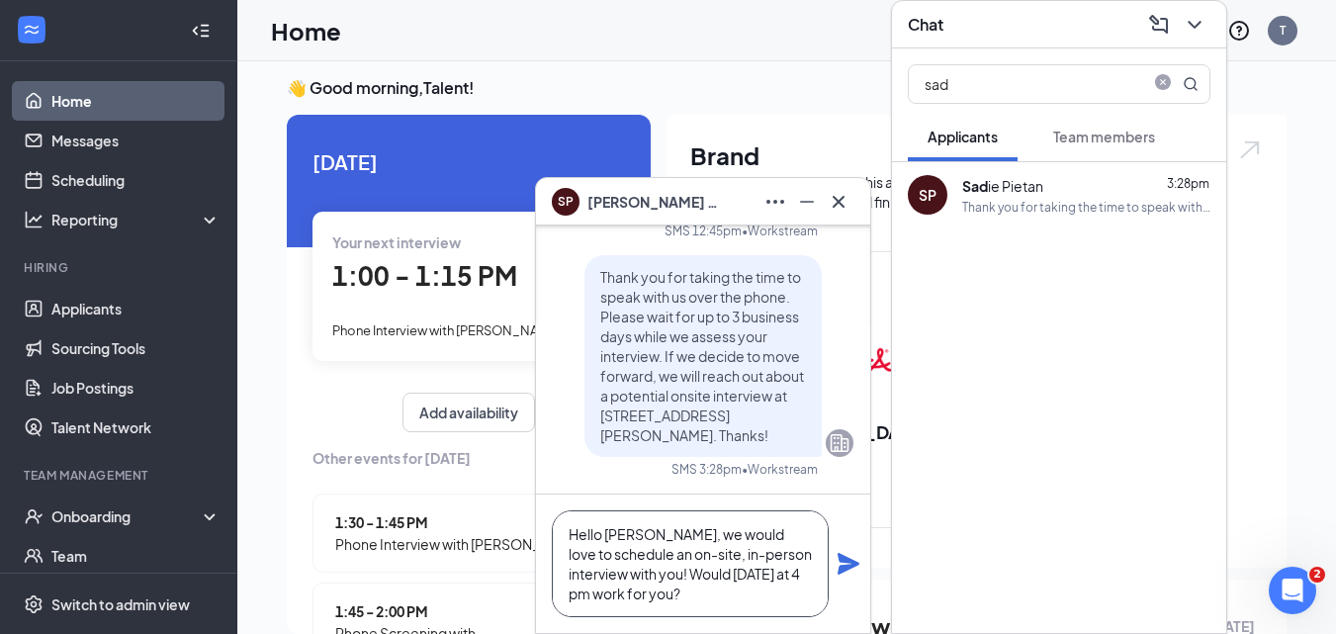
type textarea "Hello [PERSON_NAME], we would love to schedule an on-site, in-person interview …"
click at [846, 561] on icon "Plane" at bounding box center [849, 564] width 22 height 22
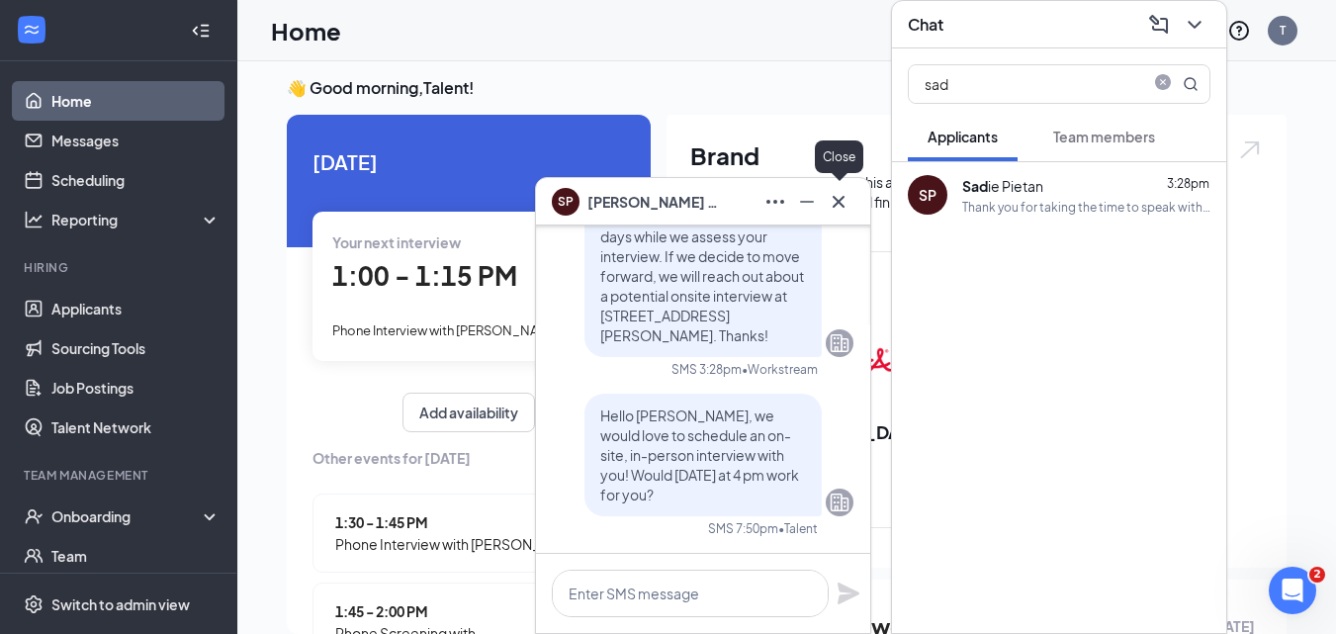
scroll to position [0, 0]
click at [842, 211] on icon "Cross" at bounding box center [839, 202] width 24 height 24
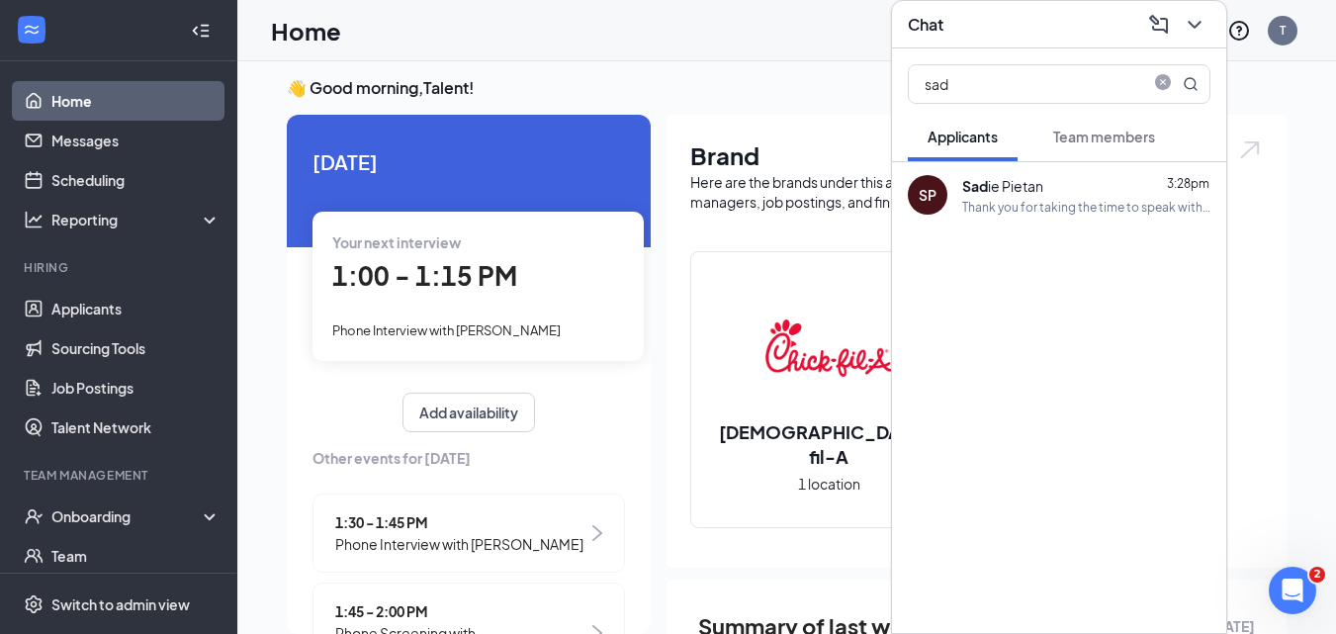
click at [1143, 89] on span "sad" at bounding box center [1059, 84] width 303 height 40
click at [1167, 79] on span "close-circle" at bounding box center [1163, 82] width 24 height 16
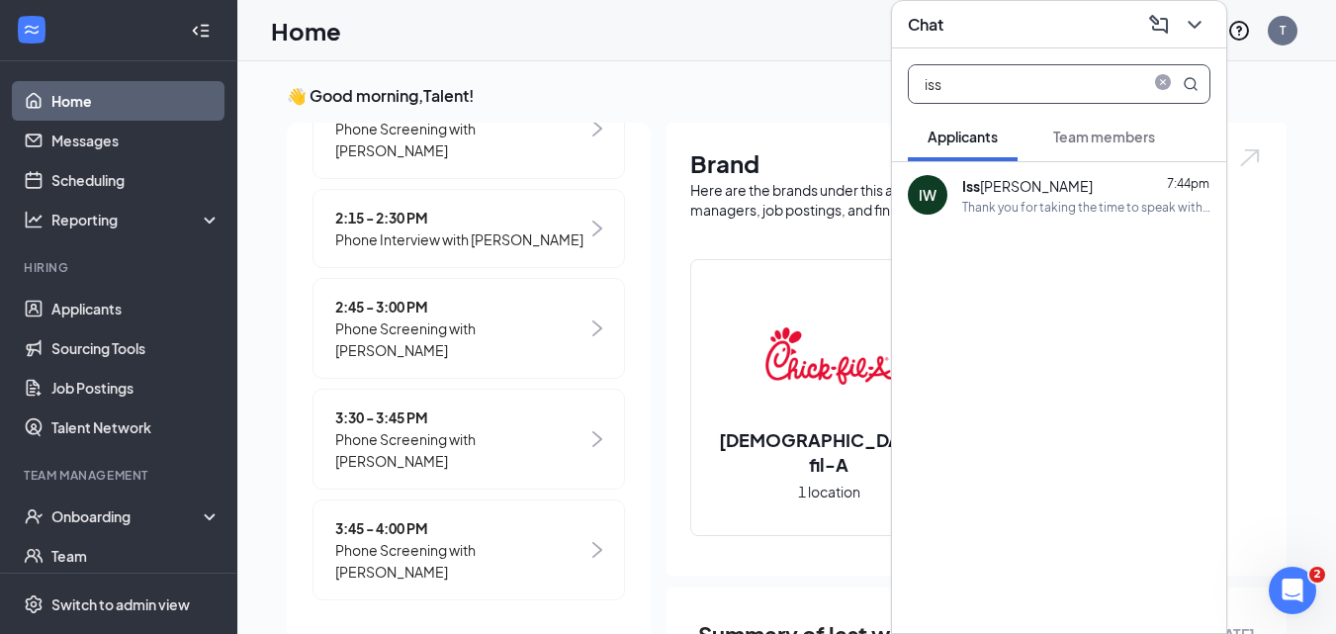
type input "iss"
click at [1014, 192] on div "Iss [PERSON_NAME]" at bounding box center [1027, 186] width 131 height 22
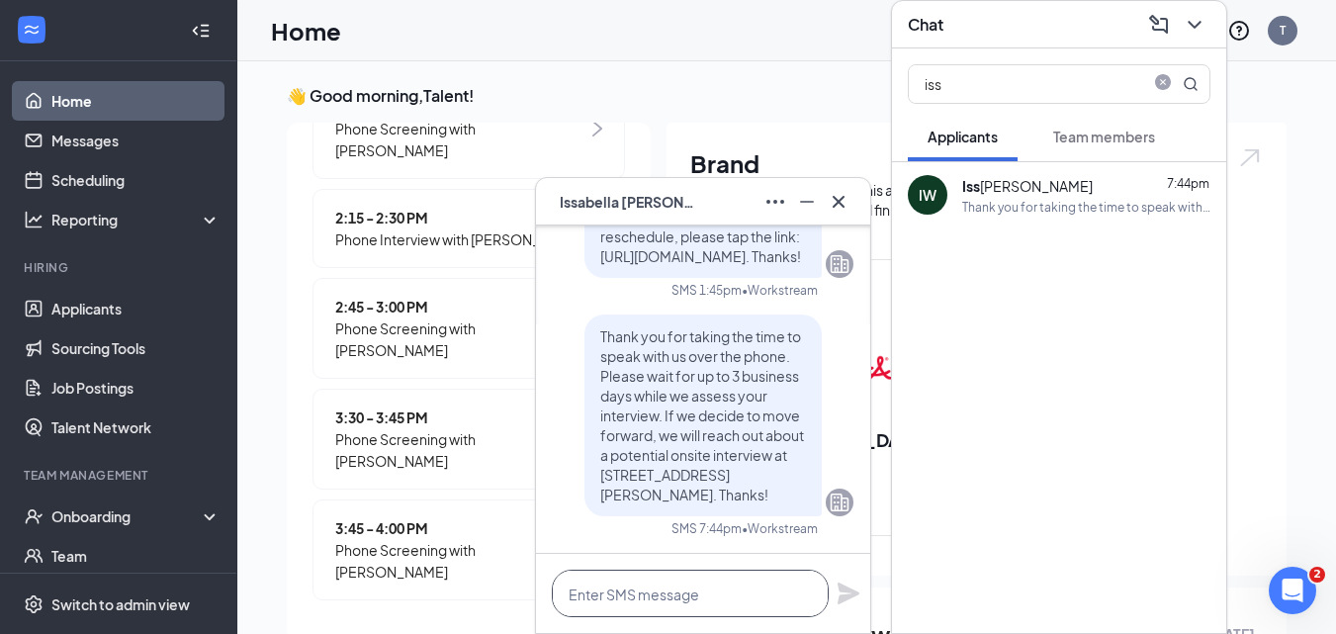
click at [684, 586] on textarea at bounding box center [690, 593] width 277 height 47
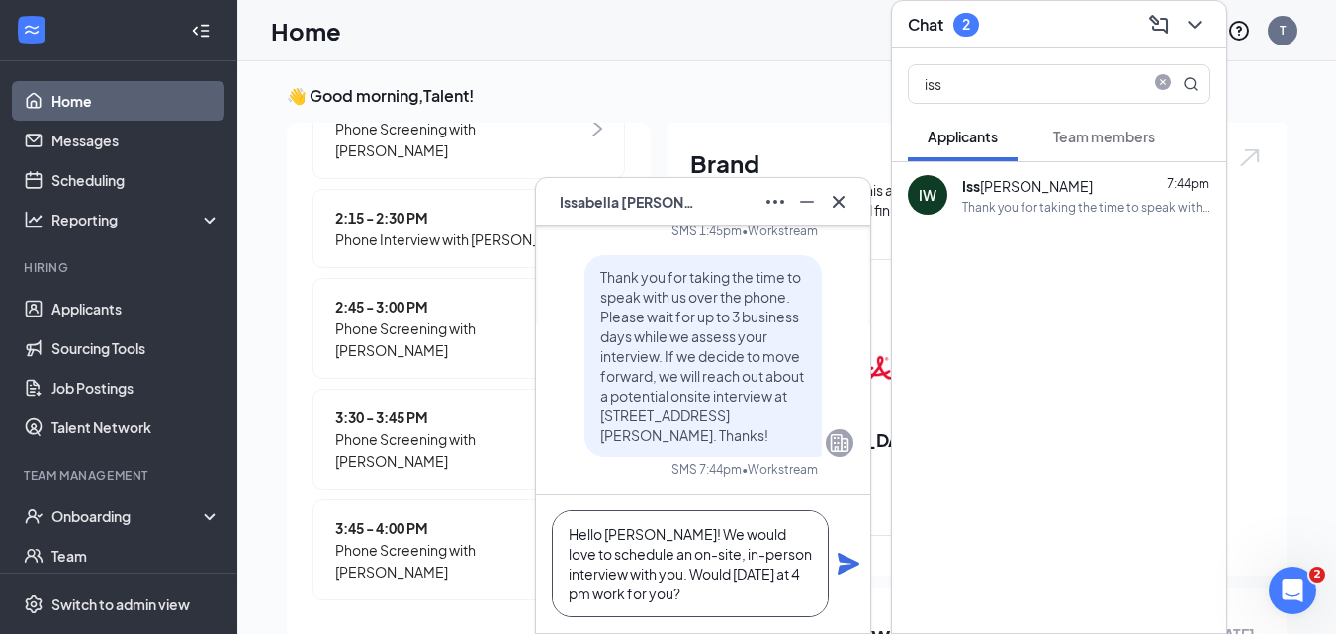
type textarea "Hello [PERSON_NAME]! We would love to schedule an on-site, in-person interview …"
click at [855, 566] on icon "Plane" at bounding box center [849, 564] width 22 height 22
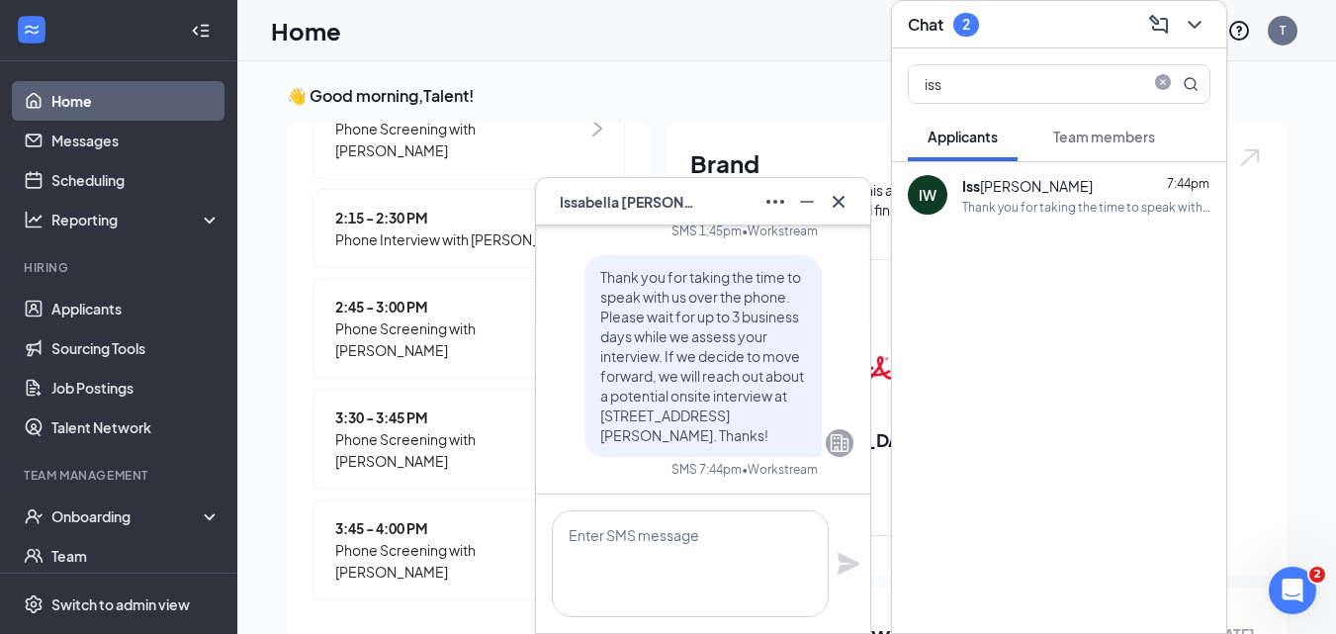
scroll to position [0, 0]
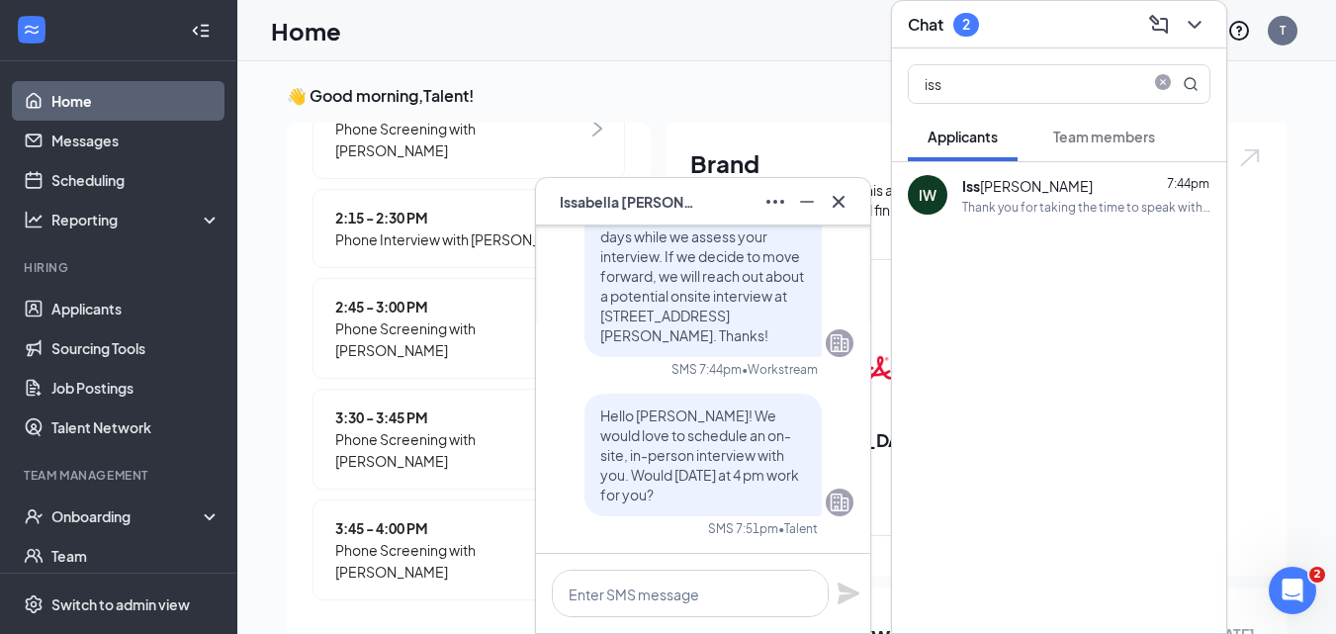
click at [1184, 81] on icon "MagnifyingGlass" at bounding box center [1191, 84] width 16 height 16
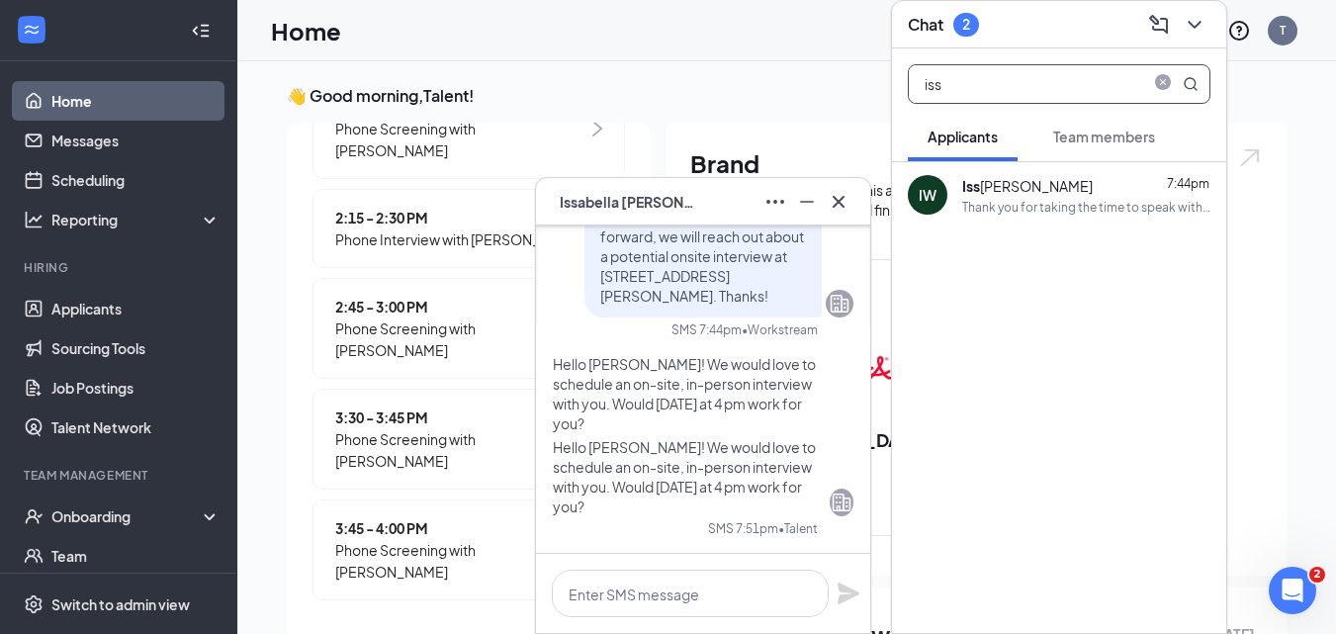
drag, startPoint x: 1165, startPoint y: 77, endPoint x: 1071, endPoint y: 129, distance: 107.1
click at [1162, 79] on icon "close-circle" at bounding box center [1163, 82] width 16 height 16
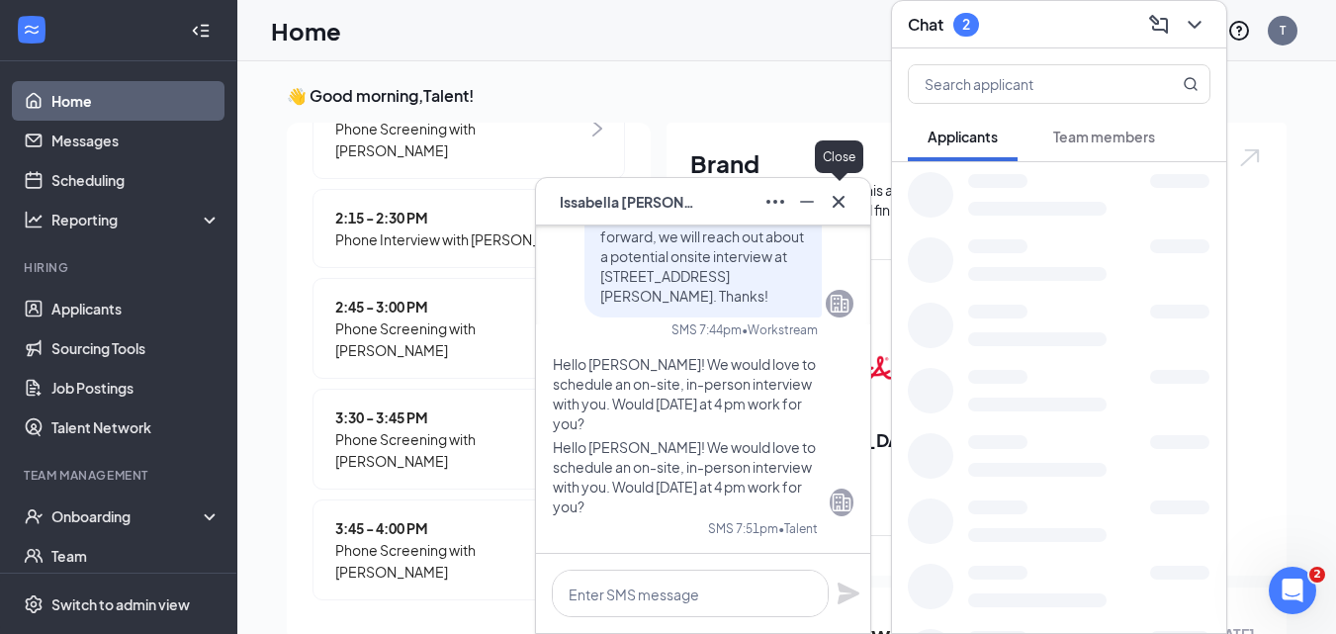
click at [851, 203] on button at bounding box center [839, 202] width 32 height 32
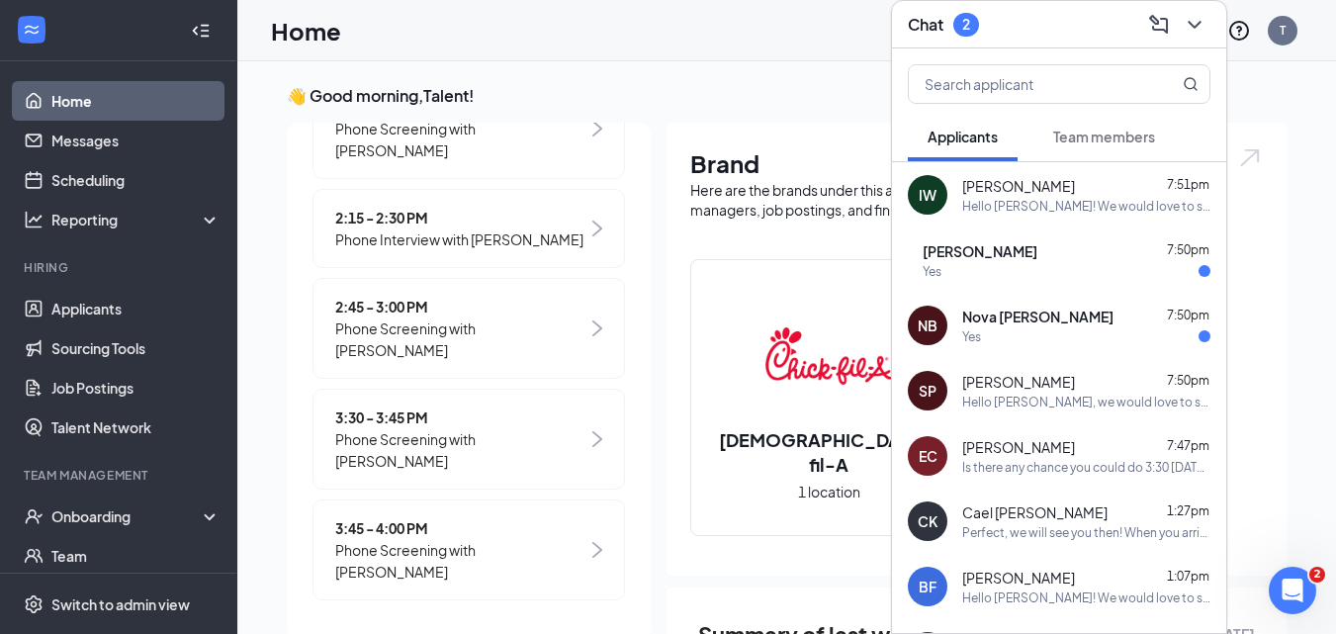
click at [1036, 267] on div "Yes" at bounding box center [1067, 271] width 288 height 17
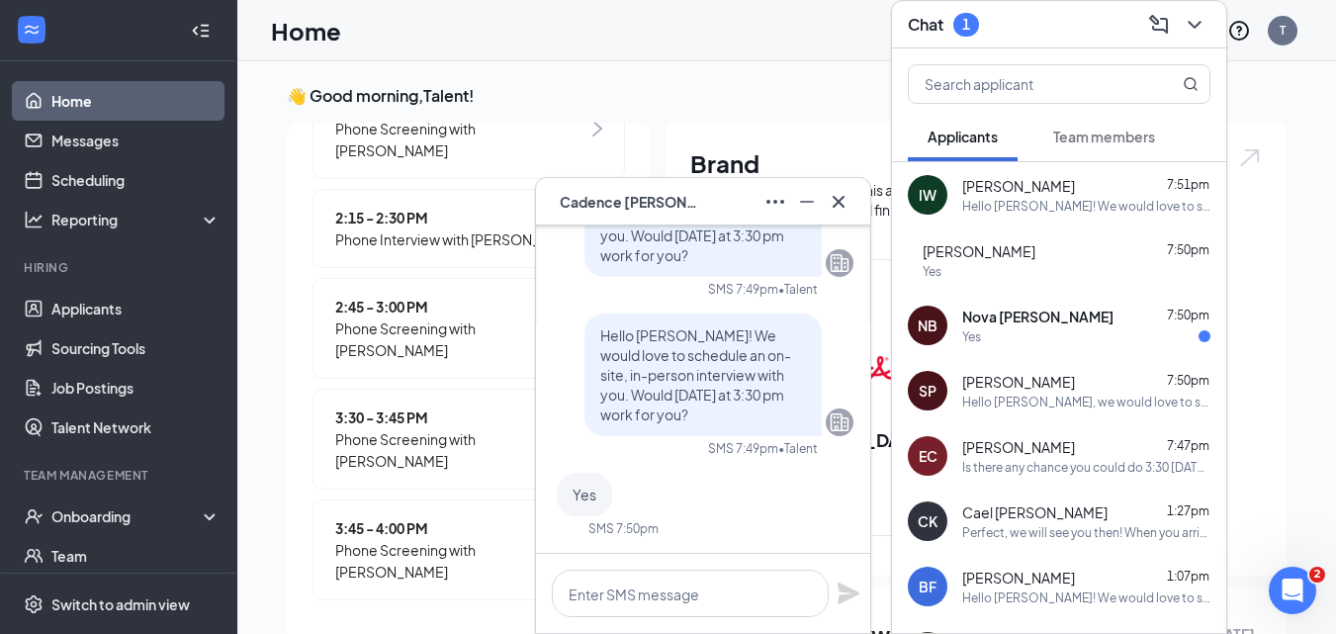
drag, startPoint x: 747, startPoint y: 621, endPoint x: 749, endPoint y: 608, distance: 13.0
click at [749, 613] on div at bounding box center [703, 593] width 334 height 79
click at [751, 601] on textarea at bounding box center [690, 593] width 277 height 47
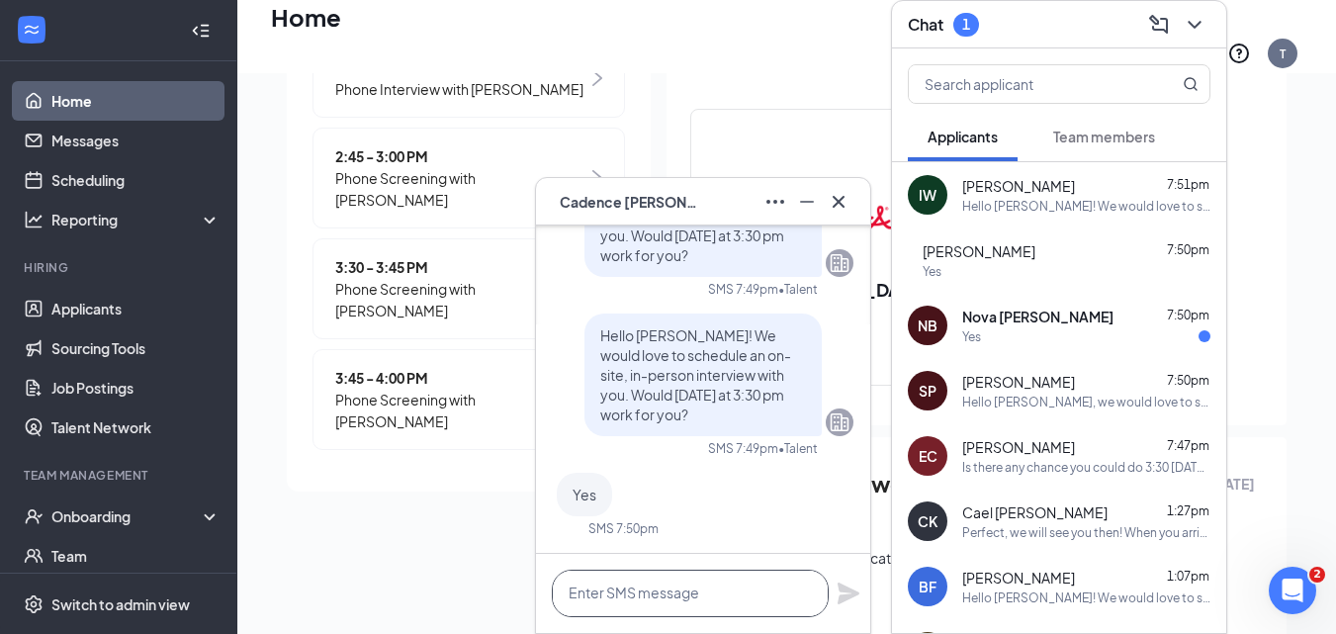
scroll to position [0, 0]
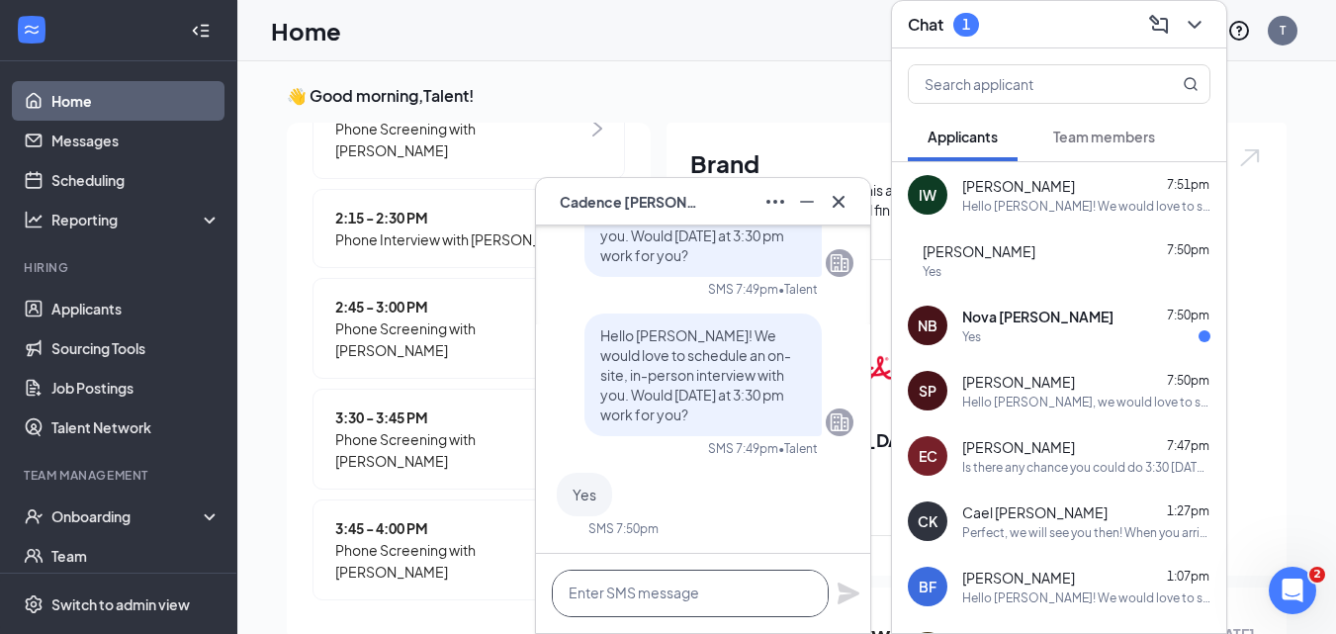
click at [745, 586] on textarea at bounding box center [690, 593] width 277 height 47
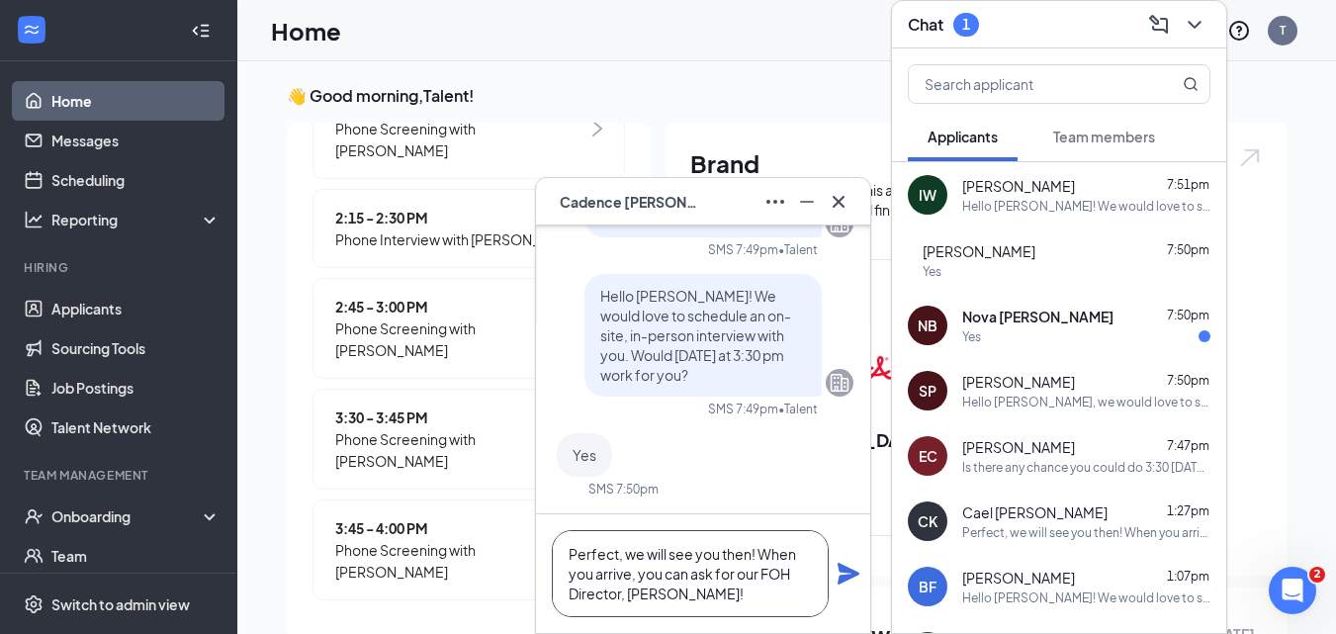
type textarea "Perfect, we will see you then! When you arrive, you can ask for our FOH Directo…"
click at [851, 574] on icon "Plane" at bounding box center [849, 574] width 24 height 24
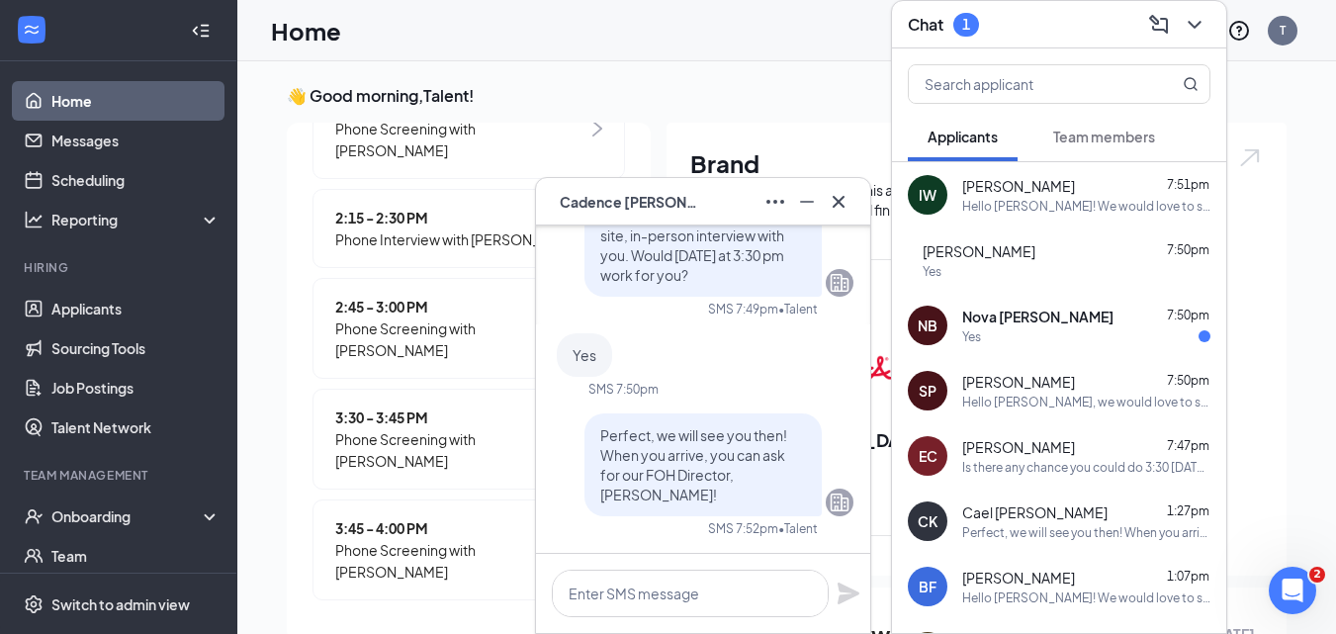
scroll to position [0, 0]
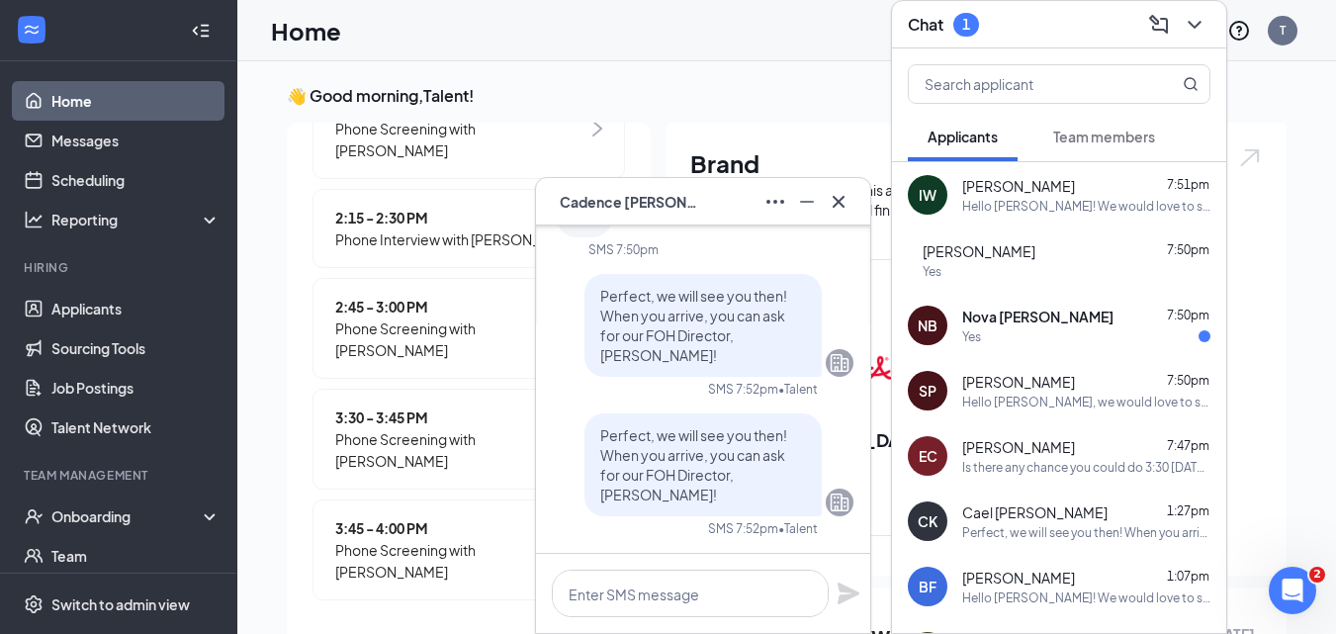
drag, startPoint x: 964, startPoint y: 247, endPoint x: 1078, endPoint y: 244, distance: 113.8
click at [1078, 244] on div "[PERSON_NAME] 7:50pm" at bounding box center [1067, 251] width 288 height 20
copy span "[PERSON_NAME]"
click at [1079, 338] on div "Yes" at bounding box center [1086, 336] width 248 height 17
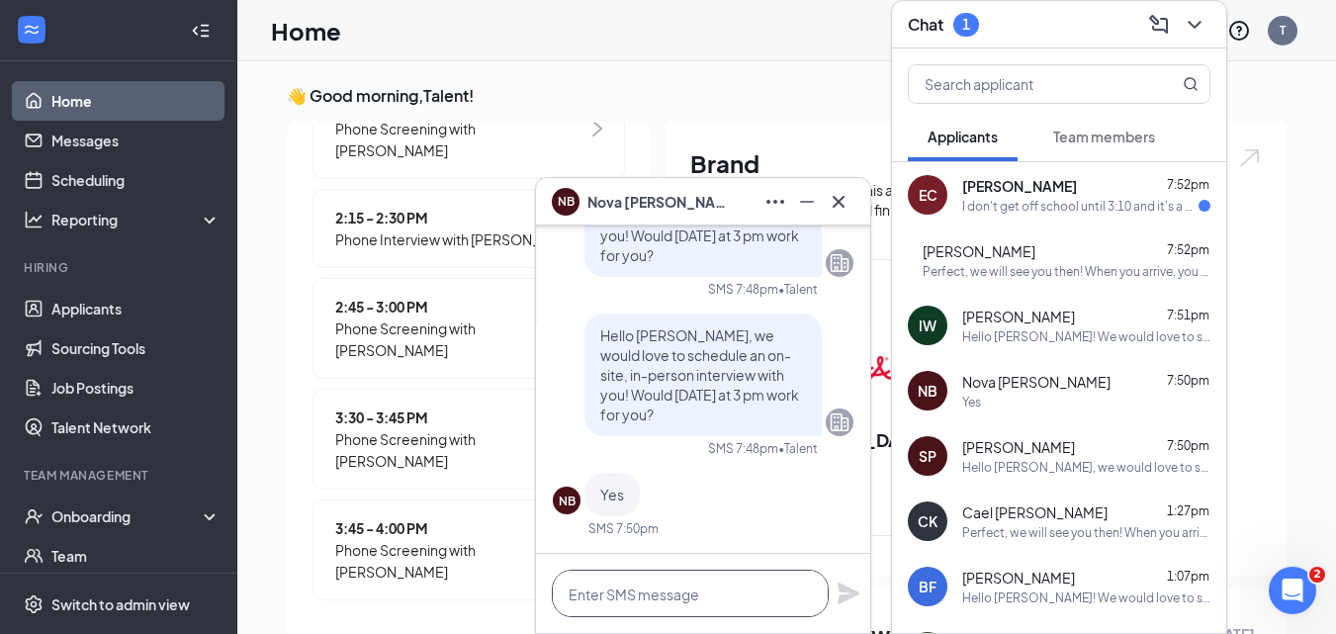
click at [688, 604] on textarea at bounding box center [690, 593] width 277 height 47
type textarea "P"
click at [1030, 276] on div "Perfect, we will see you then! When you arrive, you can ask for our FOH Directo…" at bounding box center [1067, 271] width 288 height 17
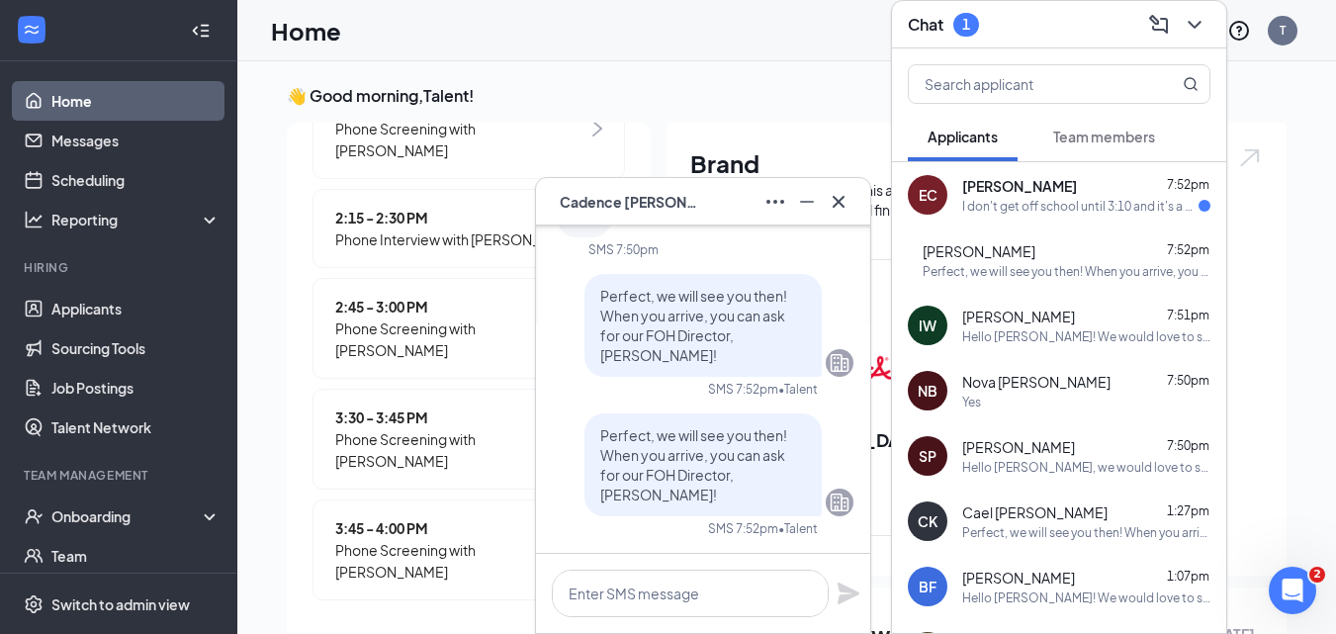
click at [724, 483] on span "Perfect, we will see you then! When you arrive, you can ask for our FOH Directo…" at bounding box center [693, 464] width 187 height 77
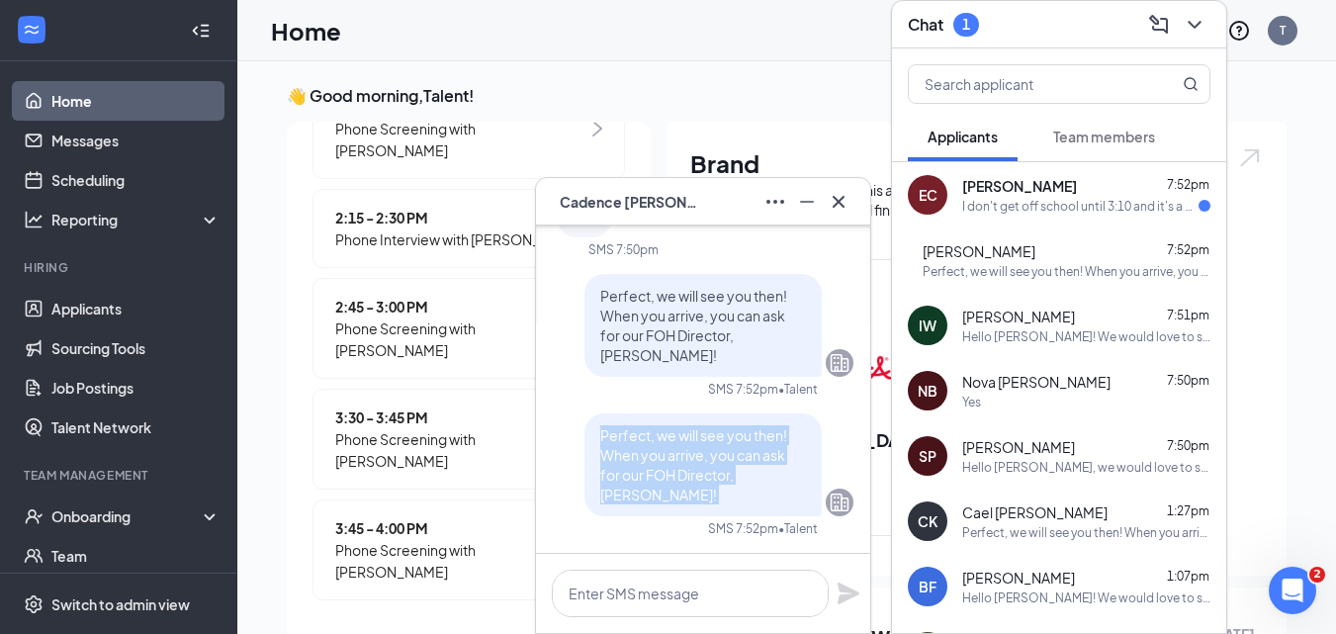
click at [724, 483] on span "Perfect, we will see you then! When you arrive, you can ask for our FOH Directo…" at bounding box center [693, 464] width 187 height 77
copy span "Perfect, we will see you then! When you arrive, you can ask for our FOH Directo…"
click at [1012, 400] on div "Yes" at bounding box center [1086, 402] width 248 height 17
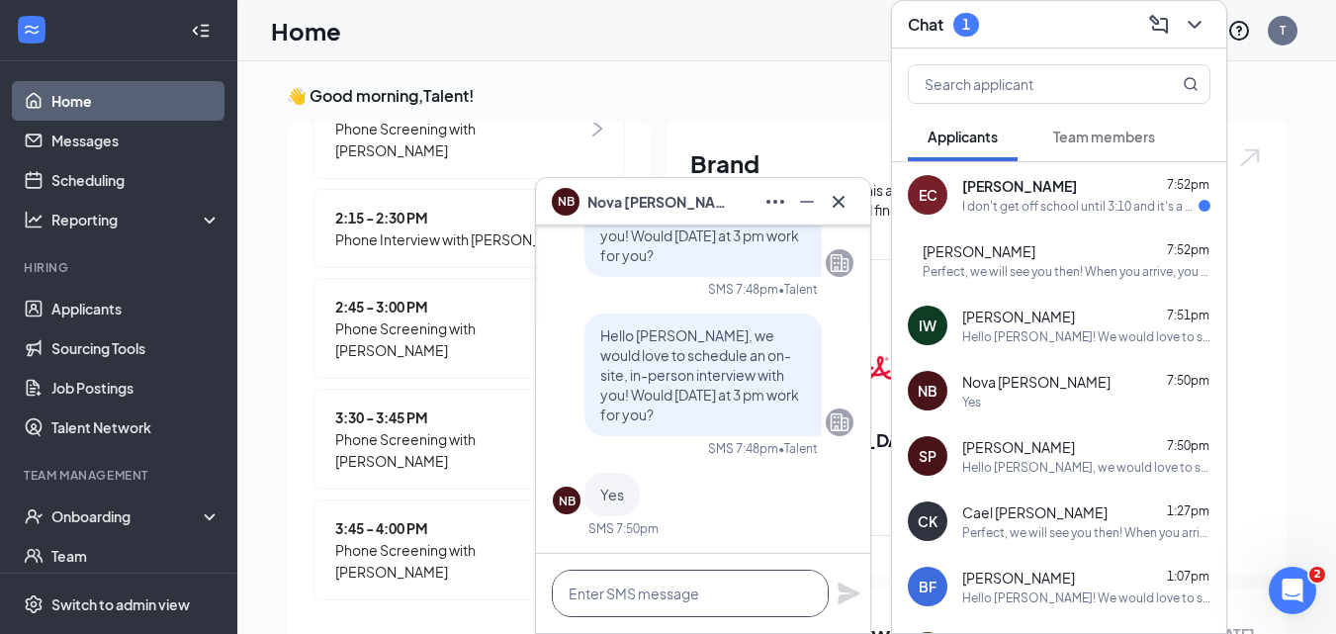
click at [736, 607] on textarea at bounding box center [690, 593] width 277 height 47
paste textarea "Perfect, we will see you then! When you arrive, you can ask for our FOH Directo…"
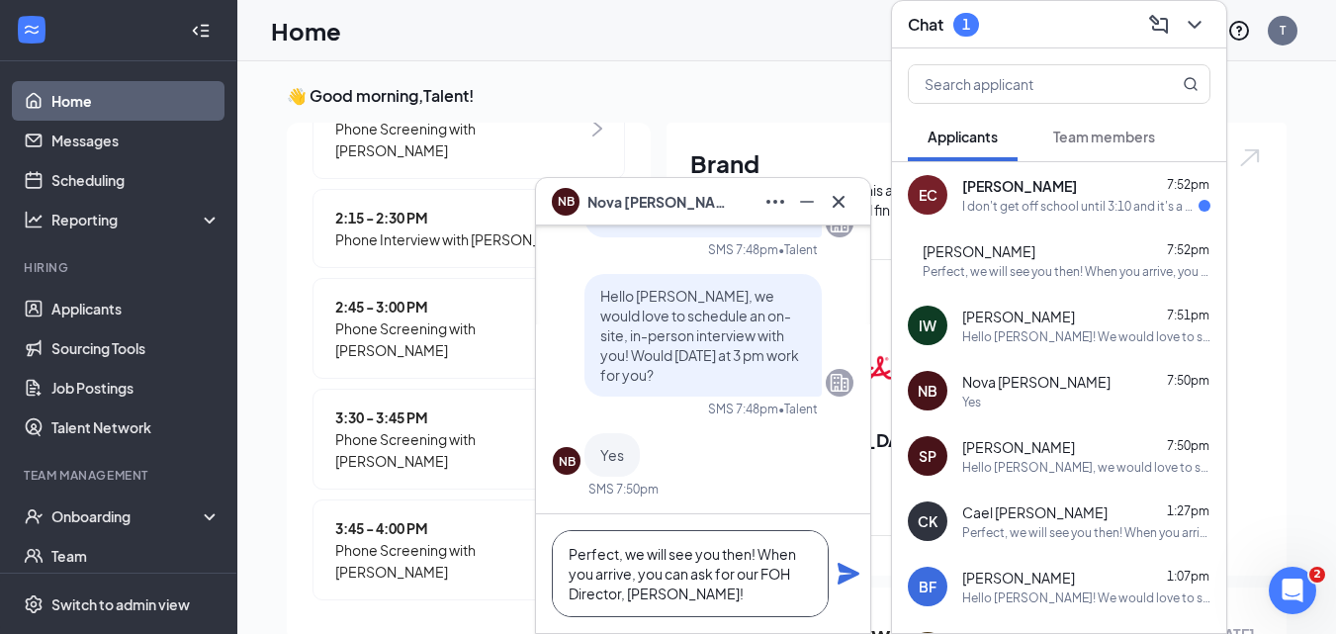
type textarea "Perfect, we will see you then! When you arrive, you can ask for our FOH Directo…"
click at [847, 577] on icon "Plane" at bounding box center [849, 574] width 22 height 22
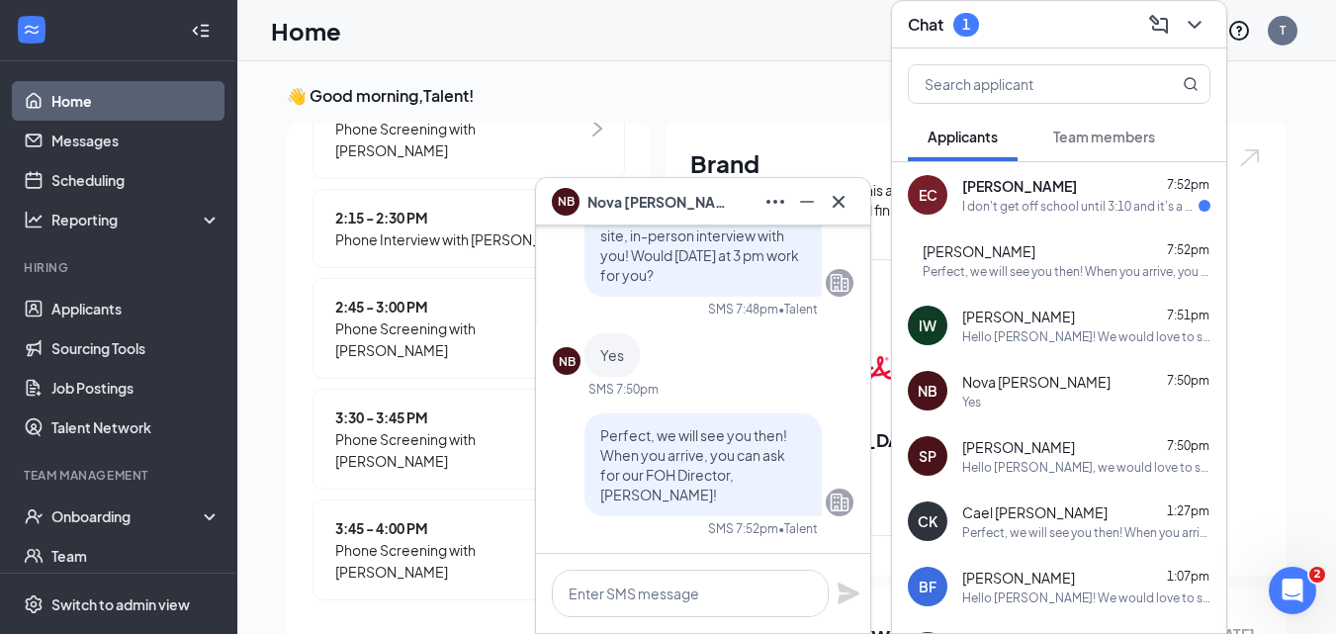
scroll to position [0, 0]
click at [1059, 190] on div "[PERSON_NAME] 7:52pm" at bounding box center [1086, 186] width 248 height 20
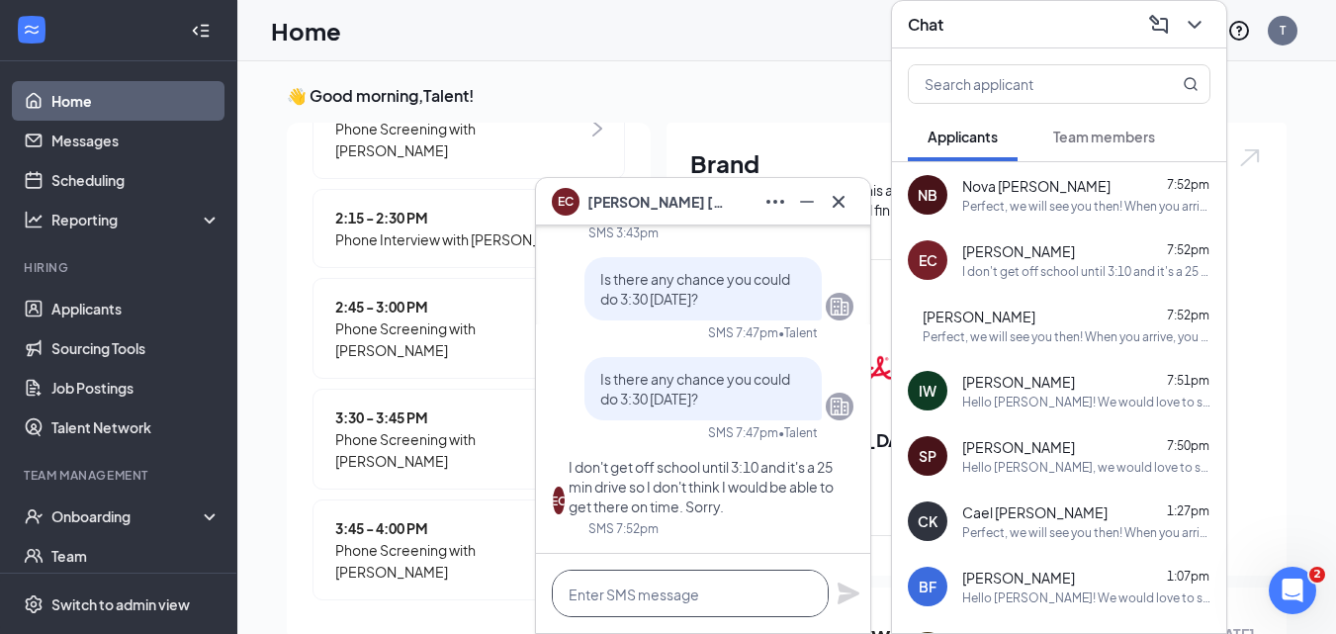
click at [760, 604] on textarea at bounding box center [690, 593] width 277 height 47
type textarea "No worries! We can still do 4 pm"
click at [848, 602] on icon "Plane" at bounding box center [849, 593] width 24 height 24
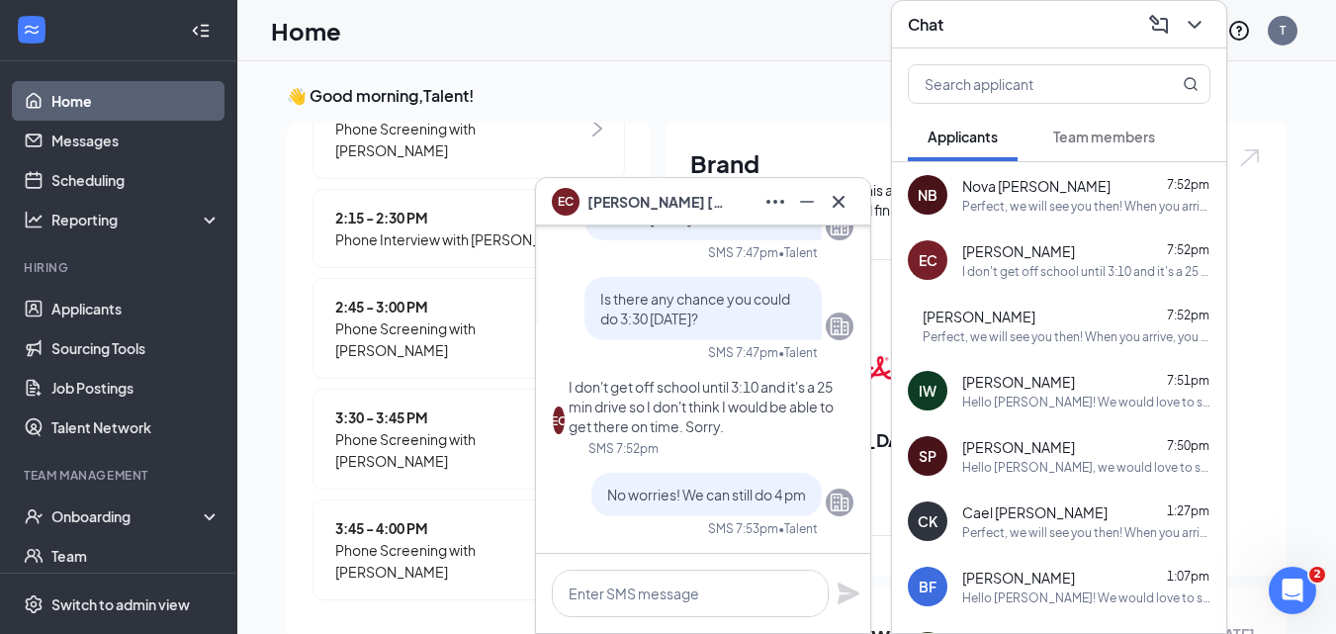
click at [846, 211] on icon "Cross" at bounding box center [839, 202] width 24 height 24
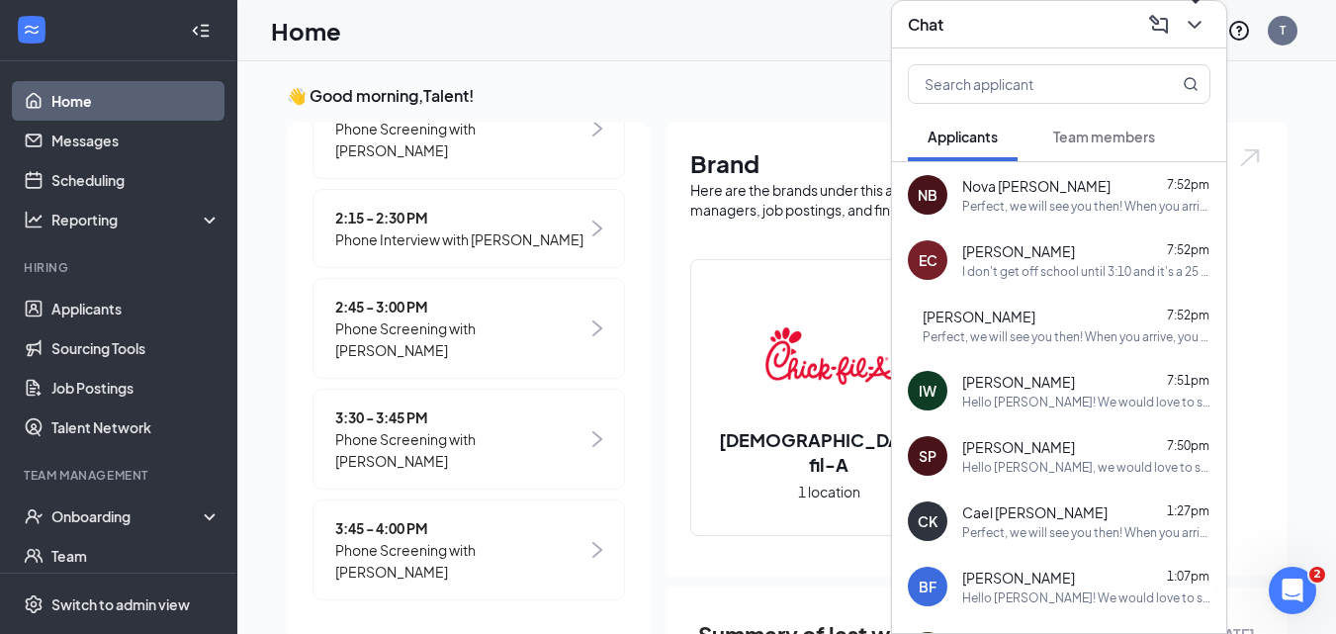
click at [1203, 31] on icon "ChevronDown" at bounding box center [1195, 25] width 24 height 24
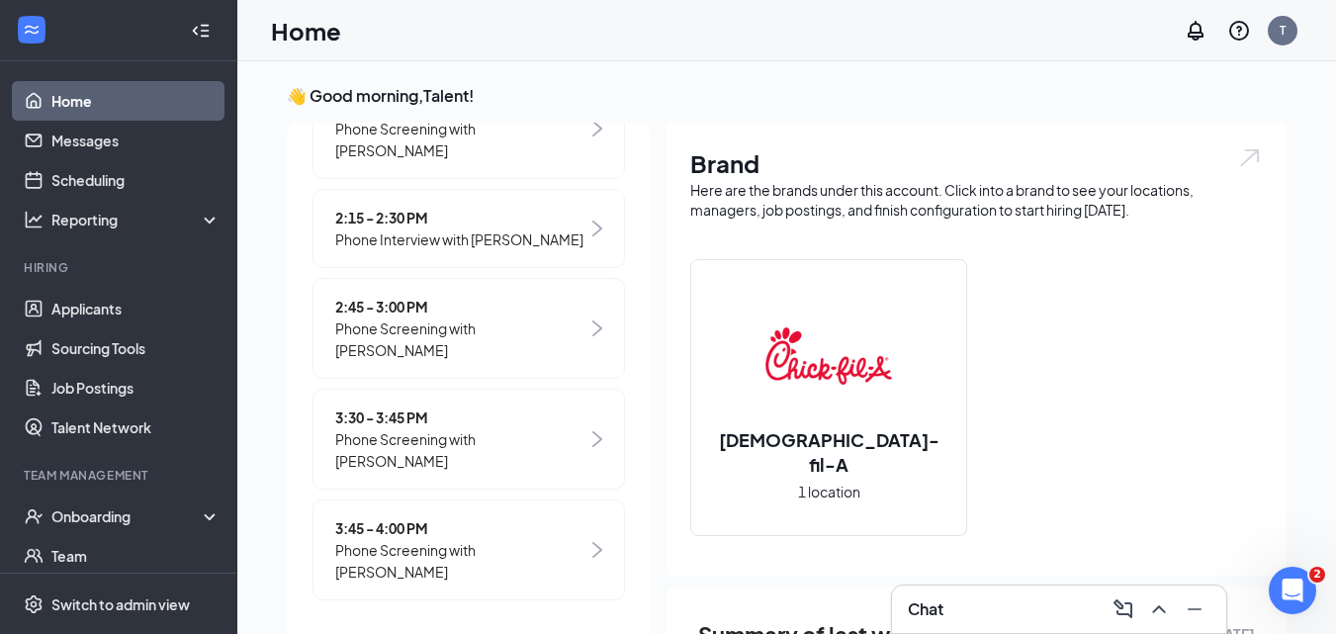
click at [949, 598] on div "Chat" at bounding box center [1059, 609] width 303 height 32
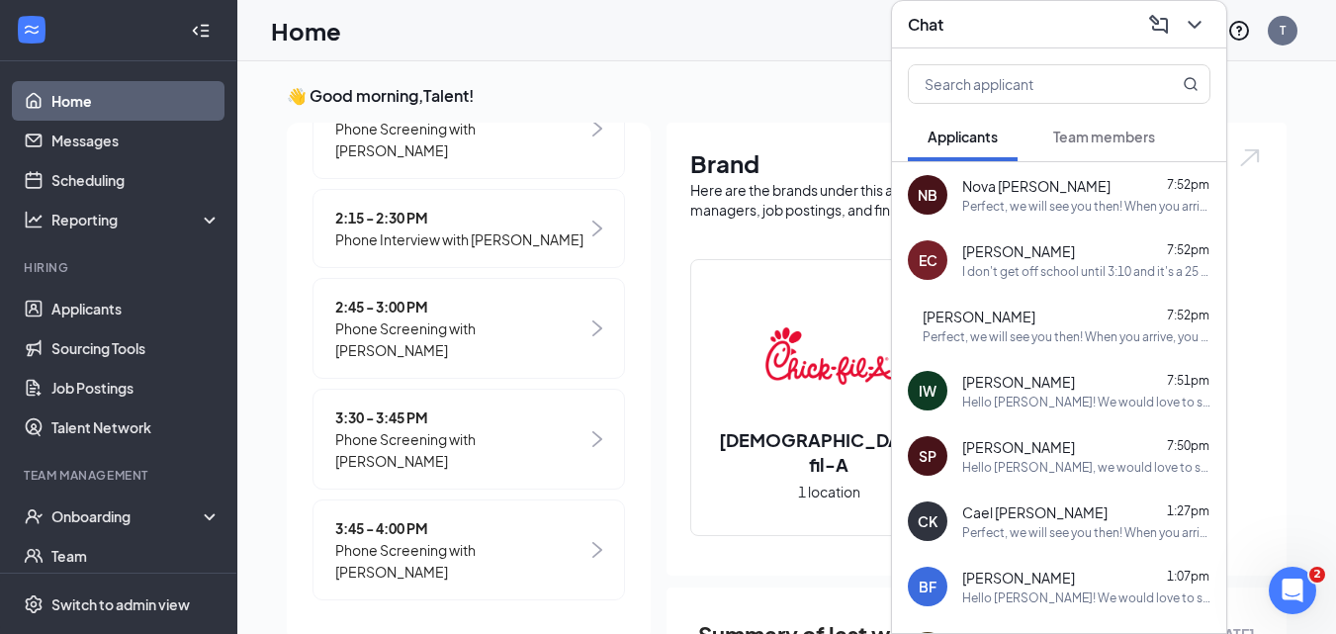
click at [1047, 335] on div "Perfect, we will see you then! When you arrive, you can ask for our FOH Directo…" at bounding box center [1067, 336] width 288 height 17
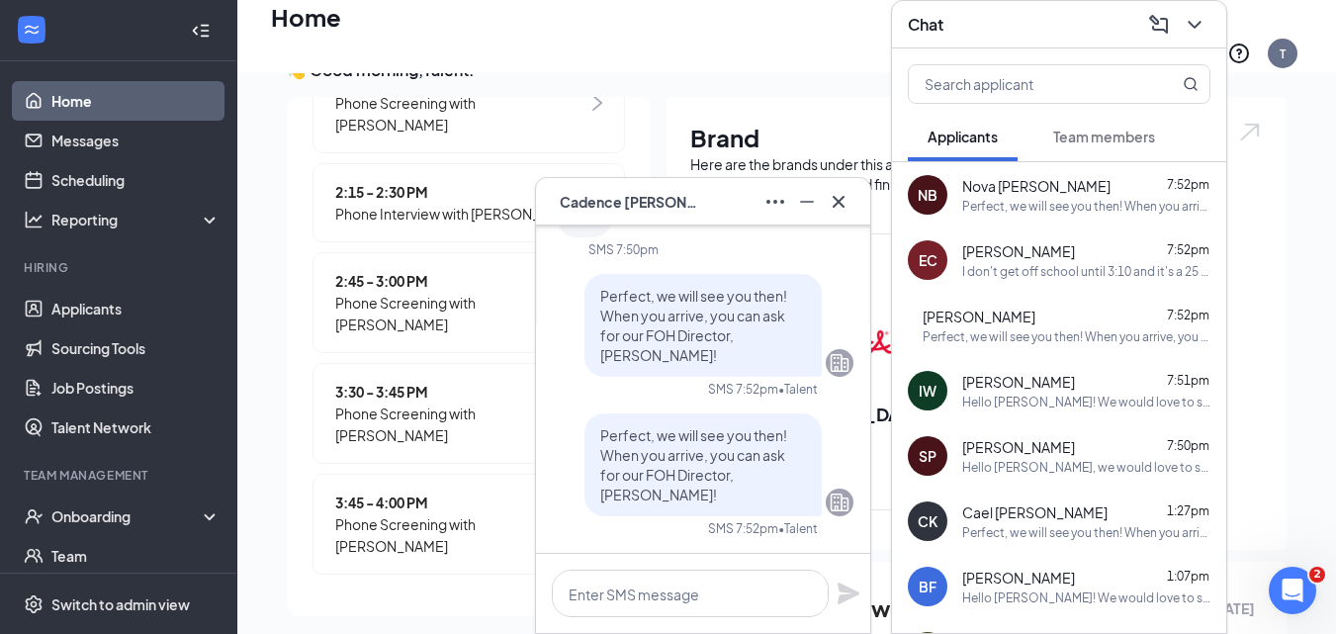
scroll to position [99, 0]
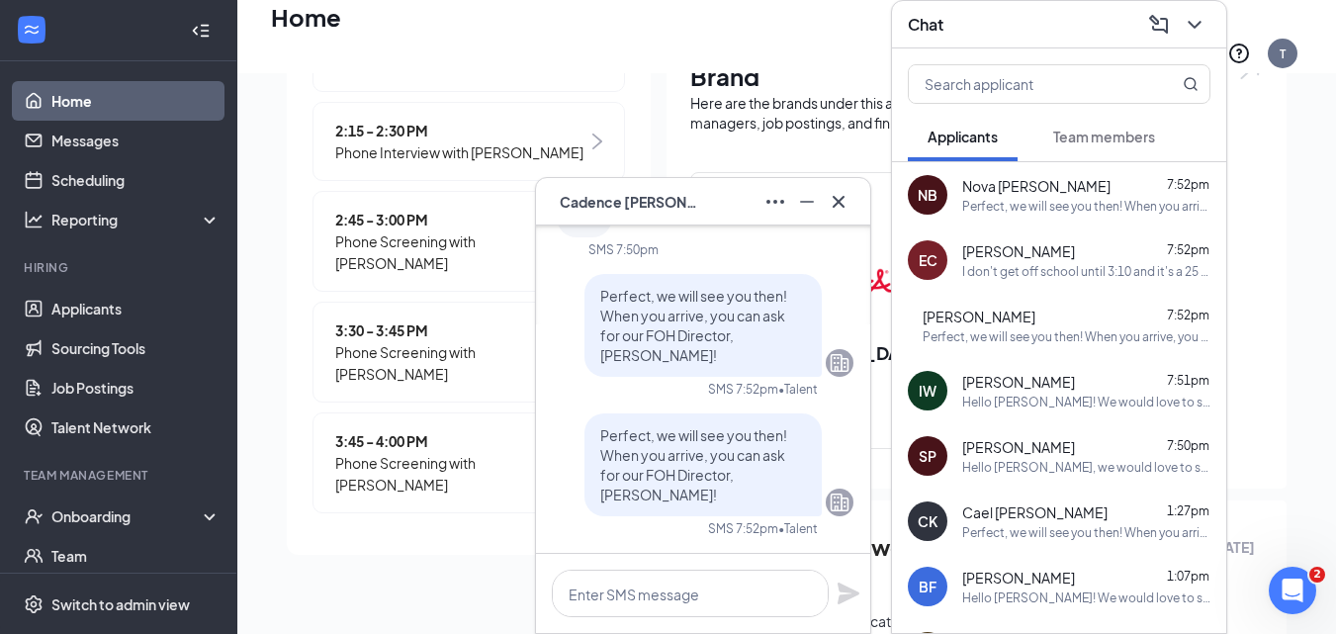
click at [1021, 213] on div "Perfect, we will see you then! When you arrive, you can ask for our FOH Directo…" at bounding box center [1086, 206] width 248 height 17
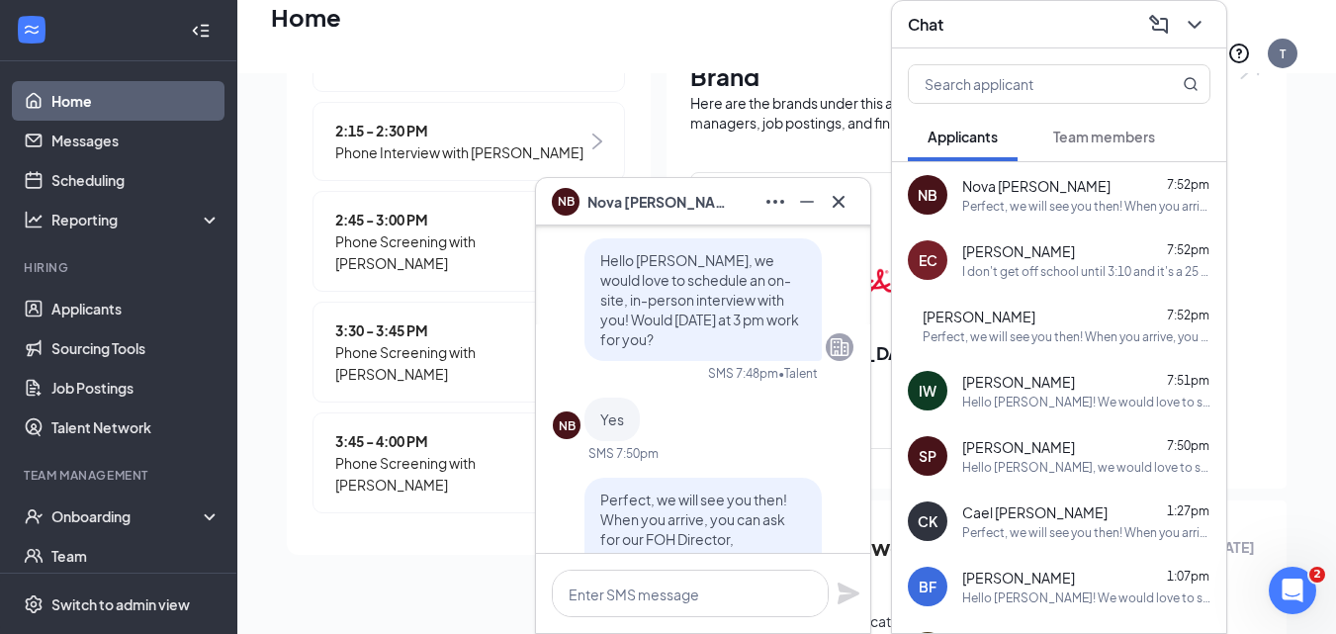
scroll to position [-219, 0]
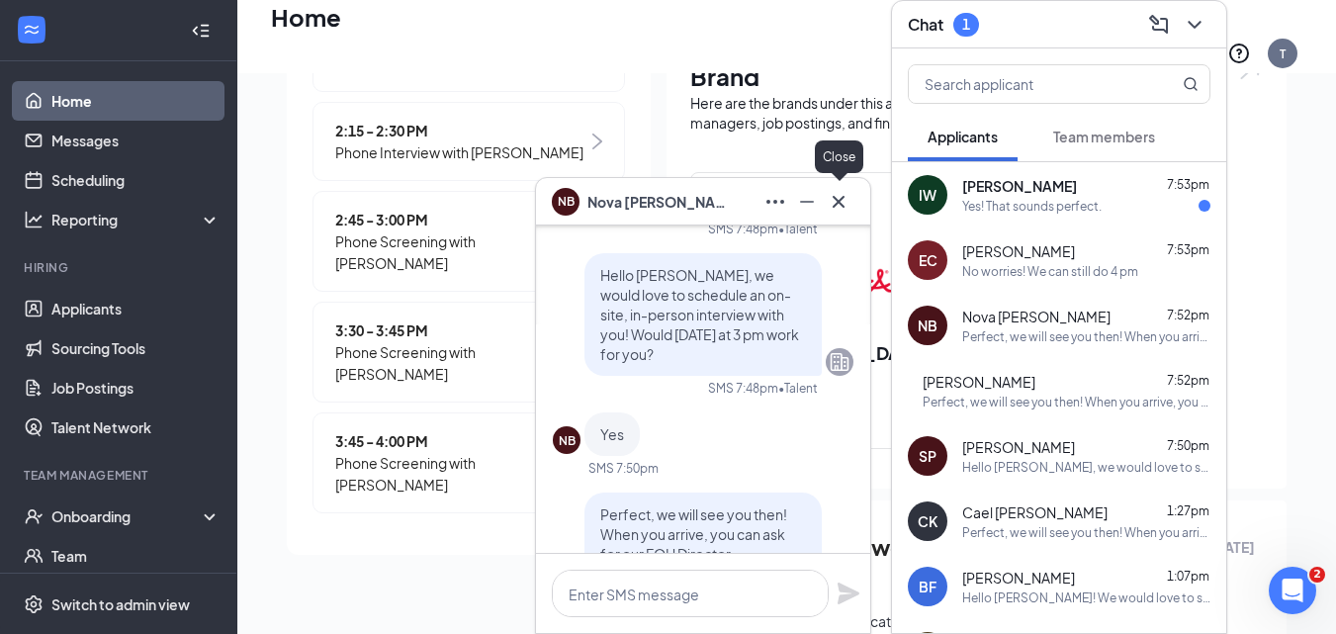
click at [832, 201] on icon "Cross" at bounding box center [839, 202] width 24 height 24
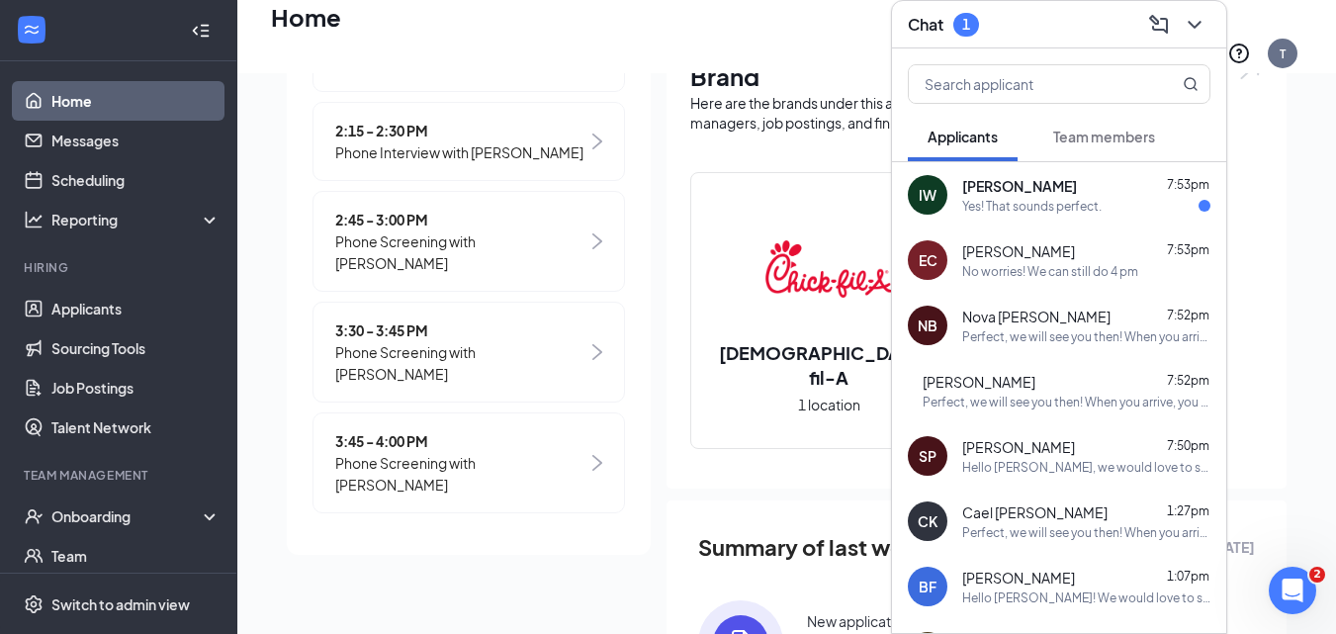
click at [1069, 184] on span "[PERSON_NAME]" at bounding box center [1019, 186] width 115 height 20
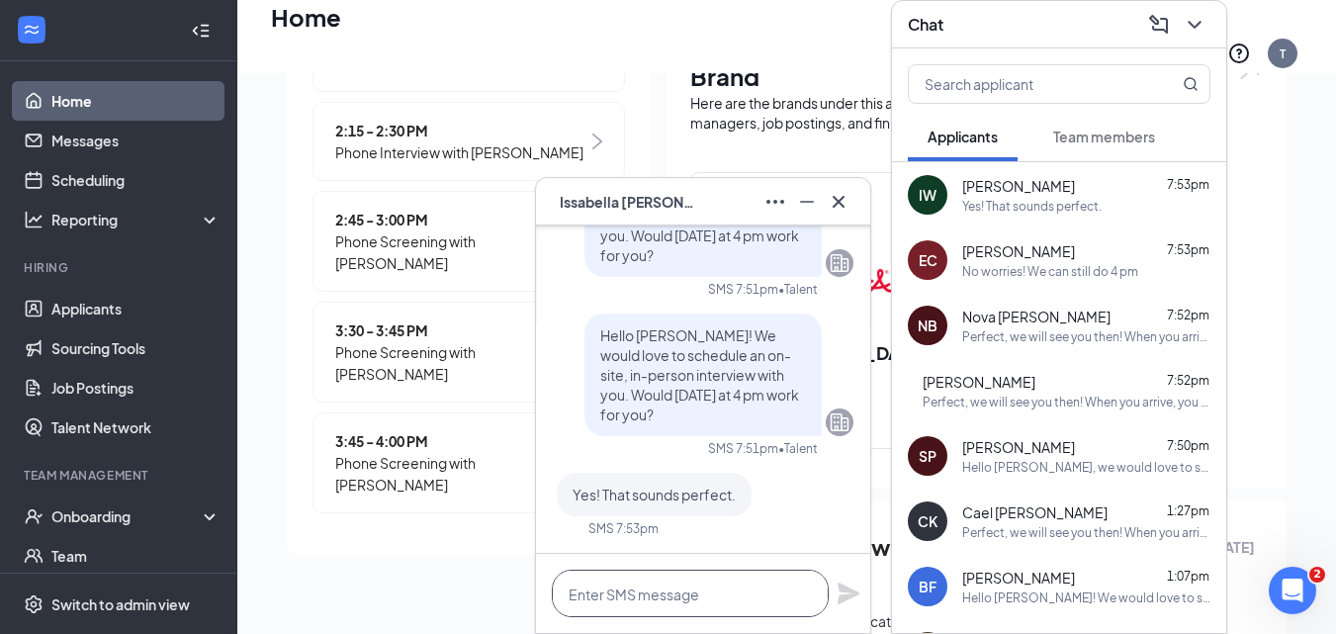
click at [727, 591] on textarea at bounding box center [690, 593] width 277 height 47
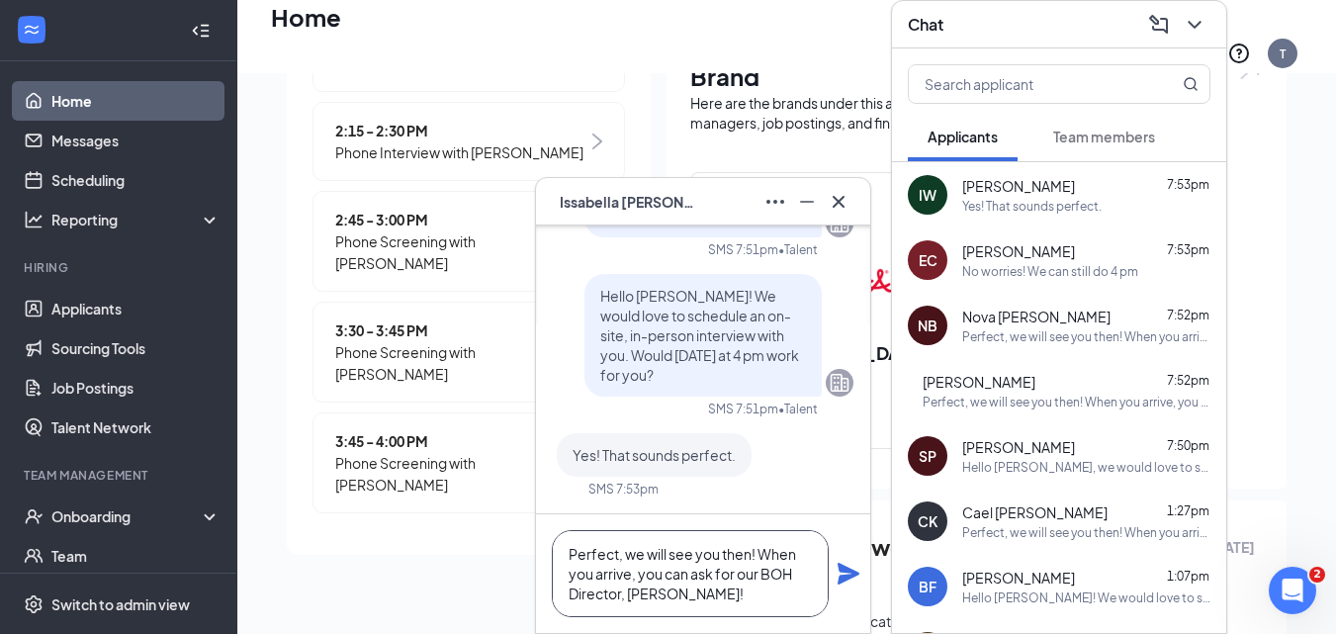
type textarea "Perfect, we will see you then! When you arrive, you can ask for our BOH Directo…"
click at [849, 568] on icon "Plane" at bounding box center [849, 574] width 24 height 24
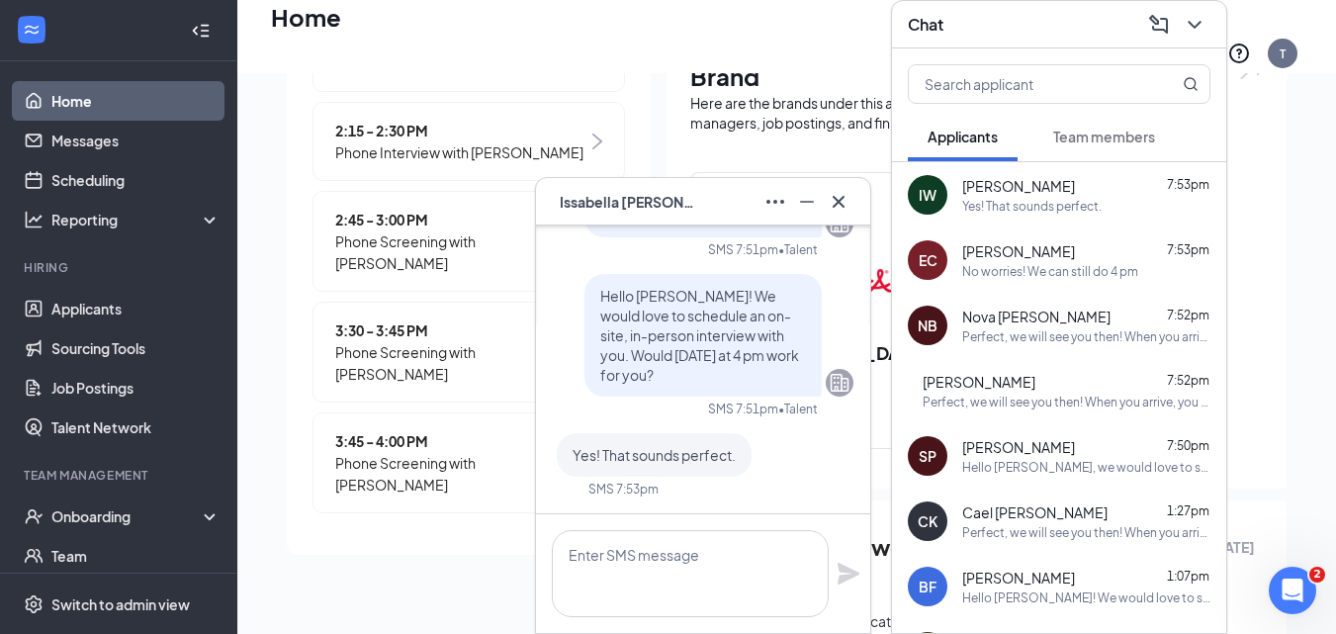
scroll to position [0, 0]
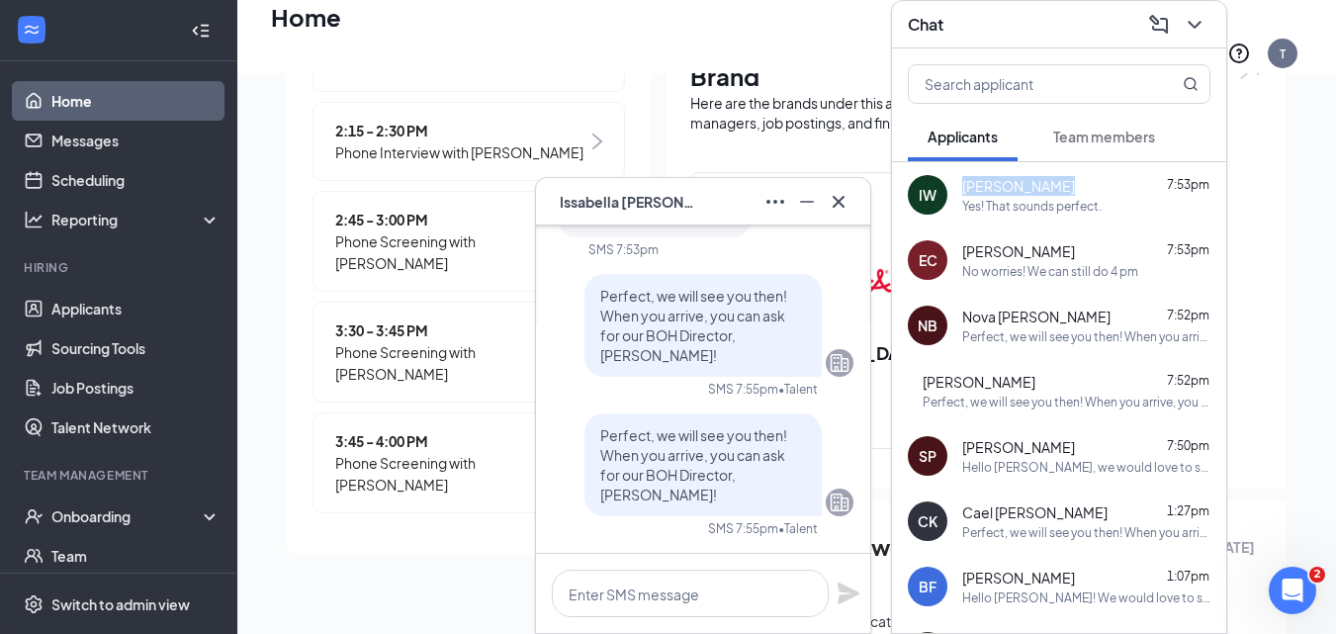
drag, startPoint x: 955, startPoint y: 184, endPoint x: 1136, endPoint y: 173, distance: 181.3
click at [1136, 173] on div "IW [PERSON_NAME] 7:53pm Yes! That sounds perfect." at bounding box center [1059, 194] width 334 height 65
copy span "[PERSON_NAME]"
click at [844, 196] on icon "Cross" at bounding box center [839, 201] width 12 height 12
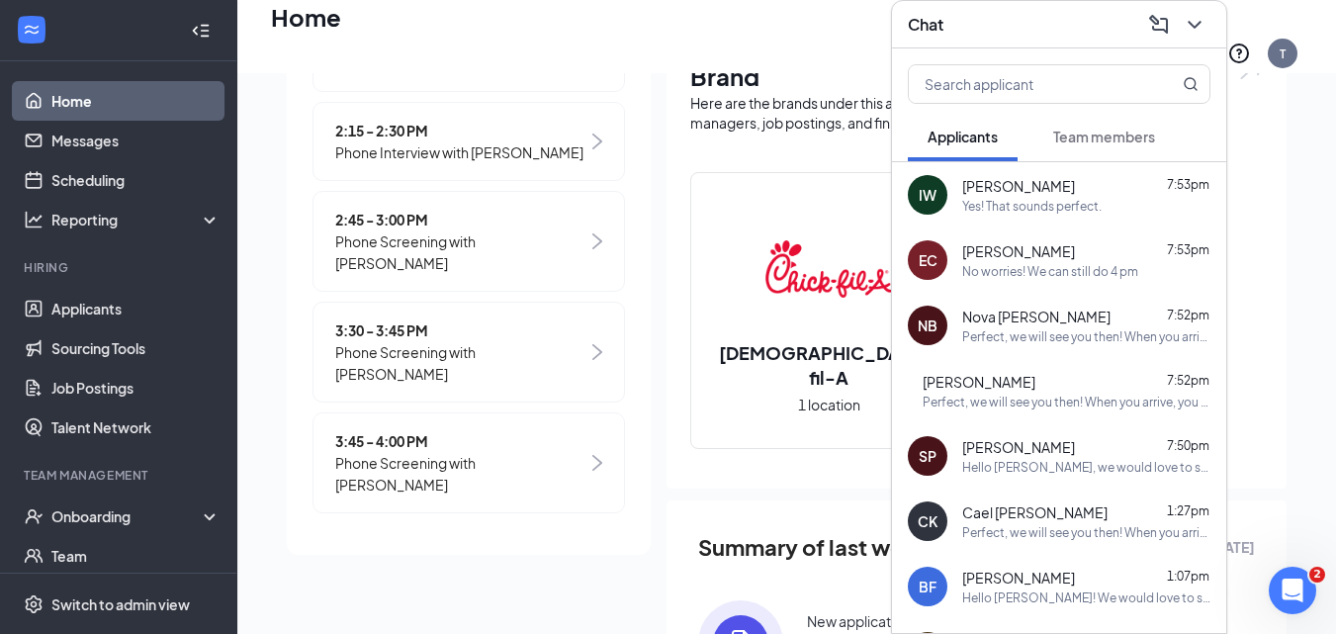
click at [1119, 23] on div "Chat" at bounding box center [1059, 24] width 303 height 31
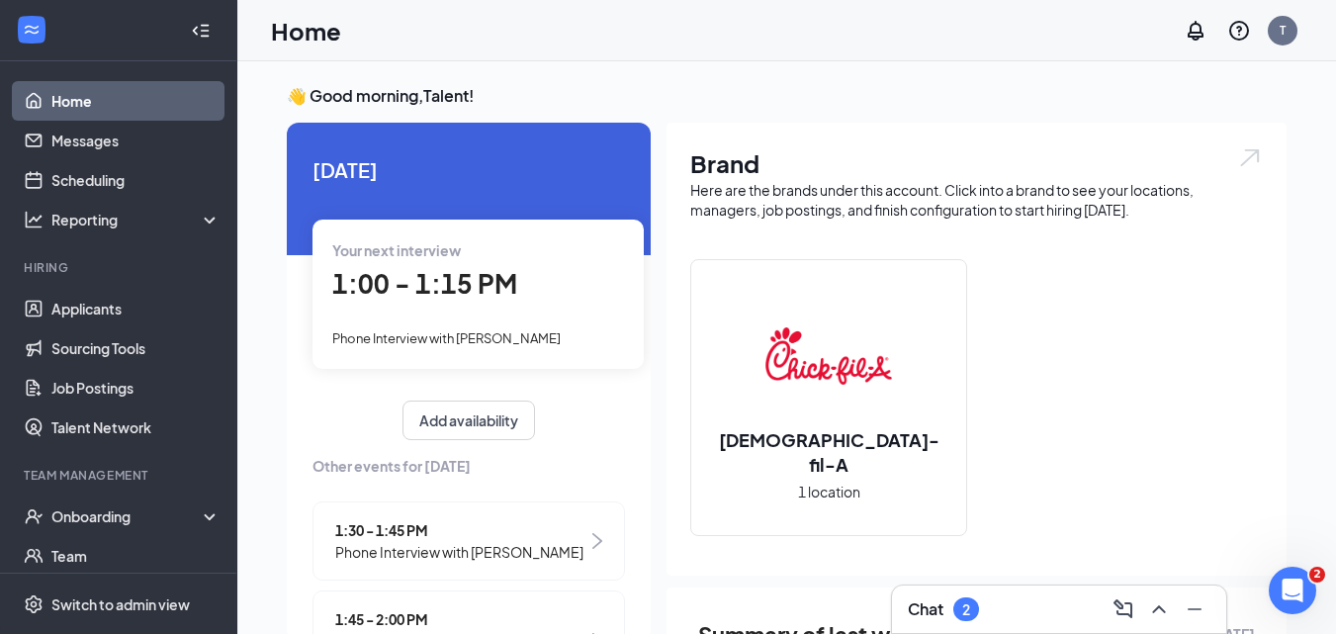
click at [923, 621] on div "Chat 2" at bounding box center [1059, 609] width 303 height 32
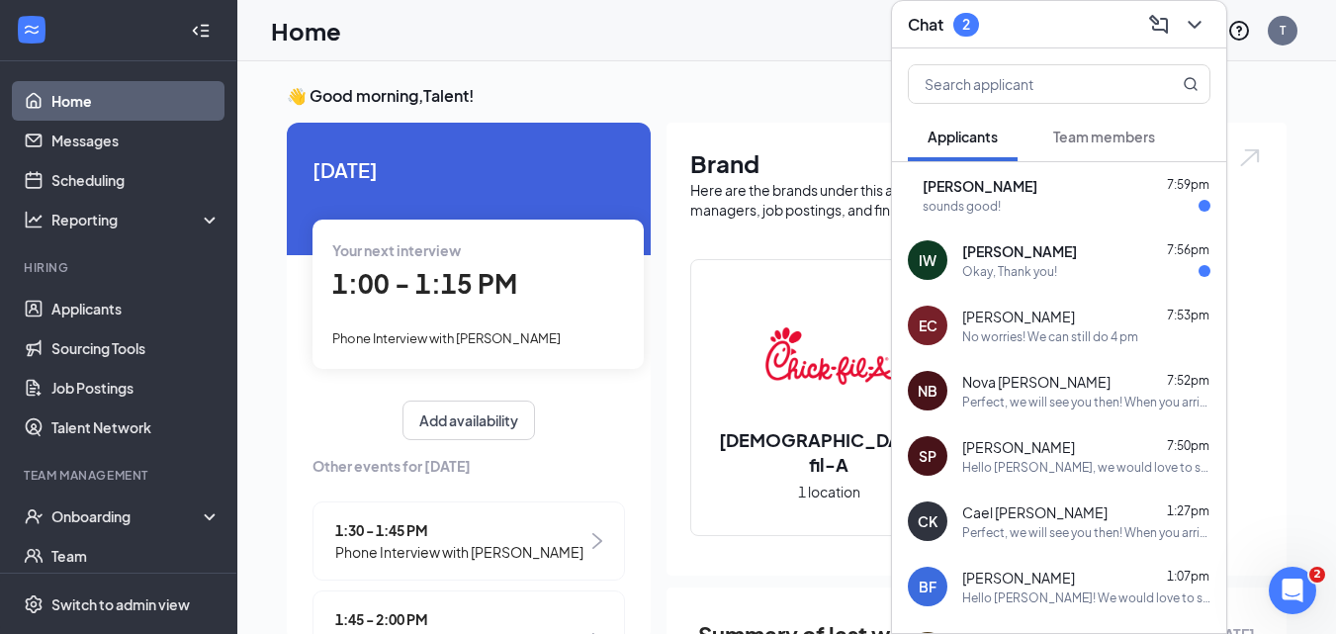
click at [1037, 187] on span "[PERSON_NAME]" at bounding box center [980, 186] width 115 height 20
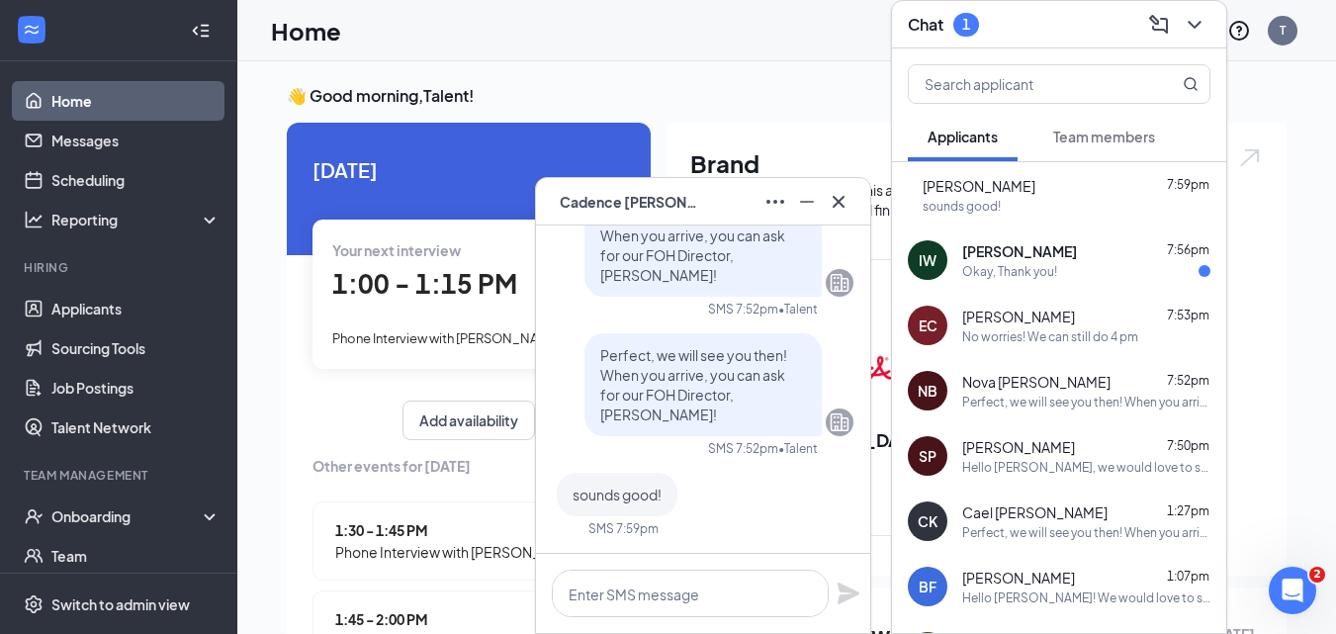
click at [1010, 287] on div "IW [PERSON_NAME] 7:56pm Okay, Thank you!" at bounding box center [1059, 259] width 334 height 65
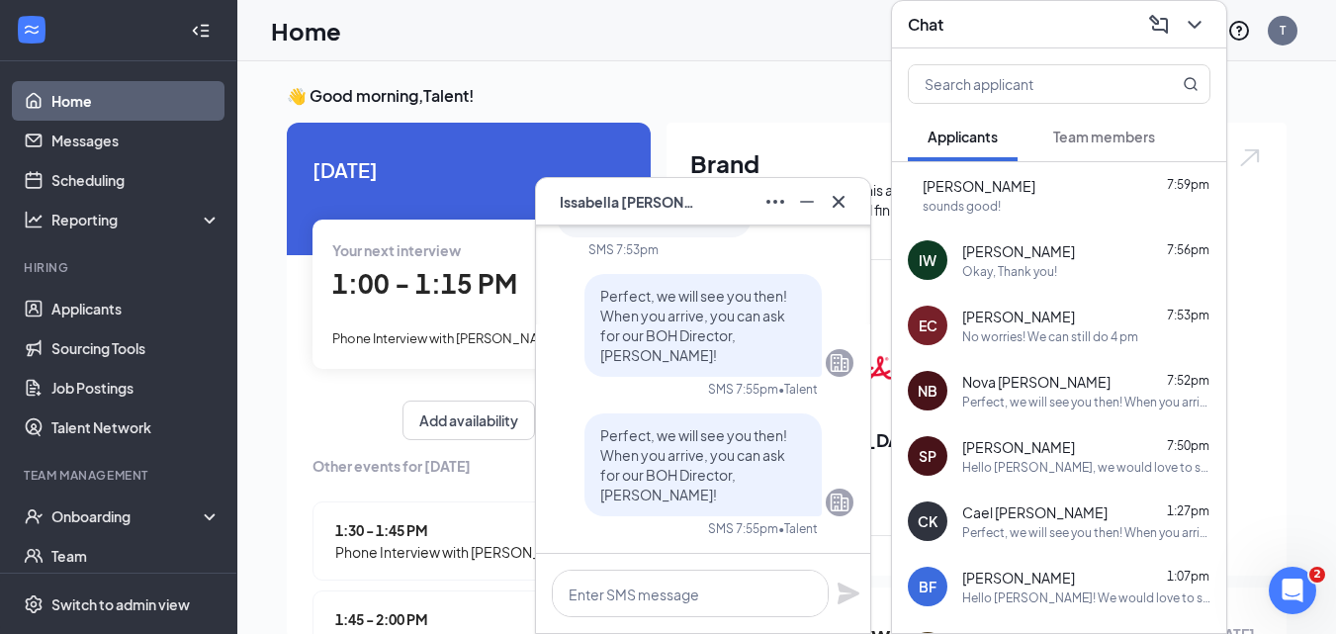
click at [1015, 268] on div "Okay, Thank you!" at bounding box center [1009, 271] width 95 height 17
